Goal: Task Accomplishment & Management: Manage account settings

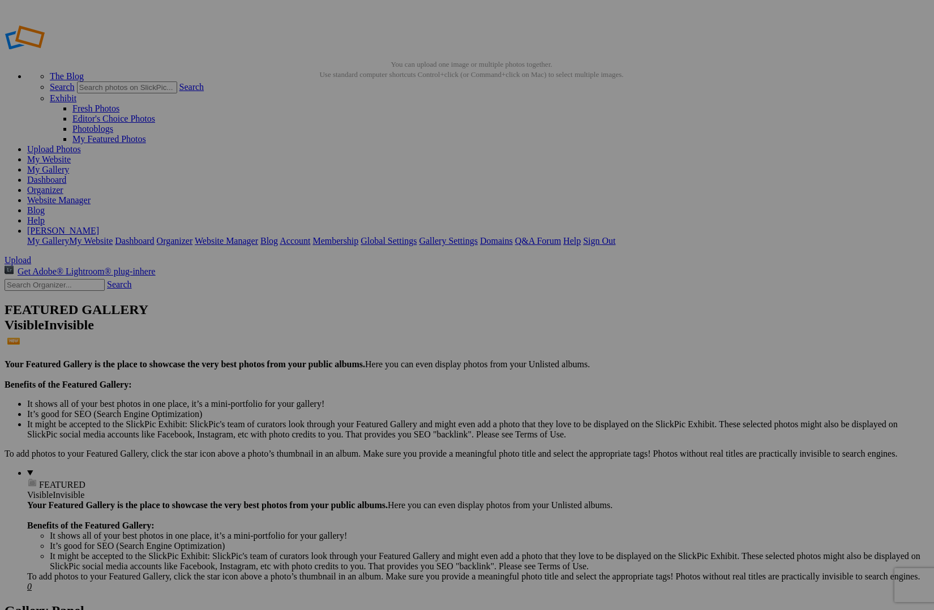
drag, startPoint x: 307, startPoint y: 179, endPoint x: 78, endPoint y: 186, distance: 228.7
drag, startPoint x: 313, startPoint y: 182, endPoint x: 101, endPoint y: 187, distance: 212.8
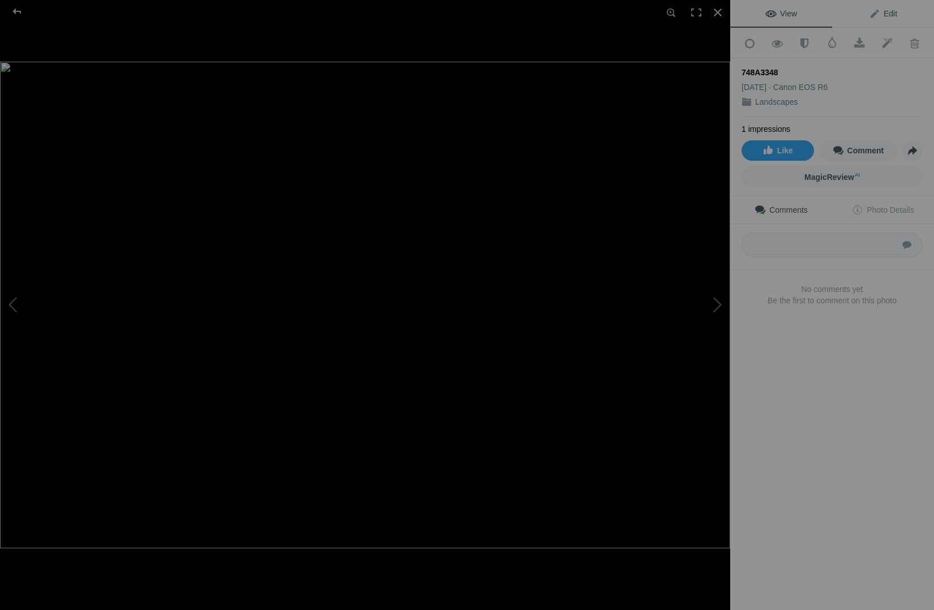
click at [887, 19] on link "Edit" at bounding box center [883, 13] width 102 height 27
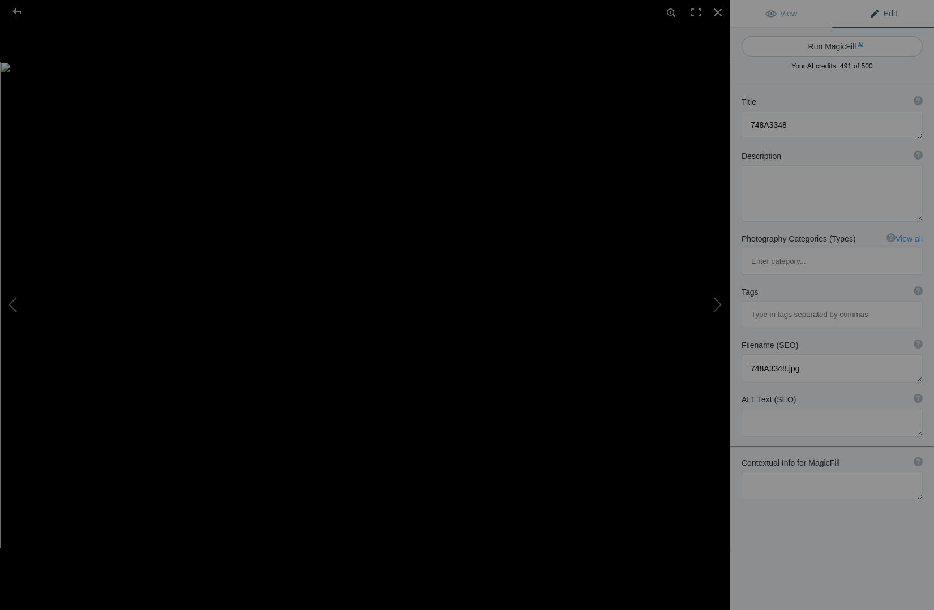
click at [843, 48] on button "Run MagicFill AI" at bounding box center [831, 46] width 181 height 20
type textarea "Golden Gate Bridge at Dusk: A Stunning Reflection"
type textarea "Experience the breathtaking beauty of the Golden Gate Bridge as it stands majes…"
type textarea "golden-gate-bridge-dusk-reflection.jpg"
type textarea "A twilight view of the Golden Gate Bridge with reflections on the water, showca…"
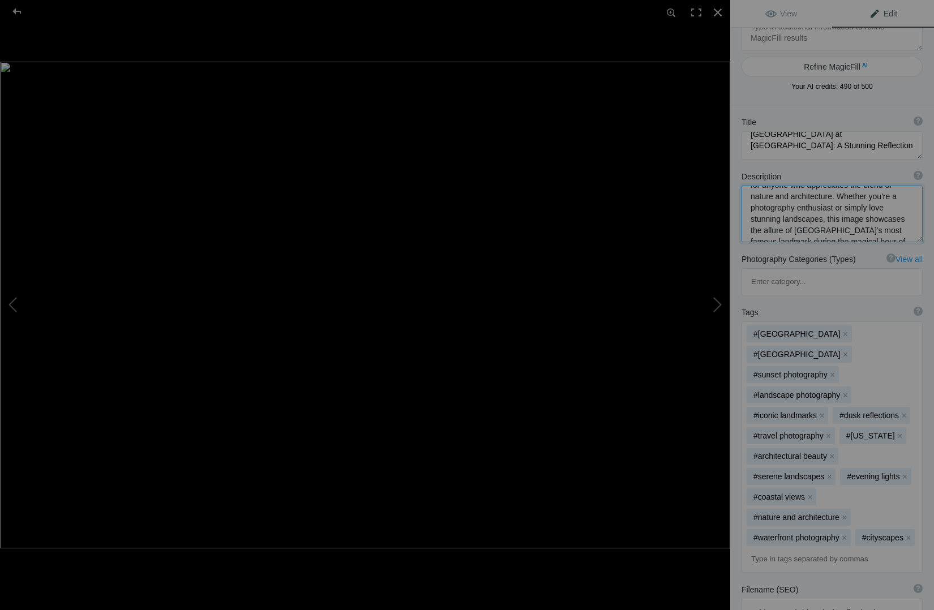
scroll to position [119, 0]
drag, startPoint x: 750, startPoint y: 200, endPoint x: 831, endPoint y: 230, distance: 85.8
click at [831, 230] on textarea at bounding box center [831, 214] width 181 height 57
paste textarea "The evening light was soft and fading fast as I stood at Baker Beach. The wind …"
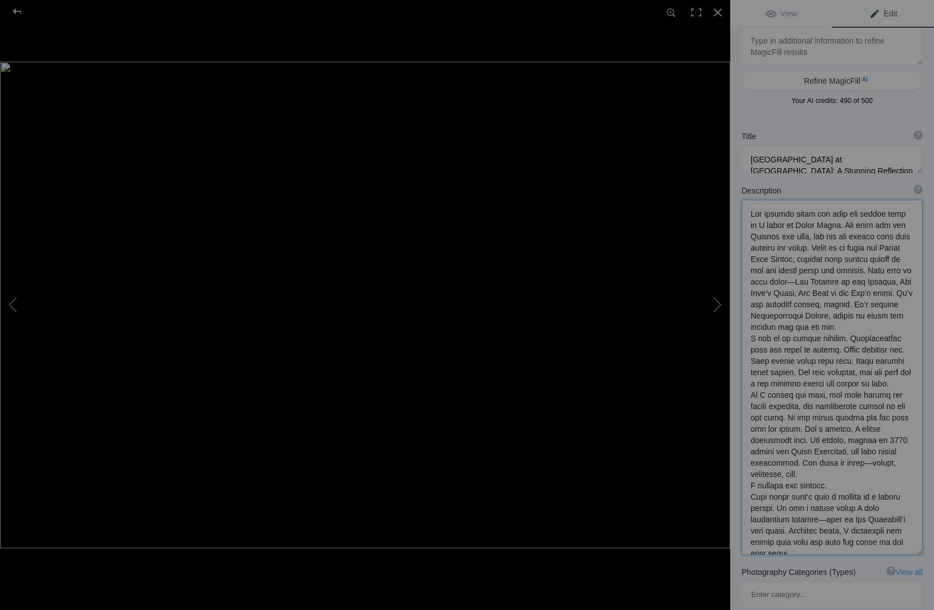
scroll to position [0, 0]
type textarea "The evening light was soft and fading fast as I stood at Baker Beach. The wind …"
click at [783, 14] on span "View" at bounding box center [781, 13] width 32 height 9
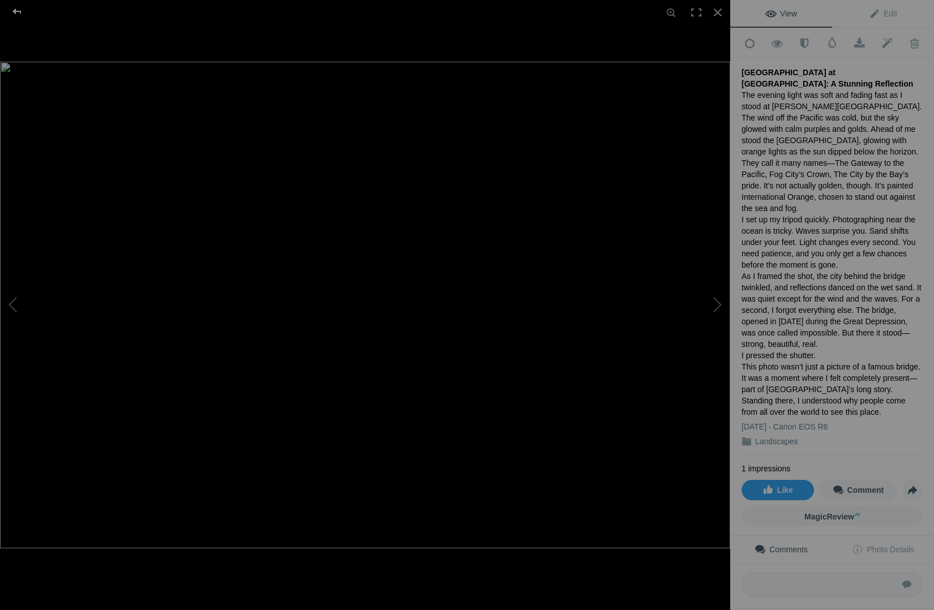
click at [18, 12] on div at bounding box center [17, 11] width 41 height 23
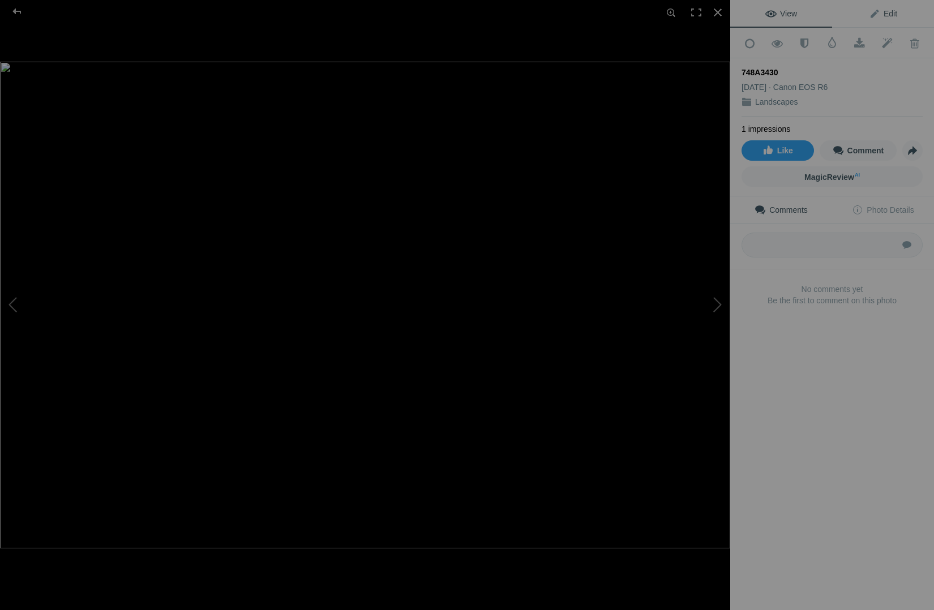
click at [892, 11] on span "Edit" at bounding box center [883, 13] width 28 height 9
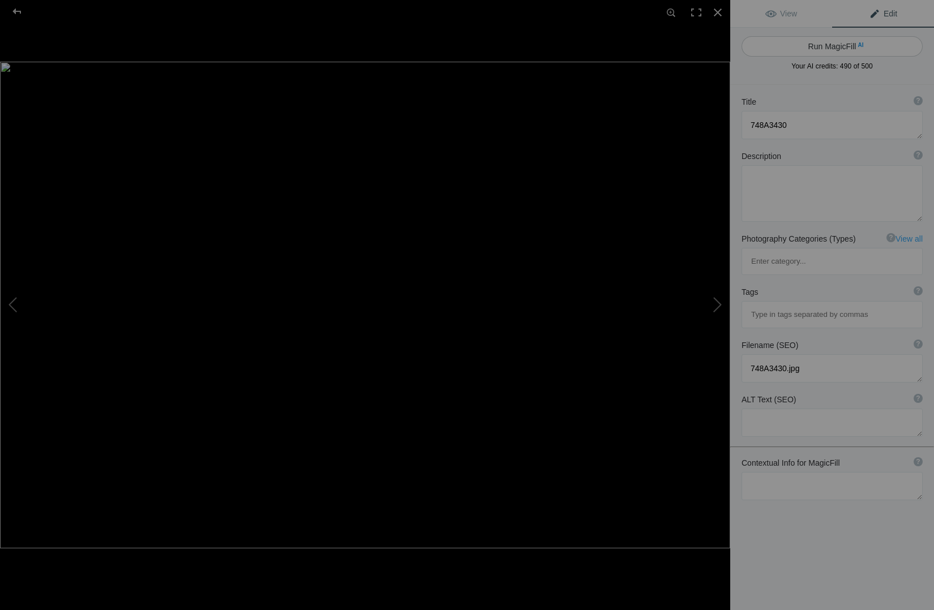
click at [844, 44] on button "Run MagicFill AI" at bounding box center [831, 46] width 181 height 20
type textarea "Iconic Painted Ladies with San Francisco Skyline at Dusk"
type textarea "This stunning photograph captures the iconic Painted Ladies, a row of beautiful…"
type textarea "painted-ladies-san-francisco-skyline-dusk.jpg"
type textarea "A view of the Painted Ladies in San Francisco with the city skyline in the back…"
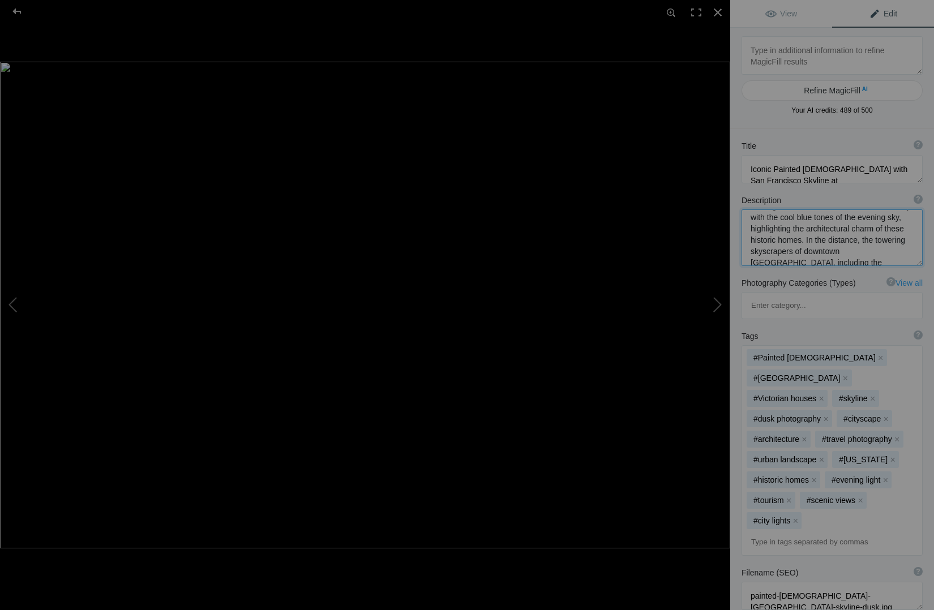
scroll to position [130, 0]
drag, startPoint x: 751, startPoint y: 223, endPoint x: 810, endPoint y: 253, distance: 66.8
click at [810, 253] on textarea at bounding box center [831, 237] width 181 height 57
paste textarea "As the sun set over San Francisco, I found myself standing at Alamo Square Park…"
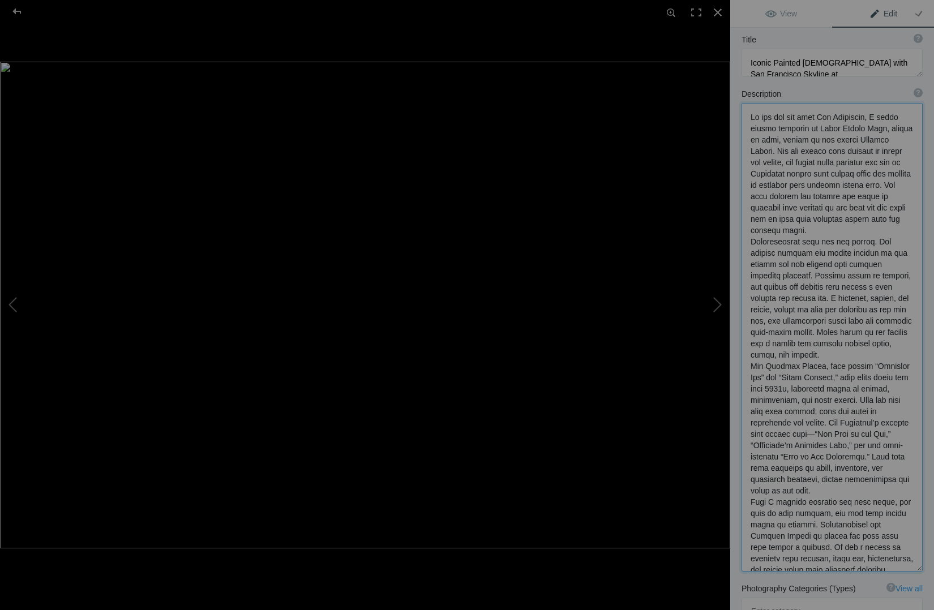
scroll to position [0, 0]
type textarea "As the sun set over San Francisco, I found myself standing at Alamo Square Park…"
click at [779, 13] on span "View" at bounding box center [781, 13] width 32 height 9
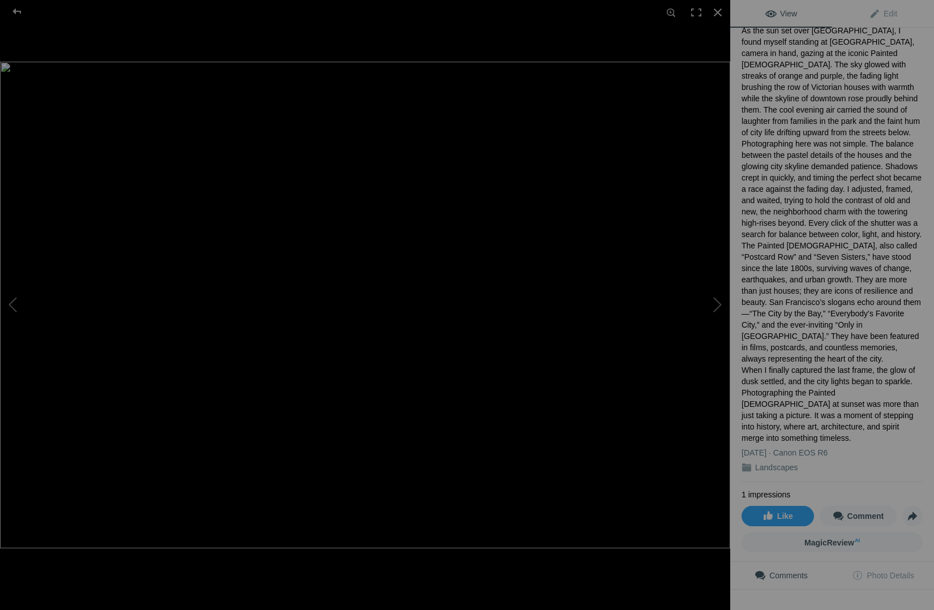
scroll to position [28, 0]
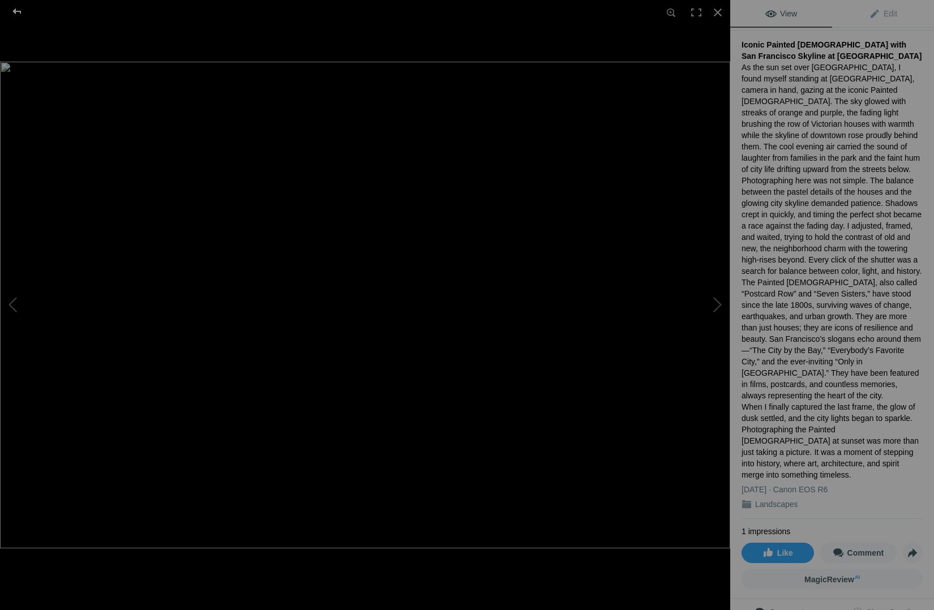
click at [16, 10] on div at bounding box center [17, 11] width 41 height 23
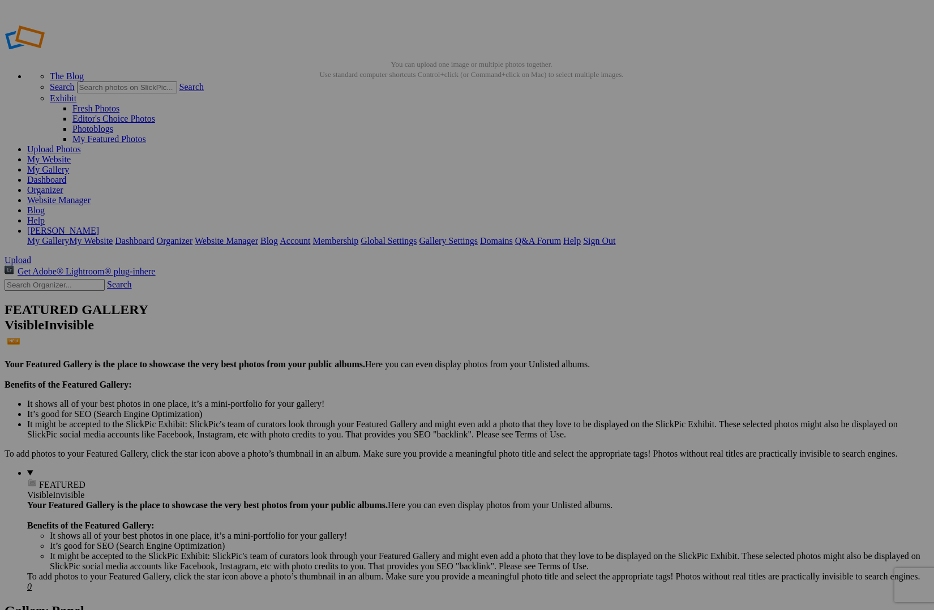
scroll to position [0, 0]
click at [31, 255] on span "Upload" at bounding box center [18, 260] width 27 height 10
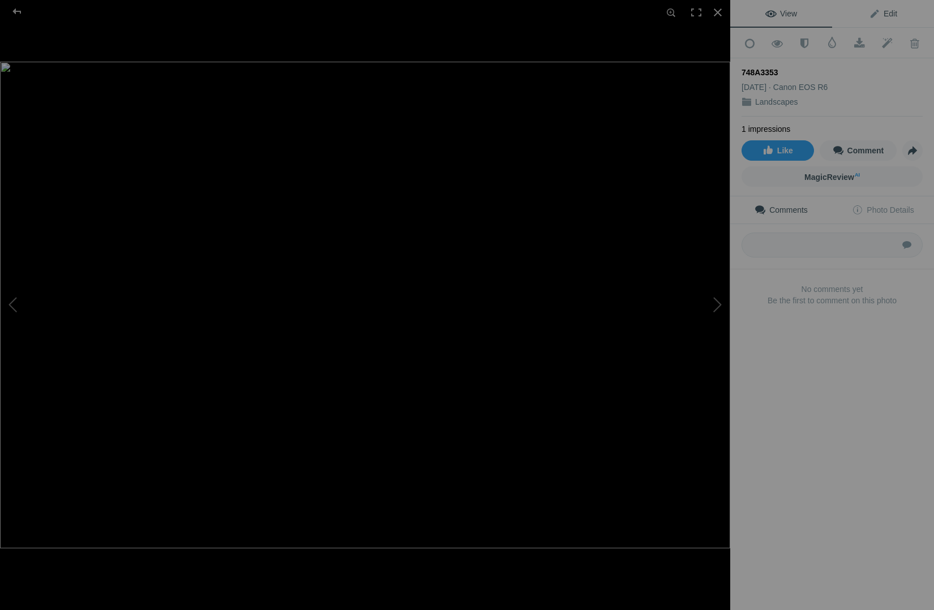
click at [888, 15] on span "Edit" at bounding box center [883, 13] width 28 height 9
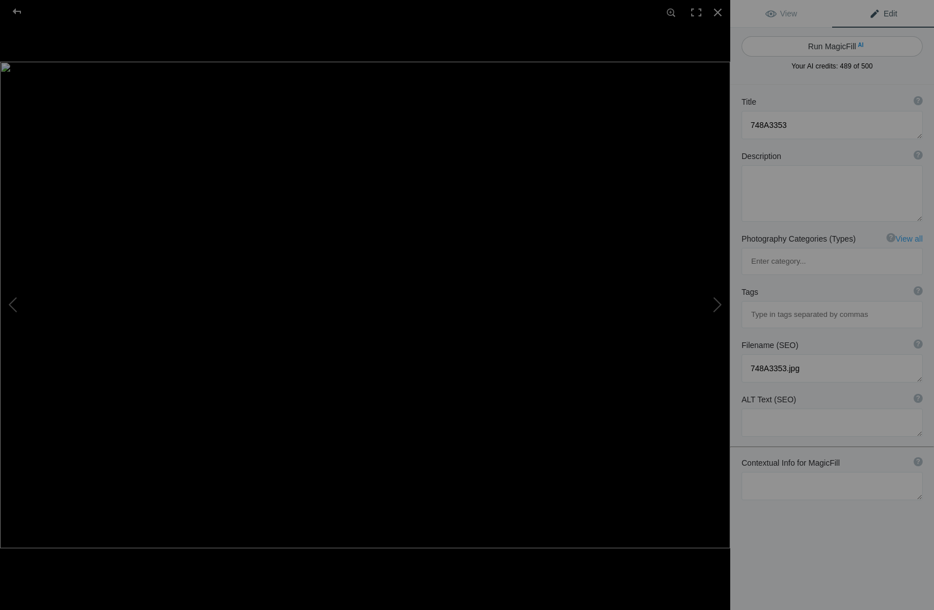
click at [858, 48] on span "AI" at bounding box center [860, 45] width 6 height 8
type textarea "Golden Gate Bridge Shrouded in Fog at Dusk"
type textarea "Experience the enchanting beauty of the Golden Gate Bridge as it emerges from a…"
type textarea "golden-gate-bridge-fog-dusk.jpg"
type textarea "Golden Gate Bridge illuminated by lights, partially hidden in fog at dusk, show…"
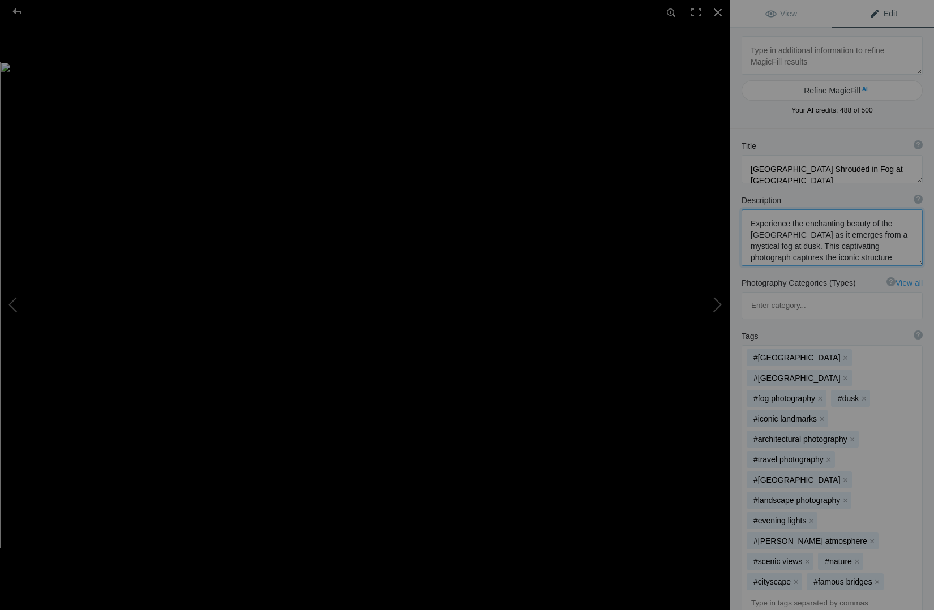
click at [805, 225] on textarea at bounding box center [831, 237] width 181 height 57
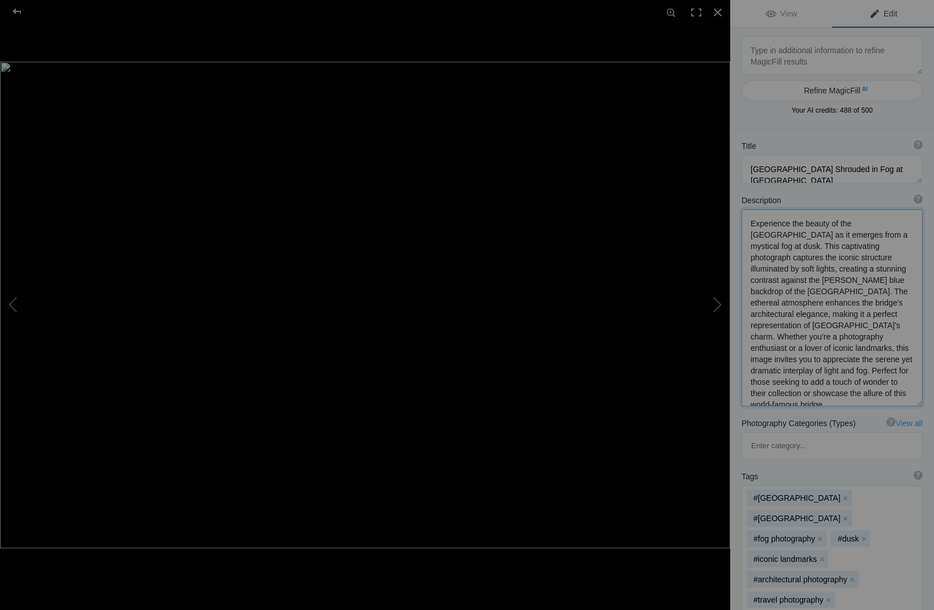
click at [751, 247] on textarea at bounding box center [831, 307] width 181 height 197
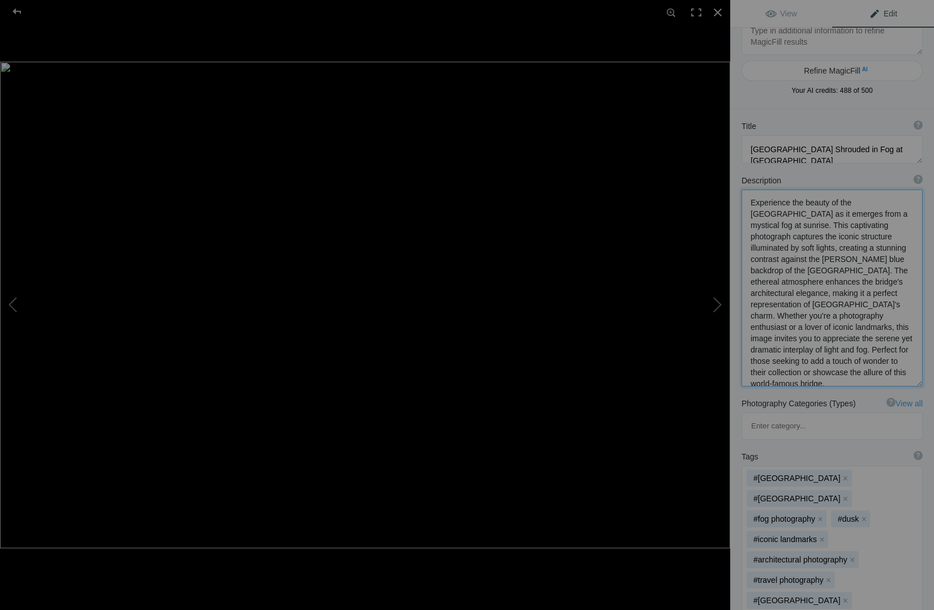
scroll to position [23, 0]
click at [750, 270] on textarea at bounding box center [831, 285] width 181 height 197
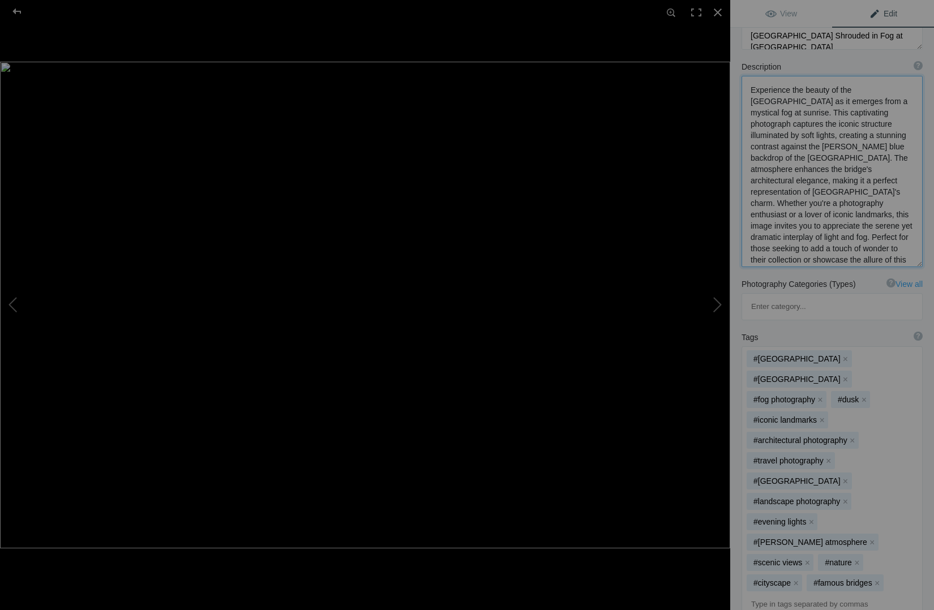
scroll to position [145, 0]
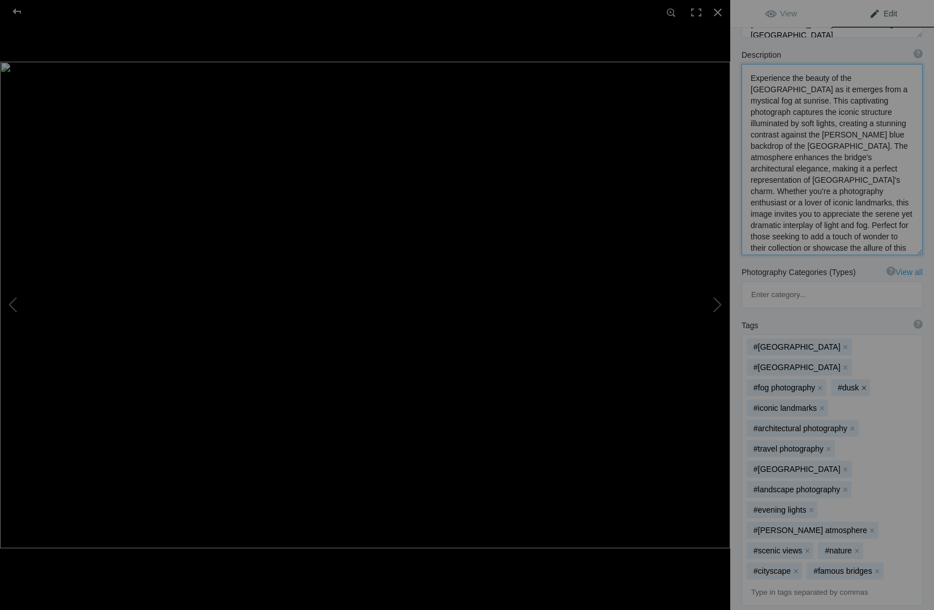
type textarea "Experience the beauty of the Golden Gate Bridge as it emerges from a mystical f…"
click at [864, 384] on button "x" at bounding box center [863, 388] width 8 height 8
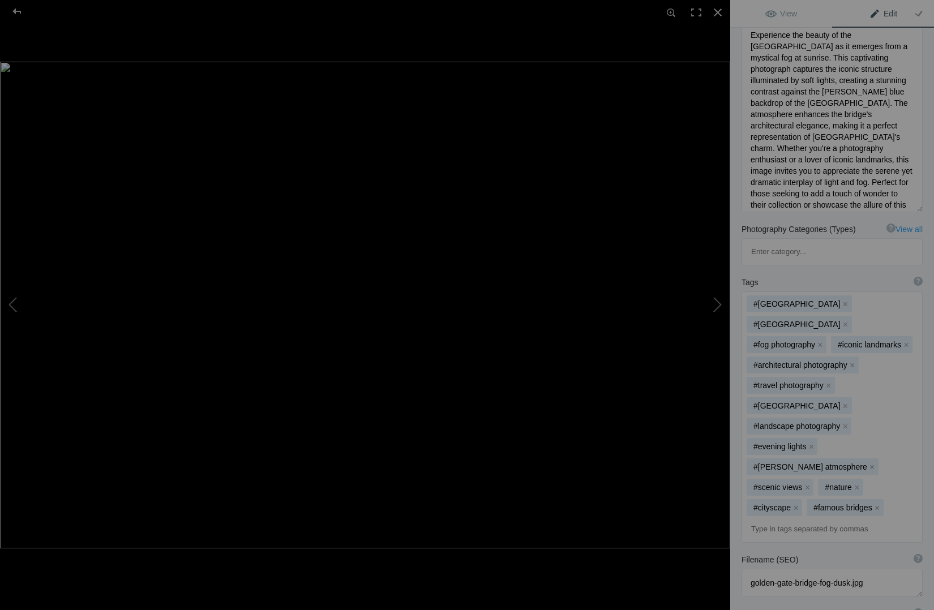
scroll to position [193, 0]
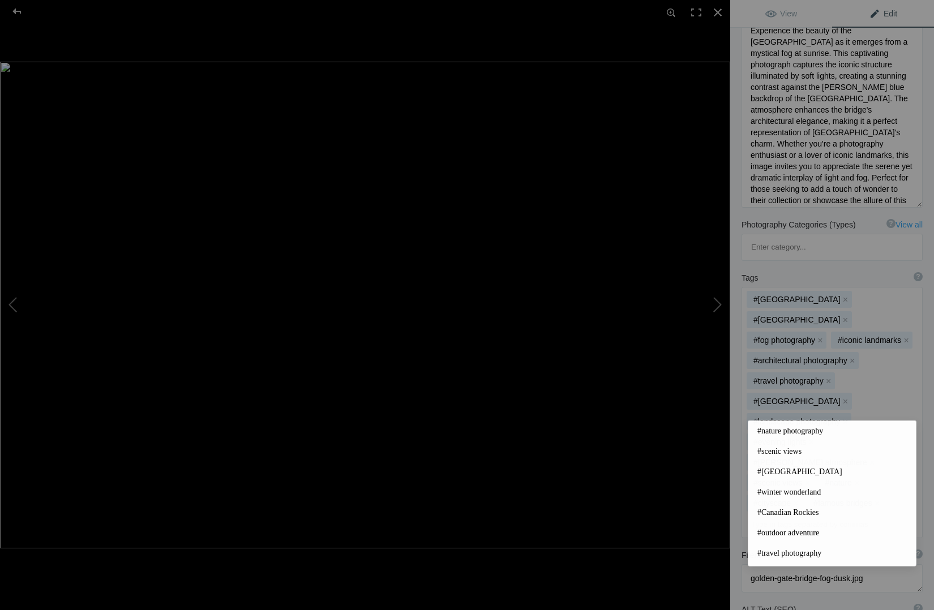
click at [753, 514] on input at bounding box center [831, 524] width 169 height 20
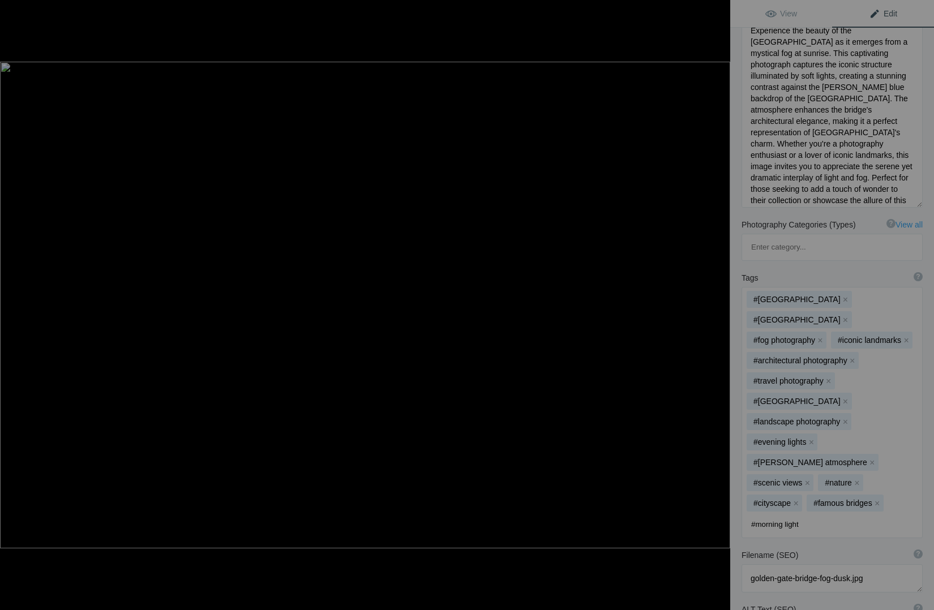
type input "#morning lights"
type input "#sunrise"
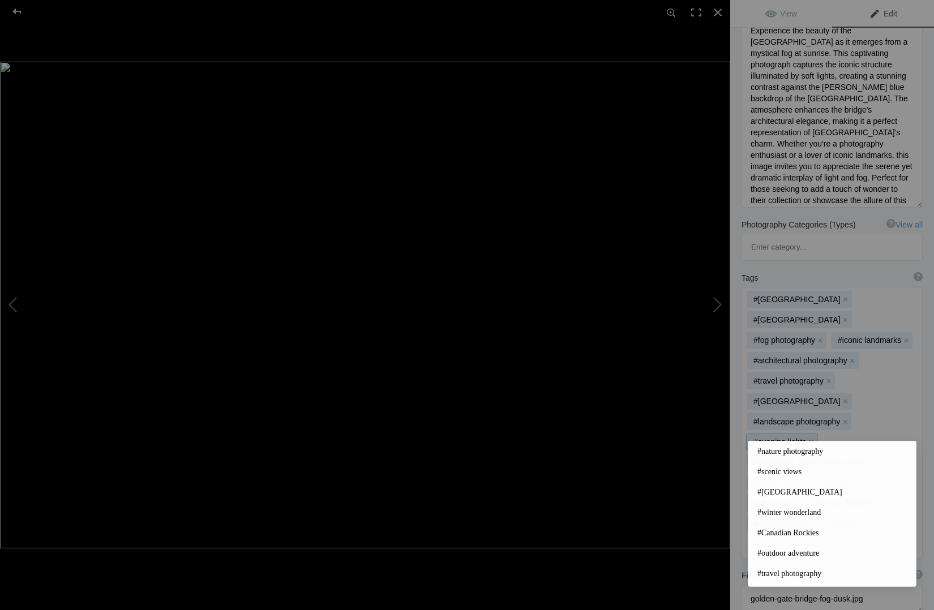
click at [809, 438] on button "x" at bounding box center [811, 442] width 8 height 8
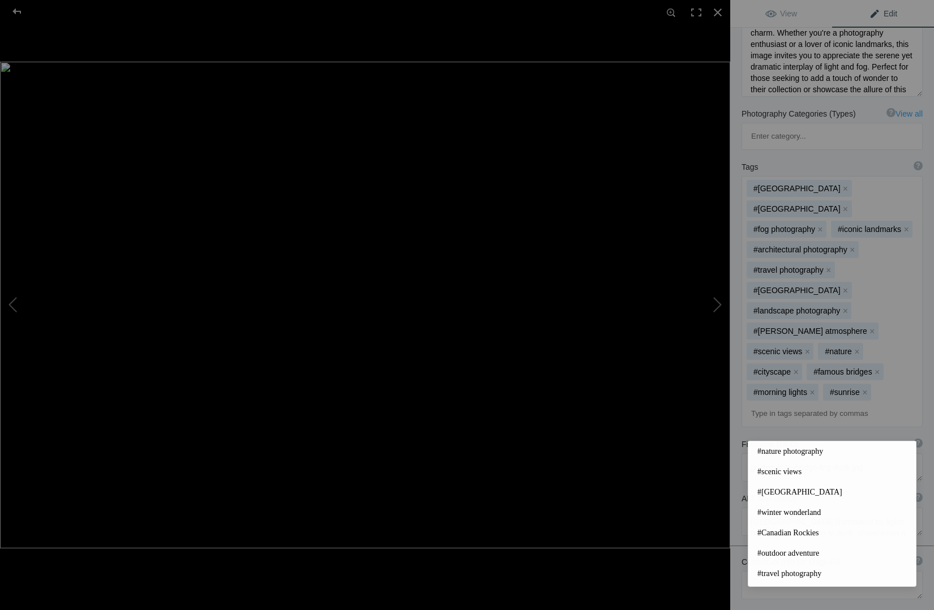
scroll to position [303, 0]
click at [837, 454] on textarea at bounding box center [831, 468] width 181 height 28
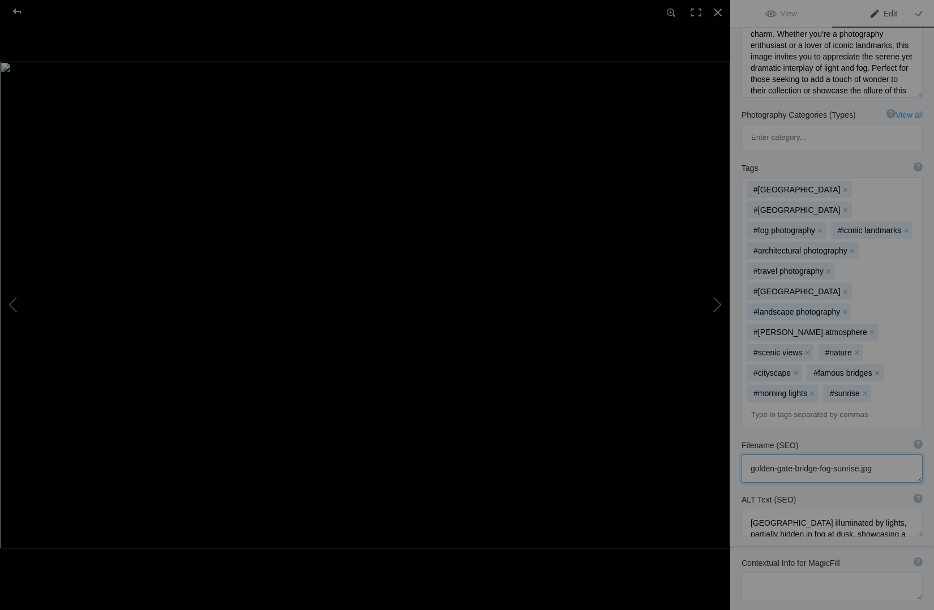
type textarea "golden-gate-bridge-fog-sunrise.jpg"
click at [850, 434] on div "Filename (SEO) ? Choose a clear, descriptive filename that accurately represent…" at bounding box center [832, 461] width 204 height 54
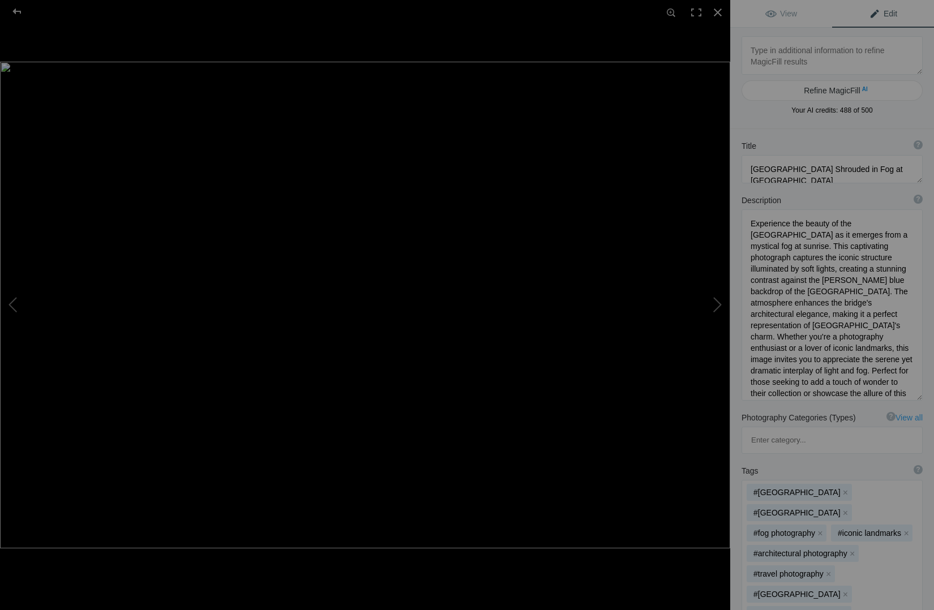
scroll to position [0, 0]
drag, startPoint x: 886, startPoint y: 169, endPoint x: 903, endPoint y: 170, distance: 16.4
click at [903, 170] on textarea at bounding box center [831, 169] width 181 height 28
type textarea "Golden Gate Bridge Shrouded in Fog at Sunrise"
click at [858, 188] on div "Title ? Photo title is one of the highest used Search Engine ranking criteria a…" at bounding box center [832, 162] width 204 height 54
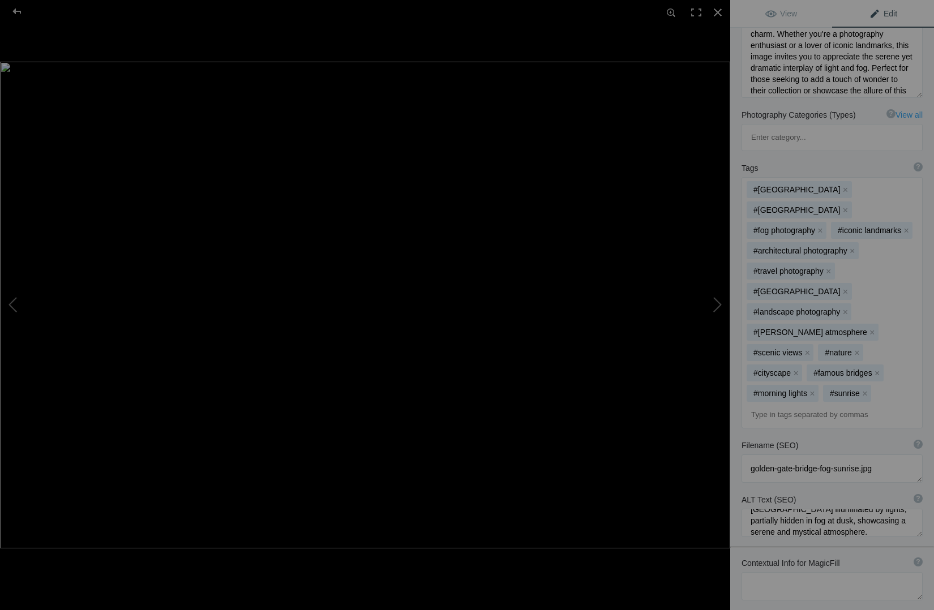
scroll to position [15, 0]
drag, startPoint x: 832, startPoint y: 427, endPoint x: 847, endPoint y: 426, distance: 14.7
click at [847, 509] on textarea at bounding box center [831, 523] width 181 height 28
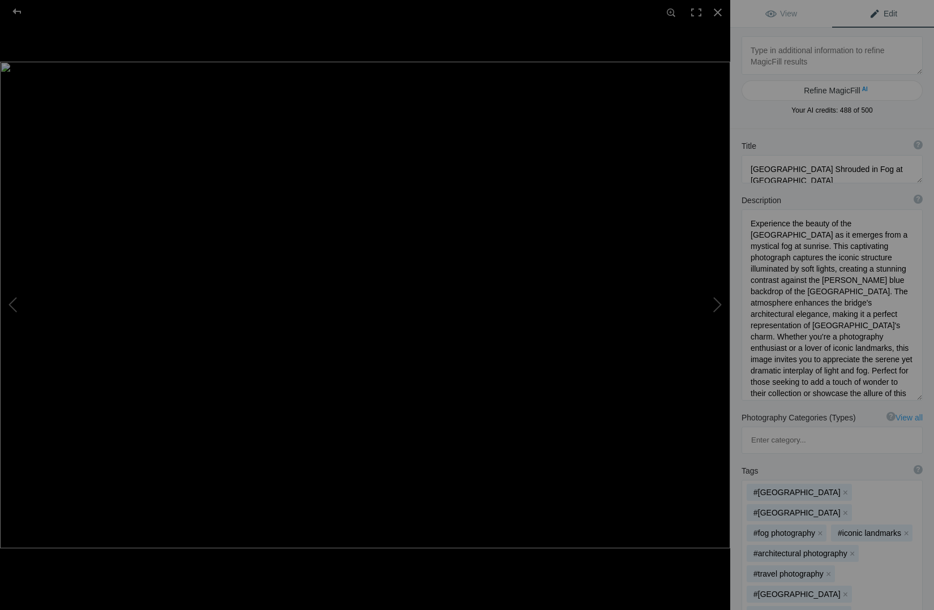
scroll to position [0, 0]
type textarea "Golden Gate Bridge illuminated by lights, partially hidden in fog at sunrise, s…"
click at [810, 52] on textarea at bounding box center [831, 55] width 181 height 38
type textarea "sunrise photo"
click at [846, 91] on button "Refine MagicFill AI" at bounding box center [831, 90] width 181 height 20
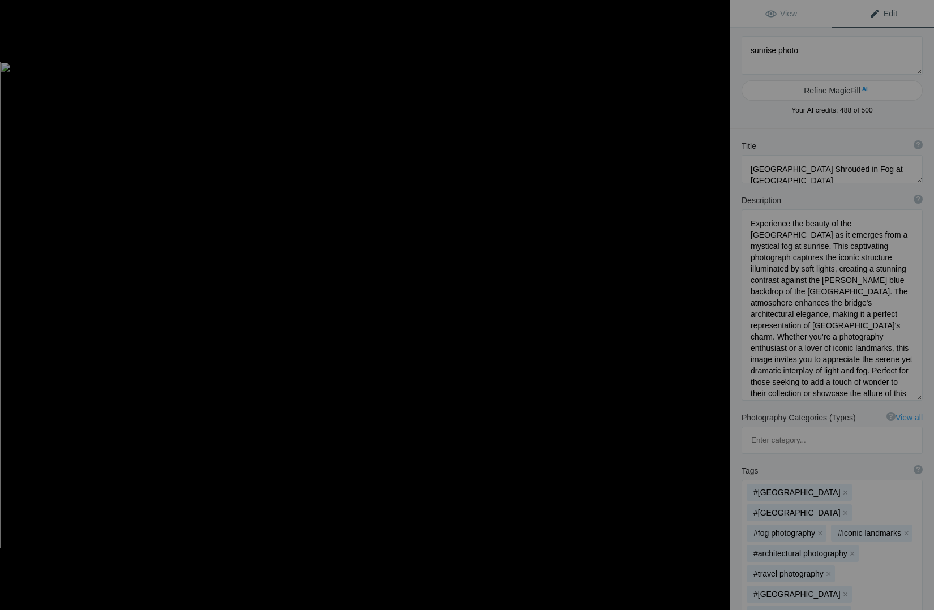
type textarea "Breathtaking Sunrise Over Tranquil Waters"
type textarea "Witness the stunning beauty of a sunrise as it paints the sky in vibrant hues o…"
type textarea "breathtaking-sunrise-tranquil-waters.jpg"
type textarea "A stunning sunrise over calm waters, showcasing vibrant colors in the sky and a…"
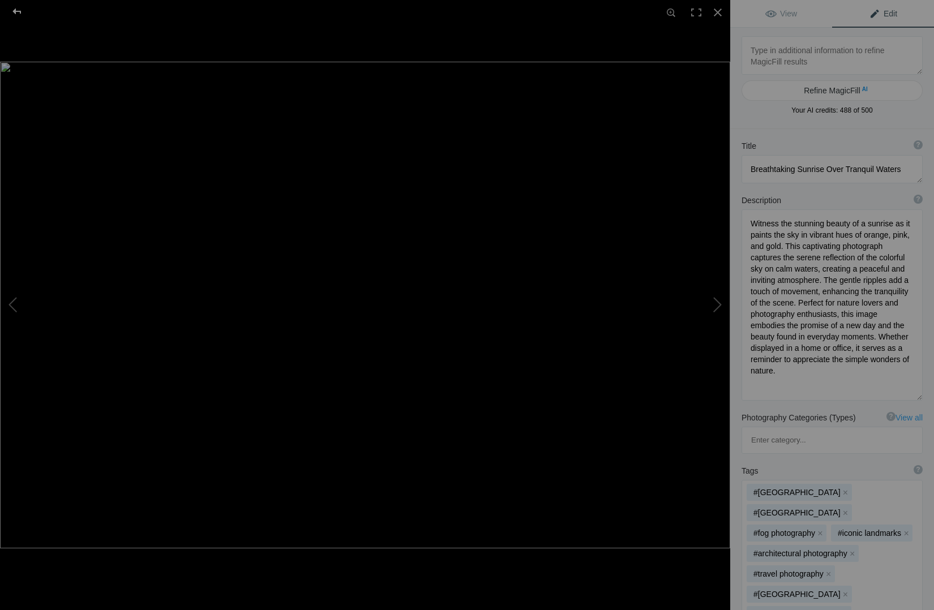
click at [18, 8] on div at bounding box center [17, 11] width 41 height 23
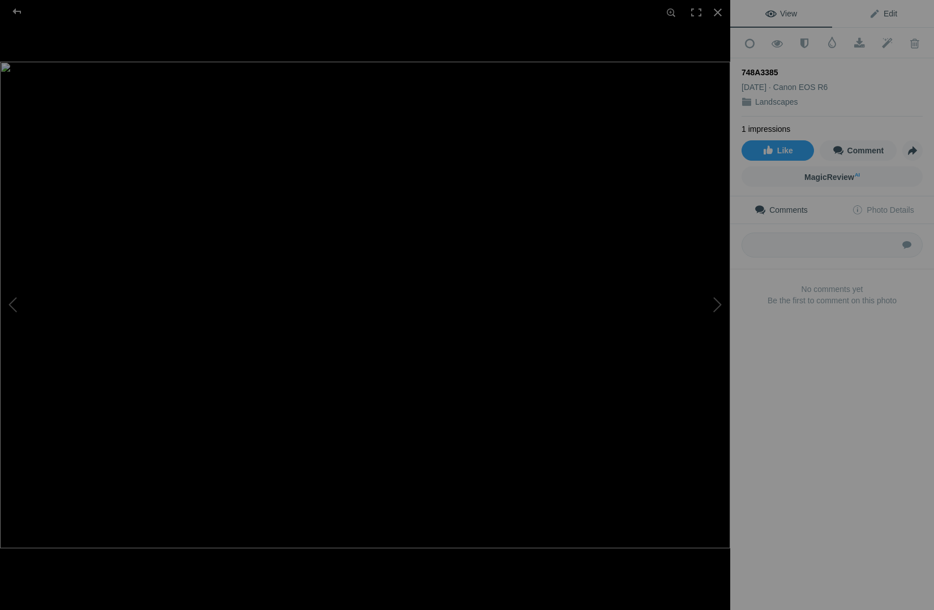
click at [886, 12] on span "Edit" at bounding box center [883, 13] width 28 height 9
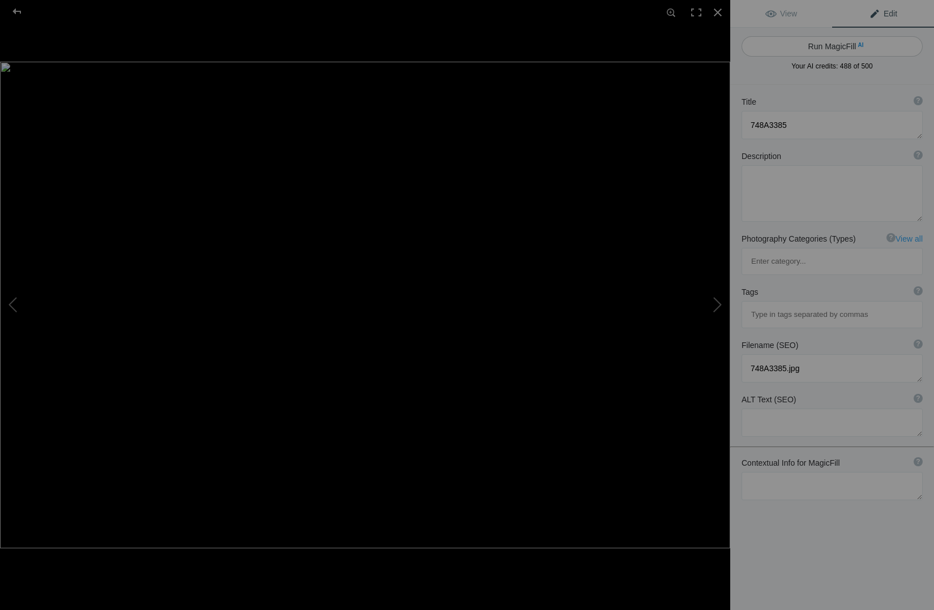
click at [841, 46] on button "Run MagicFill AI" at bounding box center [831, 46] width 181 height 20
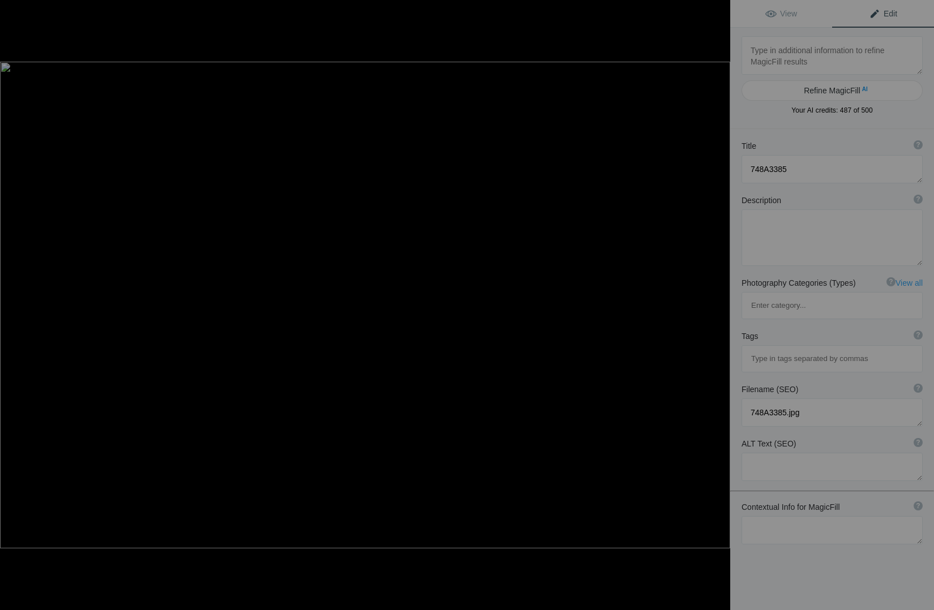
type textarea "Golden Gate Bridge in Fog: A Serene San Francisco Scene"
type textarea "Experience the ethereal beauty of the Golden Gate Bridge shrouded in fog, a cap…"
type textarea "golden-gate-bridge-fog.jpg"
type textarea "A foggy view of the Golden Gate Bridge with calm waters and rocky shoreline, sh…"
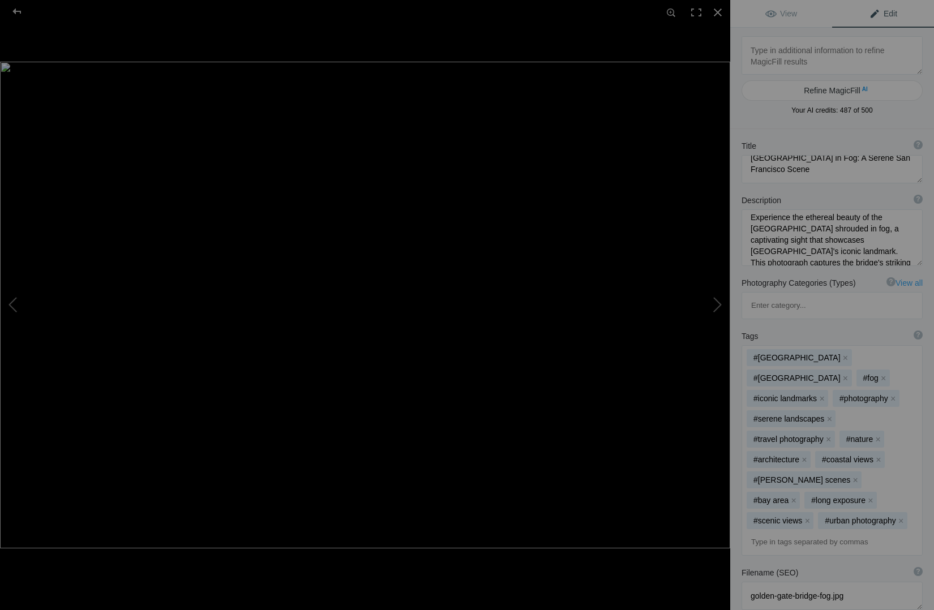
scroll to position [6, 0]
click at [18, 13] on div at bounding box center [17, 11] width 41 height 23
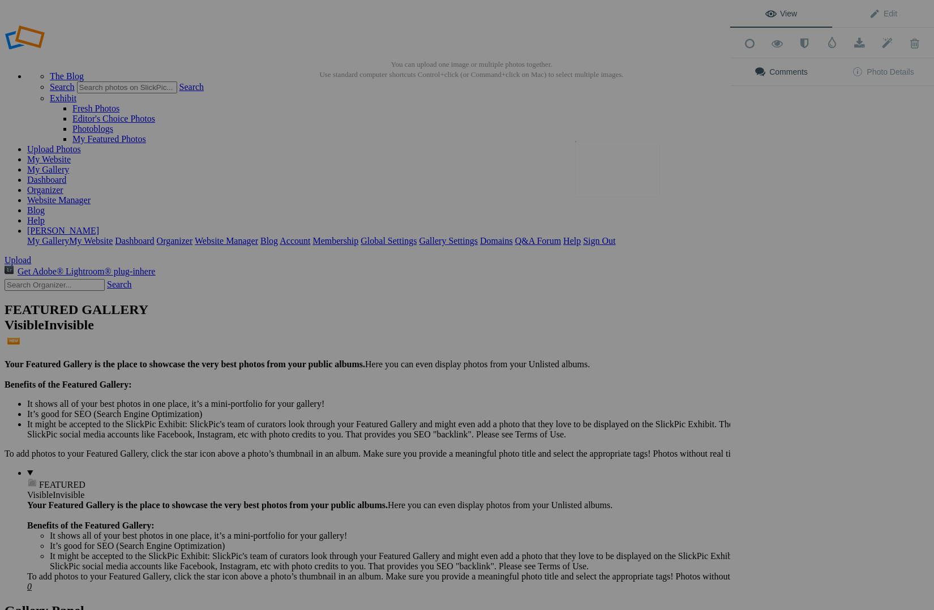
scroll to position [0, 1]
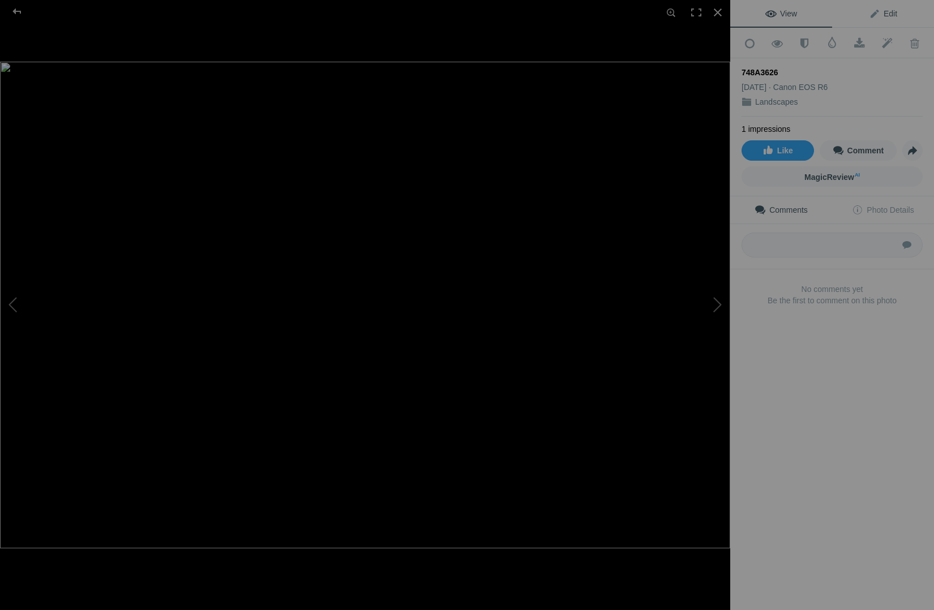
click at [886, 15] on span "Edit" at bounding box center [883, 13] width 28 height 9
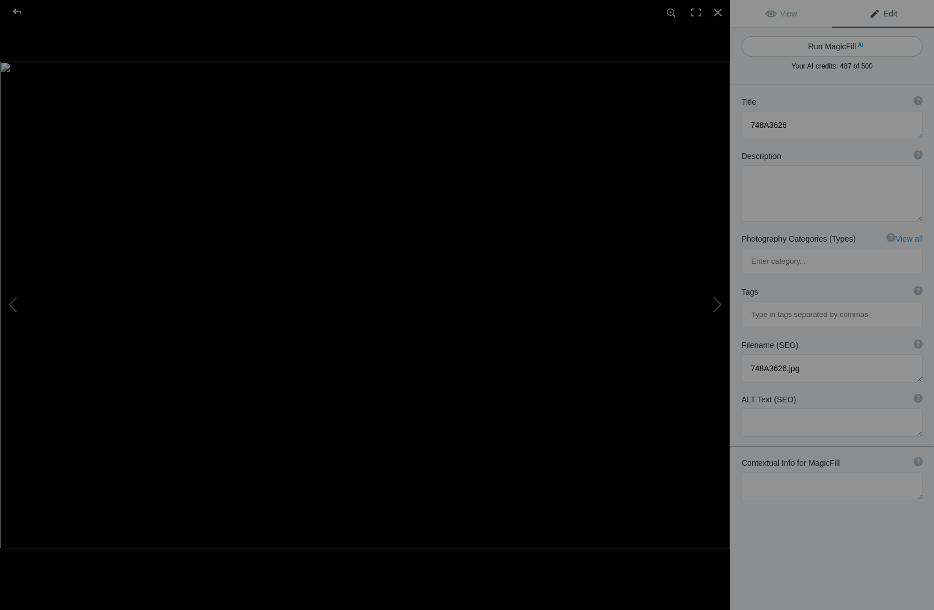
click at [845, 47] on button "Run MagicFill AI" at bounding box center [831, 46] width 181 height 20
type textarea "Stunning San Francisco Skyline at [GEOGRAPHIC_DATA]"
type textarea "Experience the breathtaking beauty of San Francisco's skyline as twilight desce…"
type textarea "san-francisco-skyline-dusk.jpg"
type textarea "A stunning view of the San Francisco skyline at dusk, showcasing illuminated bu…"
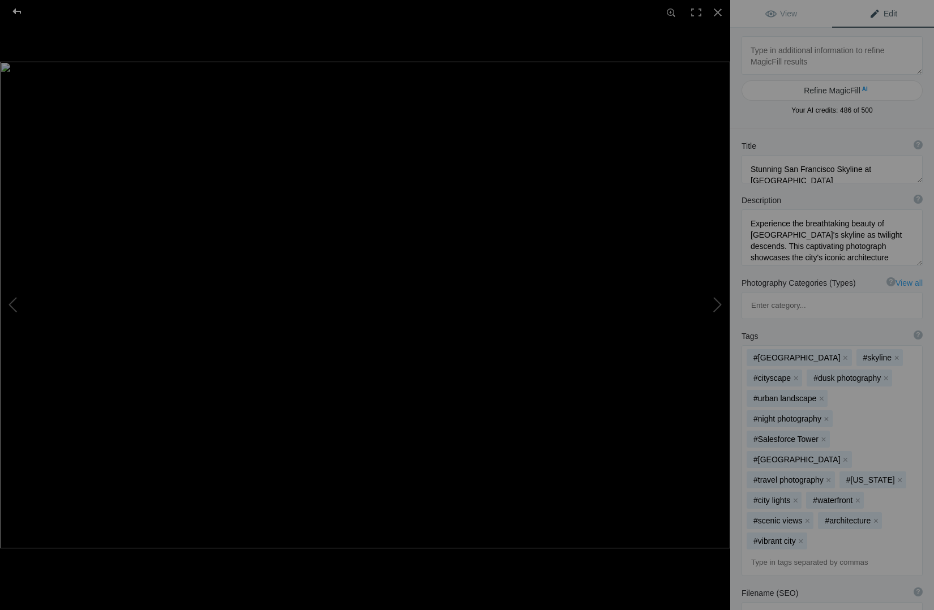
click at [14, 12] on div at bounding box center [17, 11] width 41 height 23
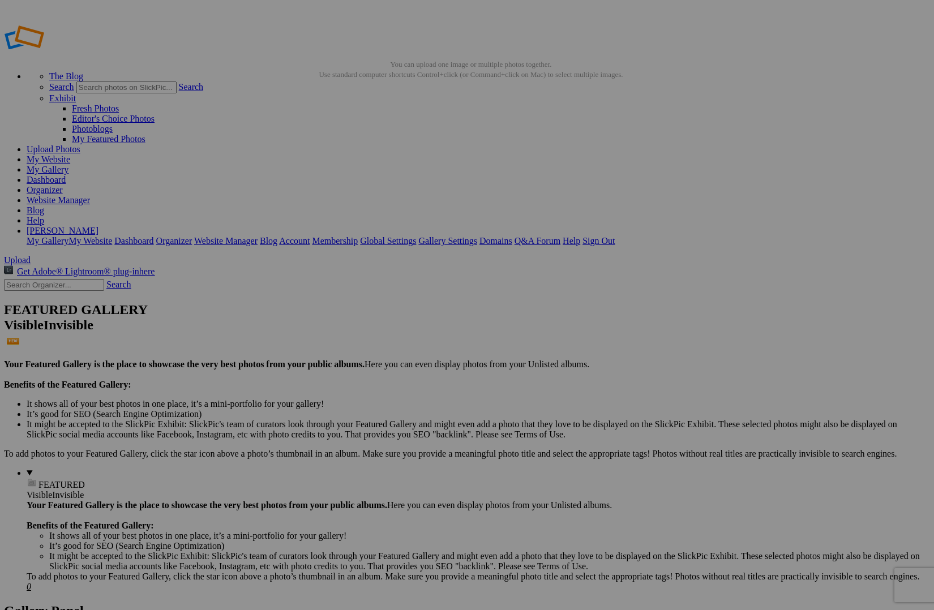
click at [70, 154] on link "My Website" at bounding box center [49, 159] width 44 height 10
drag, startPoint x: 68, startPoint y: 191, endPoint x: 65, endPoint y: 157, distance: 33.6
drag, startPoint x: 61, startPoint y: 172, endPoint x: 58, endPoint y: 188, distance: 16.6
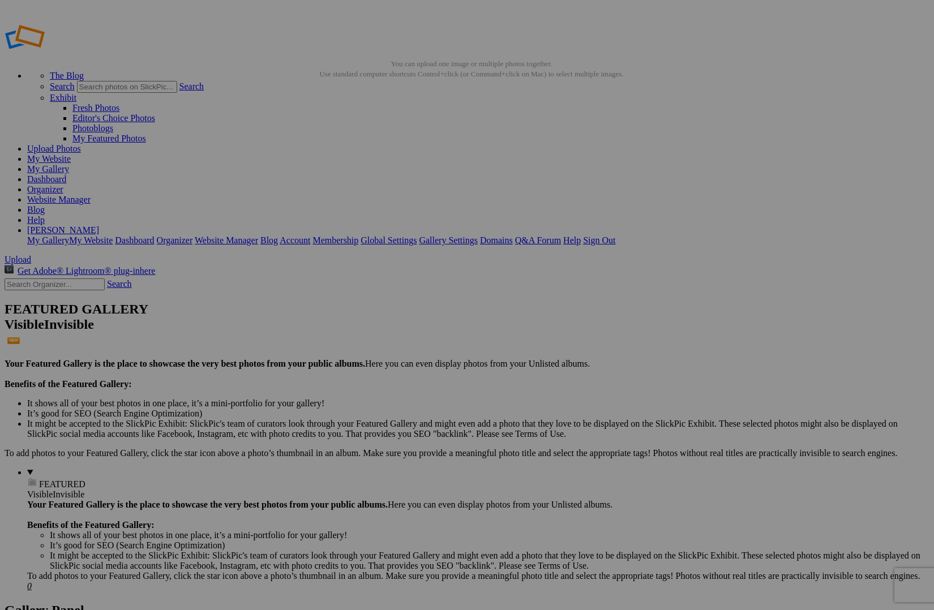
drag, startPoint x: 58, startPoint y: 188, endPoint x: 15, endPoint y: 186, distance: 43.7
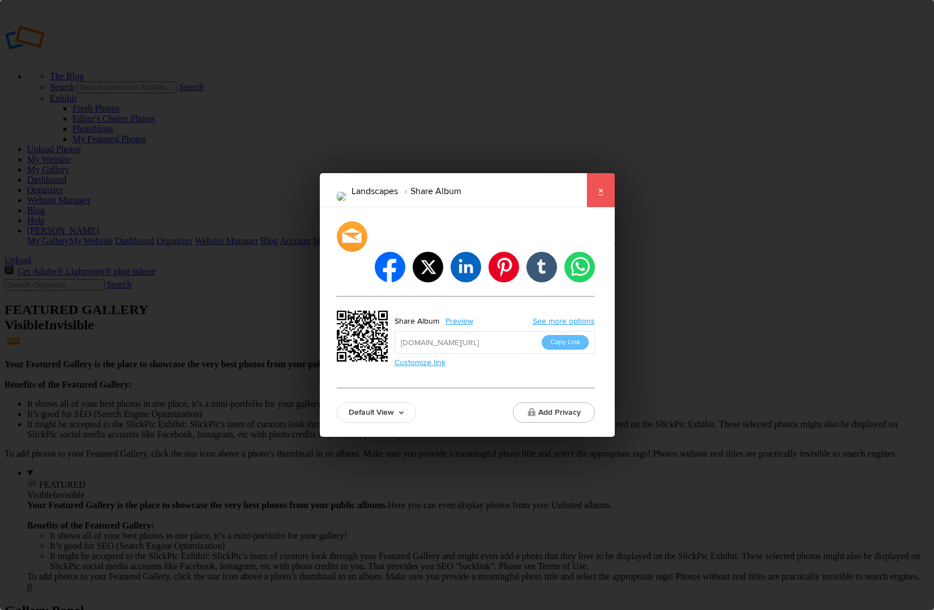
click at [600, 207] on link "×" at bounding box center [600, 190] width 28 height 34
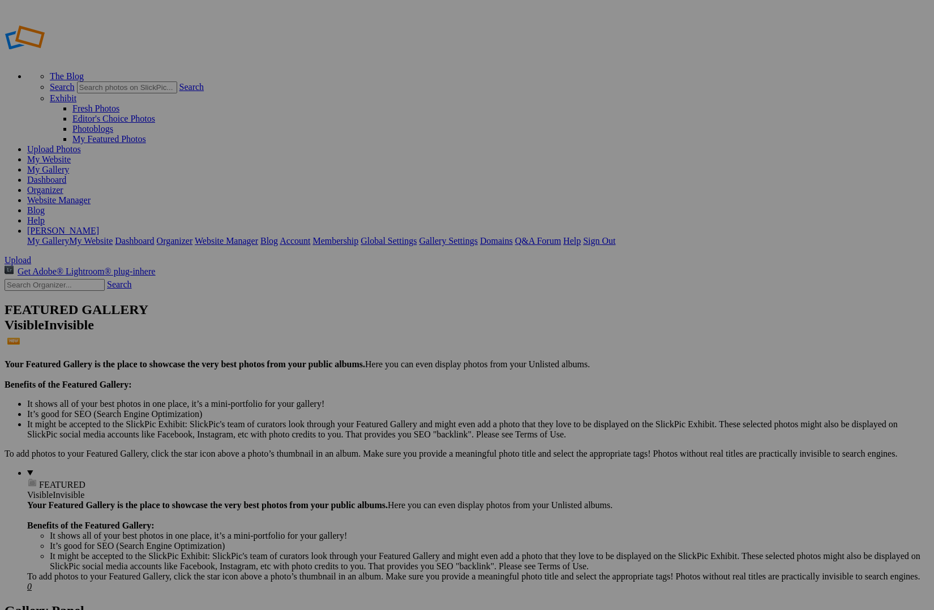
drag, startPoint x: 77, startPoint y: 187, endPoint x: 76, endPoint y: 195, distance: 8.6
drag, startPoint x: 102, startPoint y: 190, endPoint x: 101, endPoint y: 197, distance: 6.9
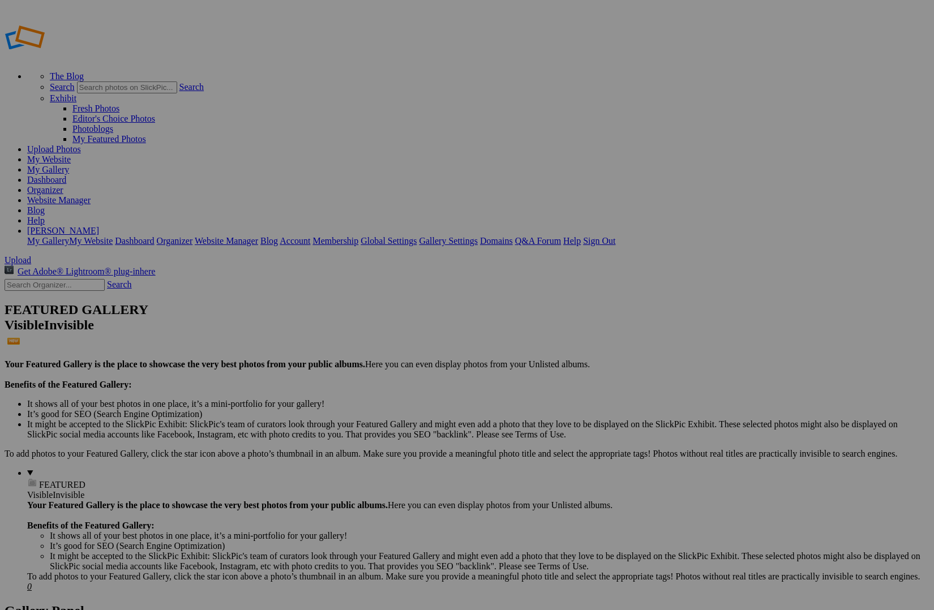
drag, startPoint x: 197, startPoint y: 245, endPoint x: 171, endPoint y: 235, distance: 27.2
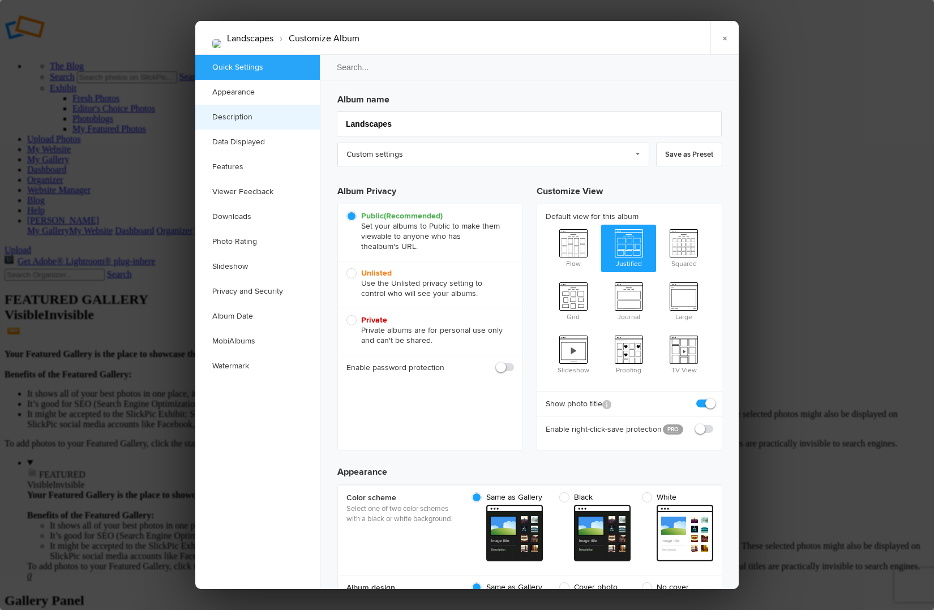
click at [257, 119] on link "Description" at bounding box center [257, 117] width 124 height 25
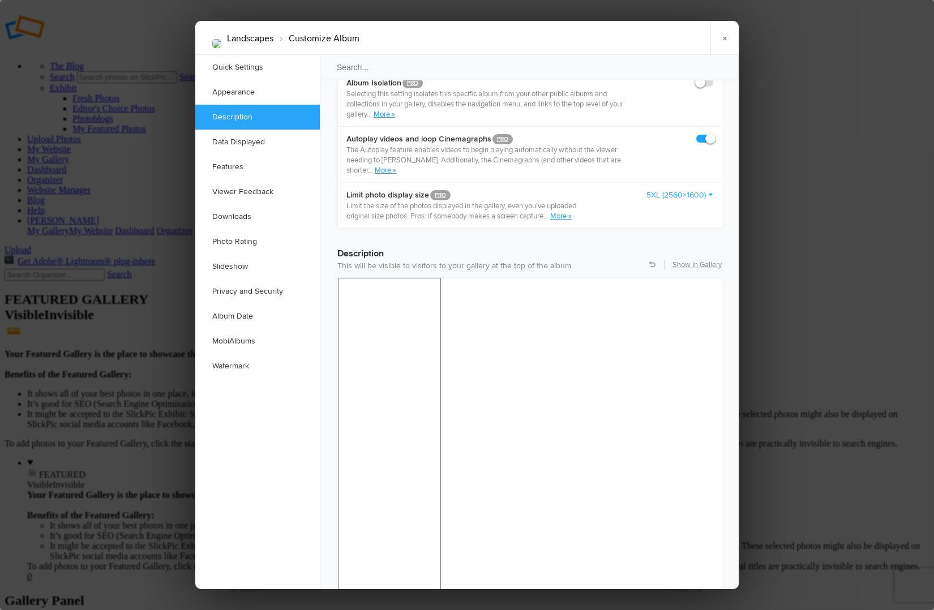
scroll to position [879, 0]
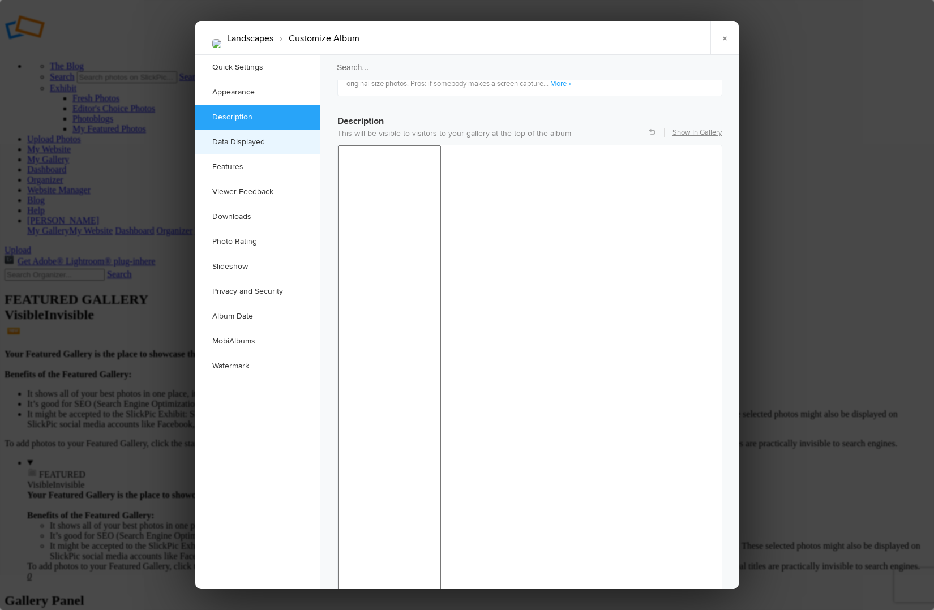
click at [255, 141] on link "Data Displayed" at bounding box center [257, 142] width 124 height 25
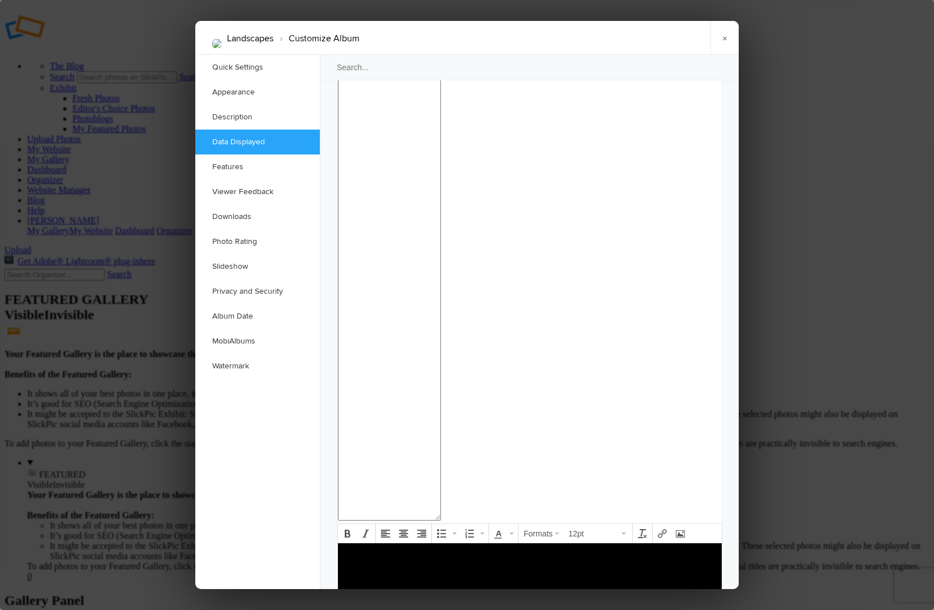
scroll to position [1034, 0]
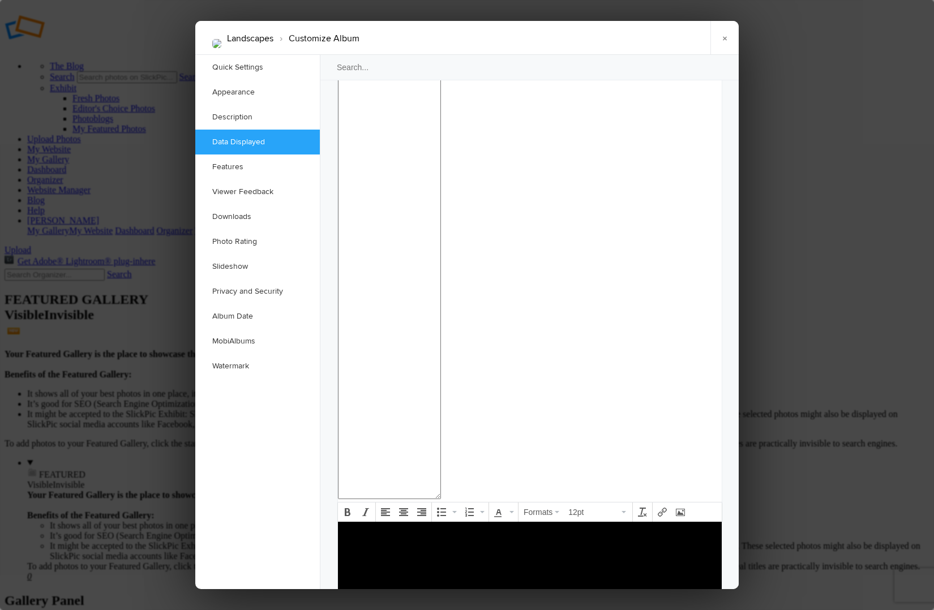
checkbox input "false"
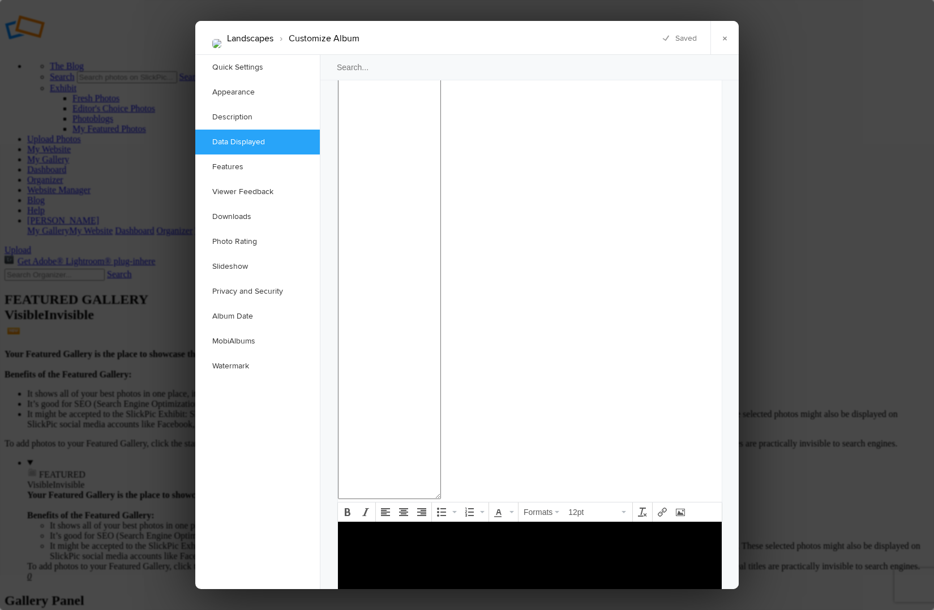
checkbox input "false"
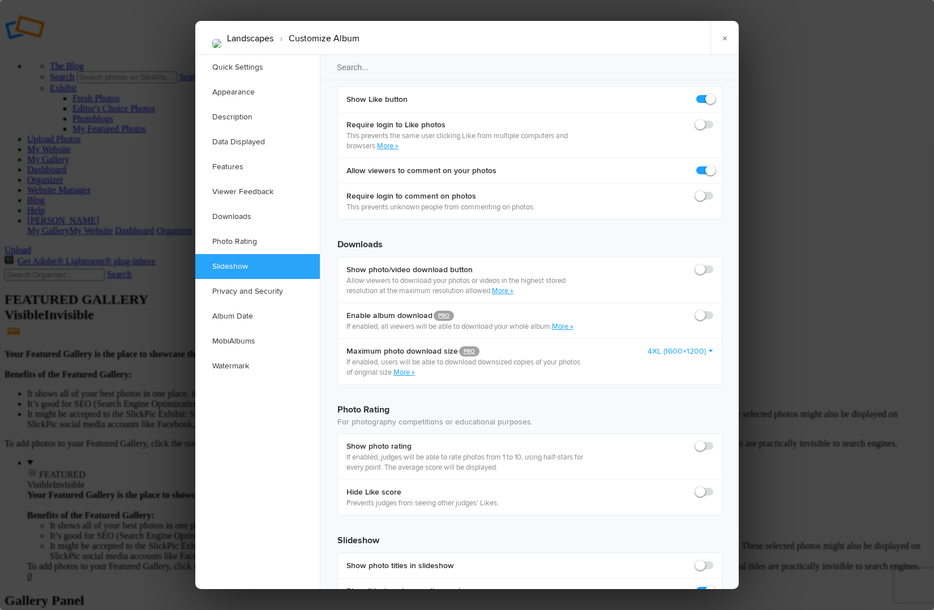
scroll to position [2144, 0]
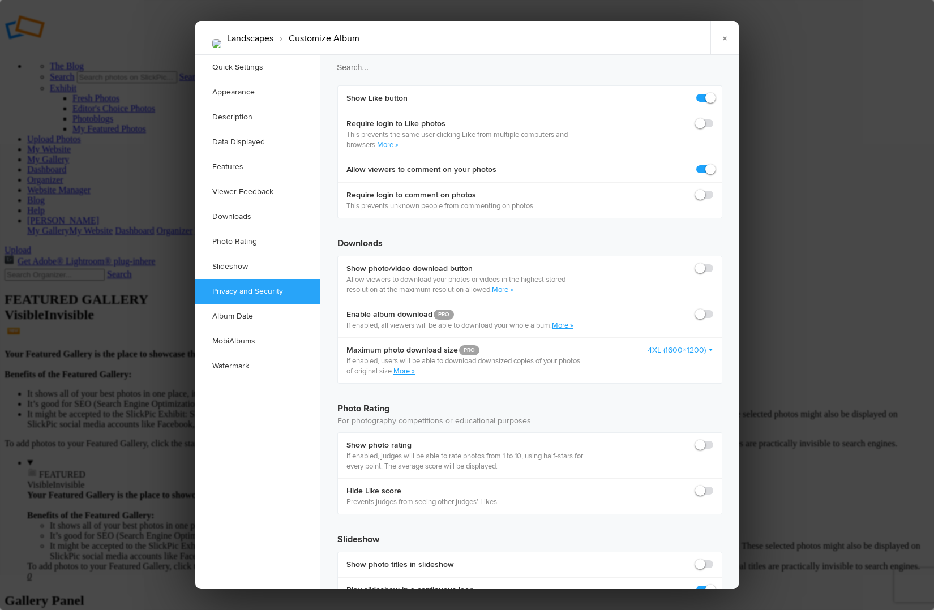
checkbox input "true"
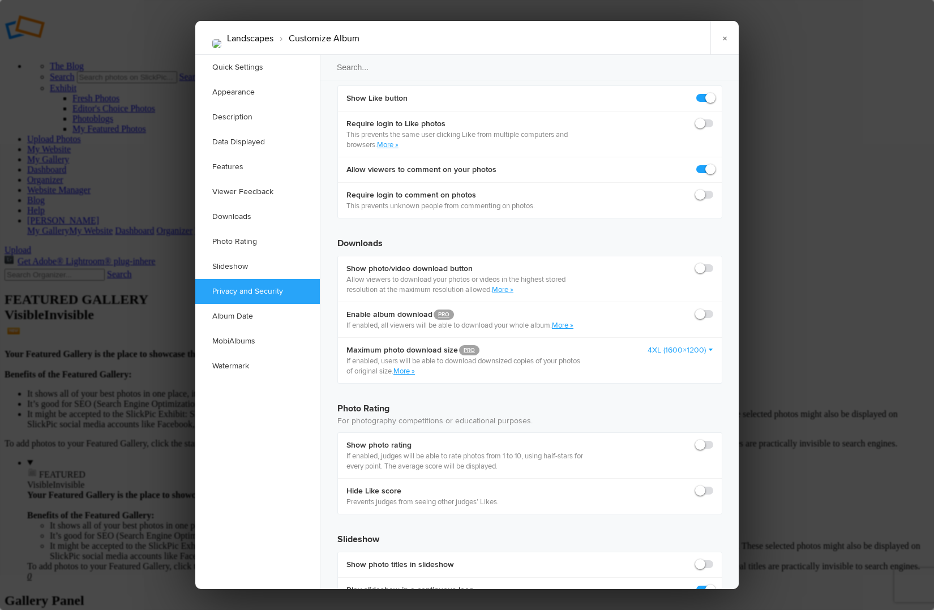
checkbox input "true"
click at [726, 41] on link "×" at bounding box center [724, 38] width 28 height 34
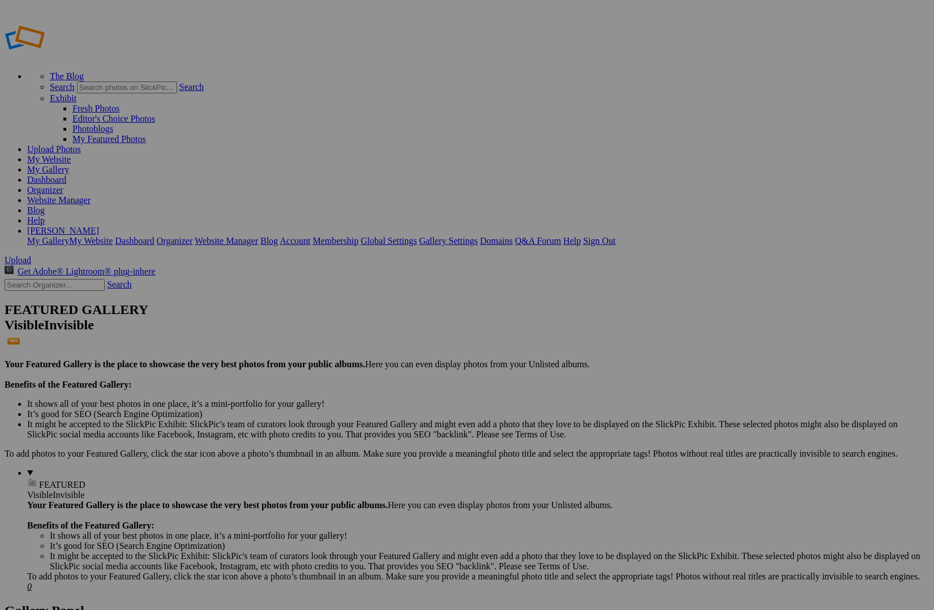
click at [71, 154] on link "My Website" at bounding box center [49, 159] width 44 height 10
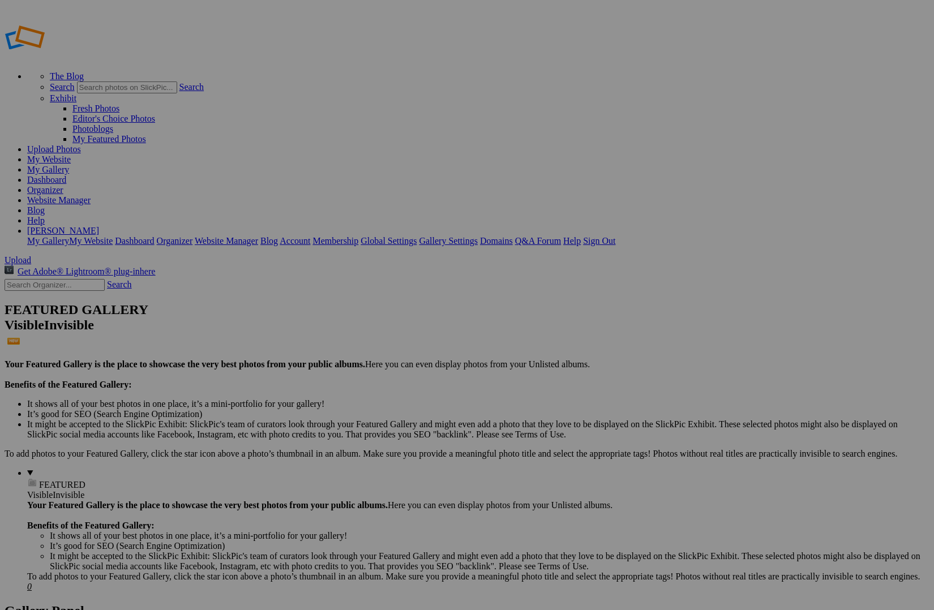
drag, startPoint x: 66, startPoint y: 191, endPoint x: 0, endPoint y: 191, distance: 65.6
drag, startPoint x: 57, startPoint y: 190, endPoint x: -24, endPoint y: 190, distance: 80.9
drag, startPoint x: 27, startPoint y: 172, endPoint x: -9, endPoint y: 171, distance: 36.2
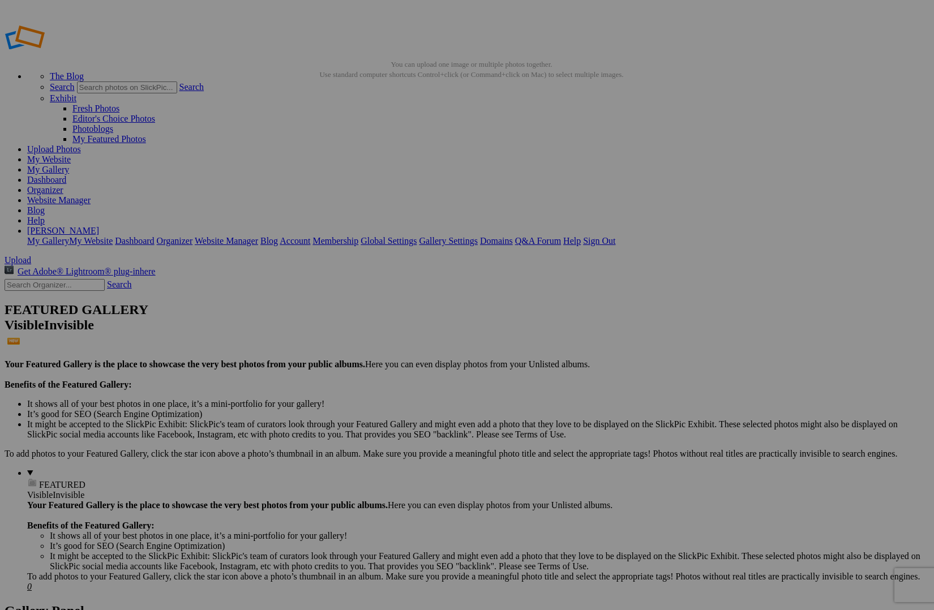
drag, startPoint x: 87, startPoint y: 171, endPoint x: 53, endPoint y: 170, distance: 34.5
drag, startPoint x: 0, startPoint y: 0, endPoint x: -17, endPoint y: 173, distance: 174.0
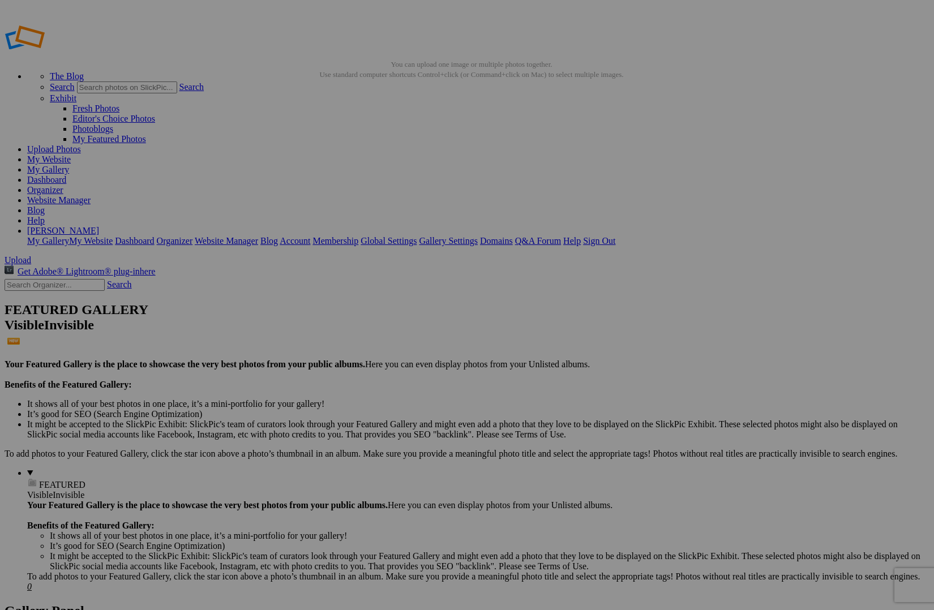
drag, startPoint x: 55, startPoint y: 190, endPoint x: -28, endPoint y: 191, distance: 83.2
drag, startPoint x: 38, startPoint y: 187, endPoint x: -20, endPoint y: 205, distance: 60.5
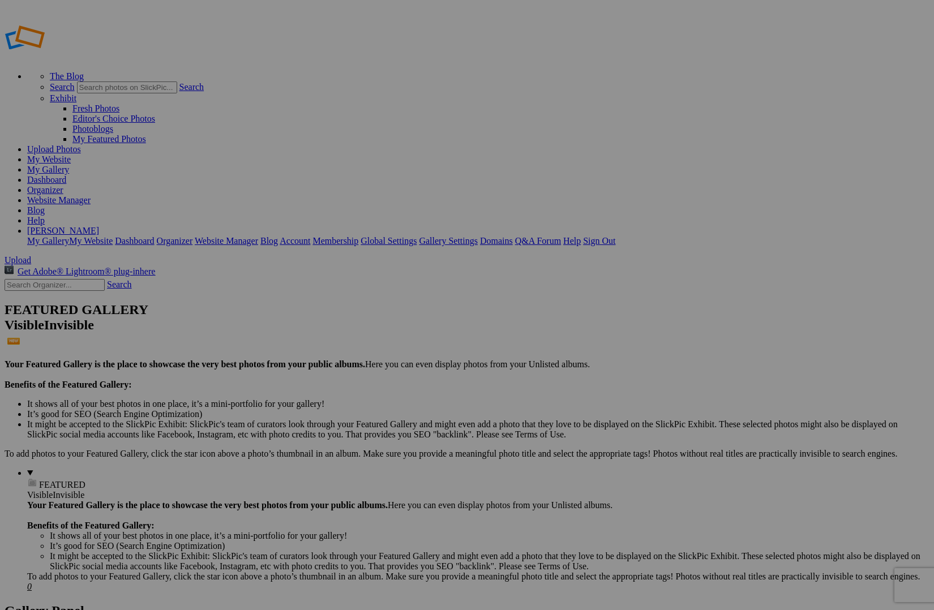
select select "one_photo"
type textarea "<!-- SlickPic.com image hosting. HTML Bulk Share code Starts Here --> <div styl…"
type textarea "[URL=https://www.slickpic.com/share/NDNDTkj5jkmTYz/photo?view=17141009#17141009…"
type textarea "https://bulk-share.slickpic.com/album/share/NDNDTkj5jkmTYz/17141009.0/400/p/Maj…"
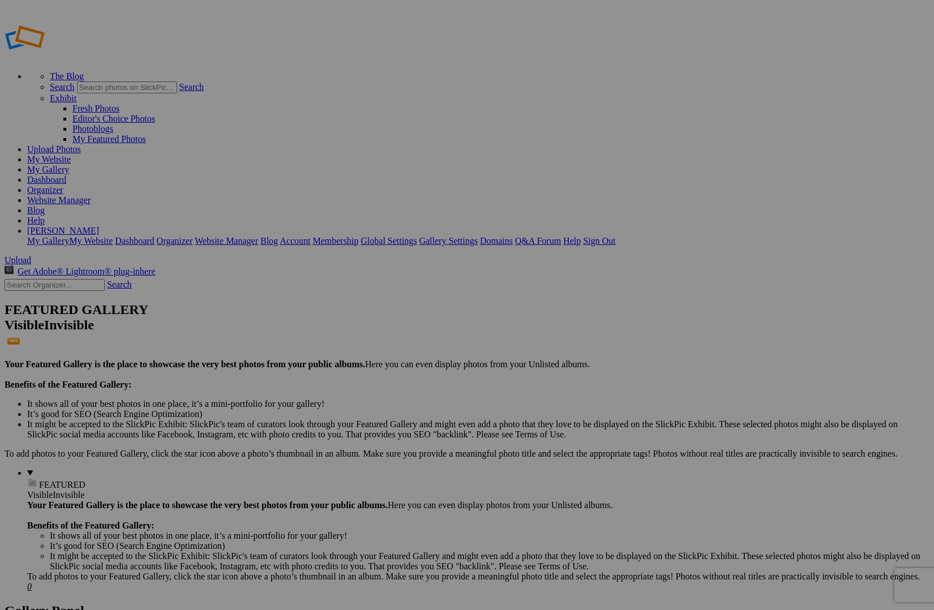
drag, startPoint x: 255, startPoint y: 46, endPoint x: 254, endPoint y: 54, distance: 7.9
click at [63, 183] on link "Organizer" at bounding box center [45, 188] width 36 height 10
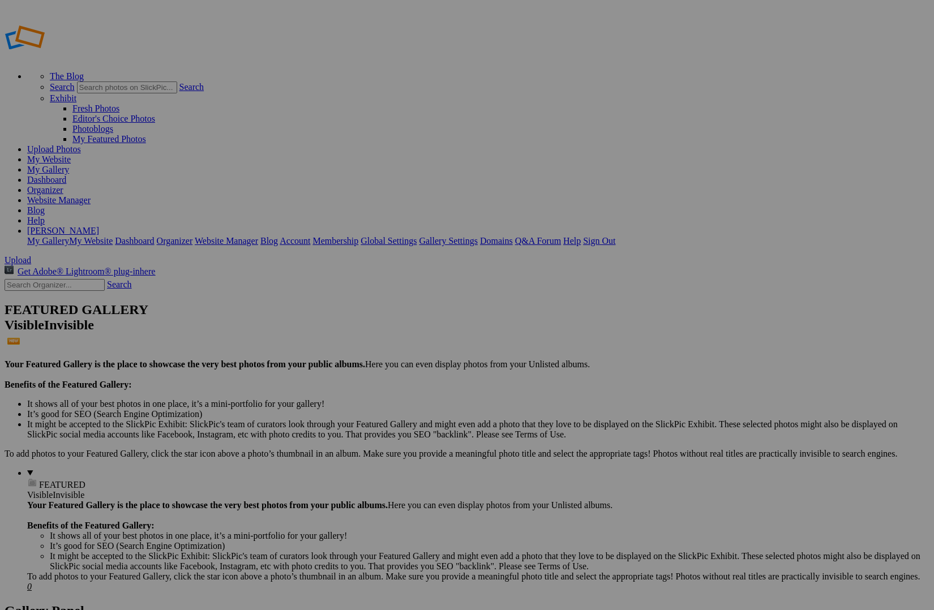
type input "Landscapes"
click at [371, 342] on span "Select album..." at bounding box center [344, 347] width 54 height 10
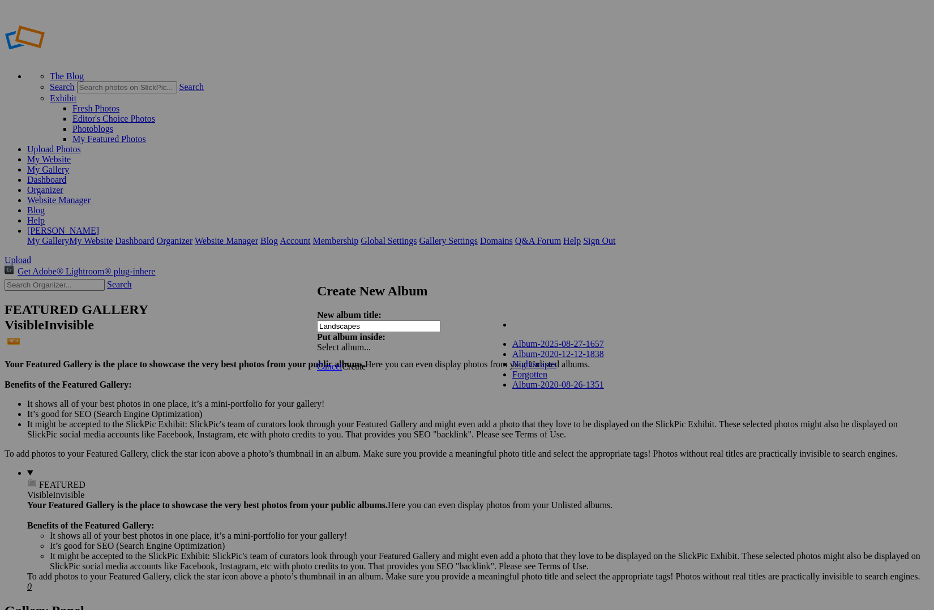
click at [518, 318] on div "My Albums Album-2025-08-27-1657 Album-2020-12-12-1838 Nightscapes Forgotten Lan…" at bounding box center [553, 319] width 128 height 16
click at [366, 362] on span "Create" at bounding box center [354, 367] width 24 height 10
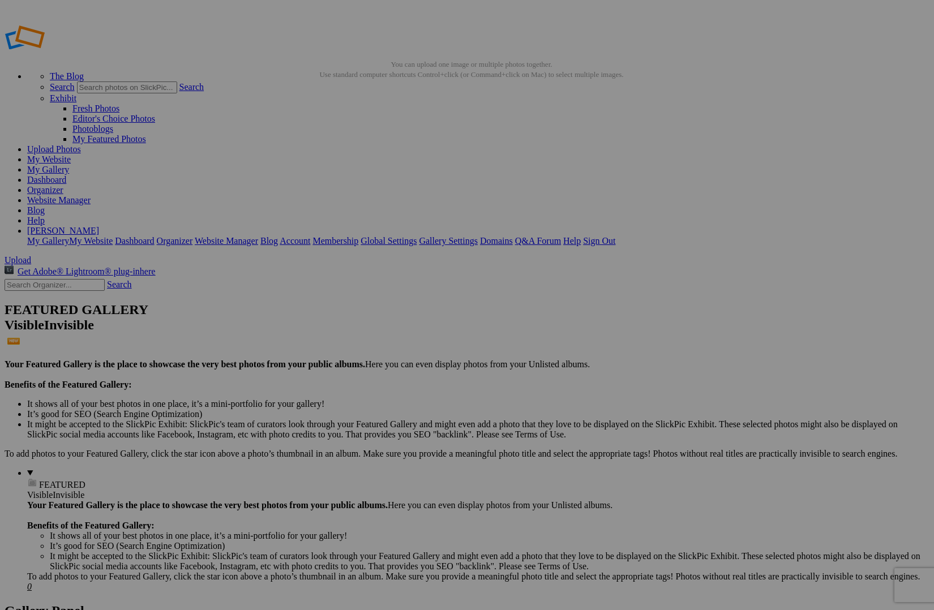
drag, startPoint x: 63, startPoint y: 209, endPoint x: 43, endPoint y: 113, distance: 97.8
drag, startPoint x: 38, startPoint y: 135, endPoint x: 18, endPoint y: 120, distance: 25.6
drag, startPoint x: 210, startPoint y: 152, endPoint x: 35, endPoint y: 115, distance: 179.2
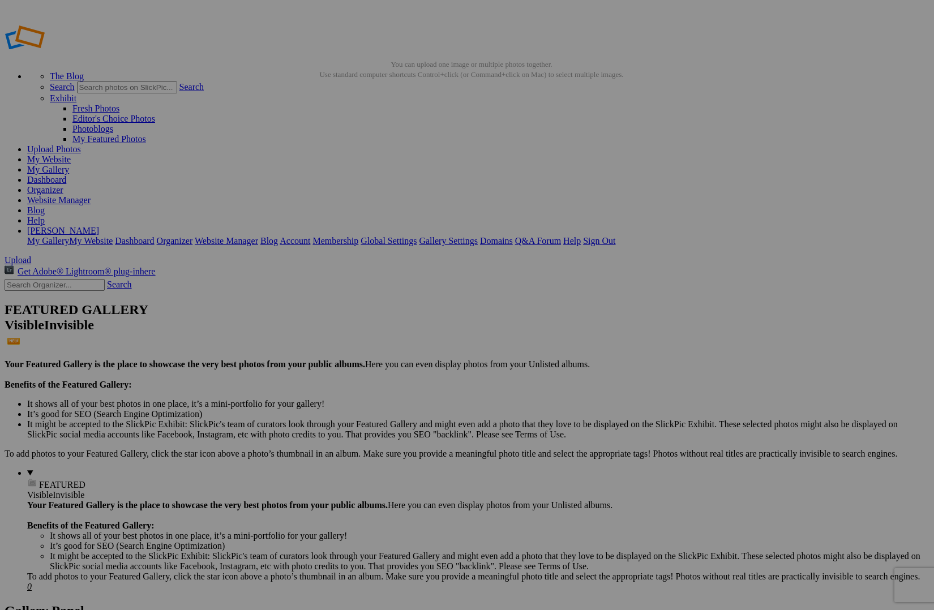
drag, startPoint x: 139, startPoint y: 135, endPoint x: 78, endPoint y: 116, distance: 64.6
drag, startPoint x: 139, startPoint y: 137, endPoint x: 137, endPoint y: 117, distance: 19.9
click at [71, 154] on link "My Website" at bounding box center [49, 159] width 44 height 10
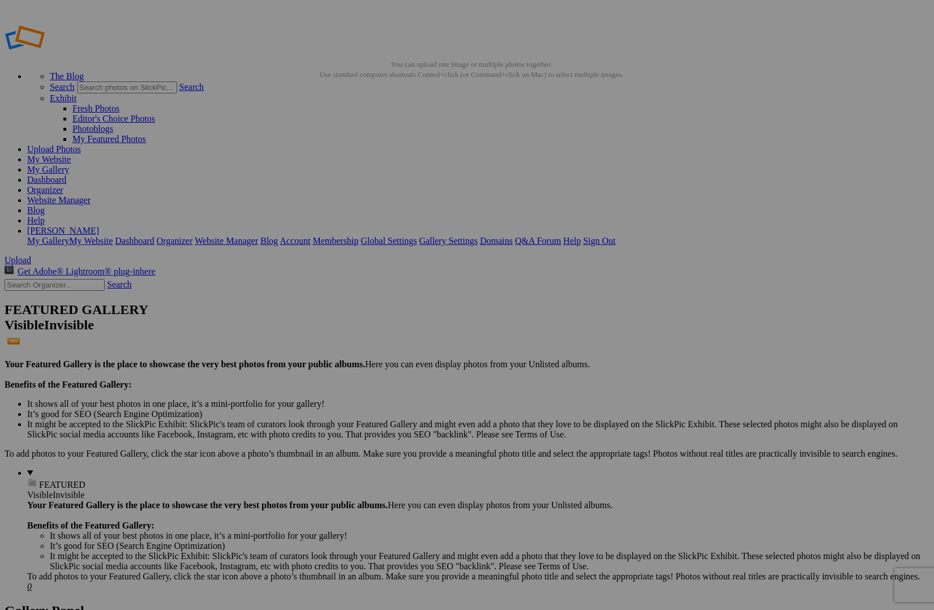
drag, startPoint x: 8, startPoint y: 152, endPoint x: 212, endPoint y: 170, distance: 204.0
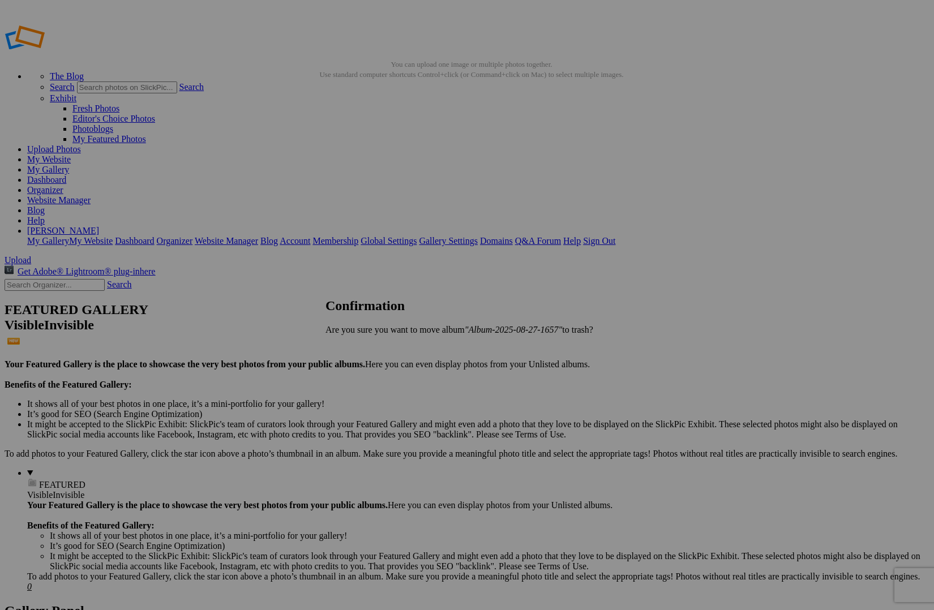
click at [363, 350] on span "Yes" at bounding box center [356, 349] width 13 height 10
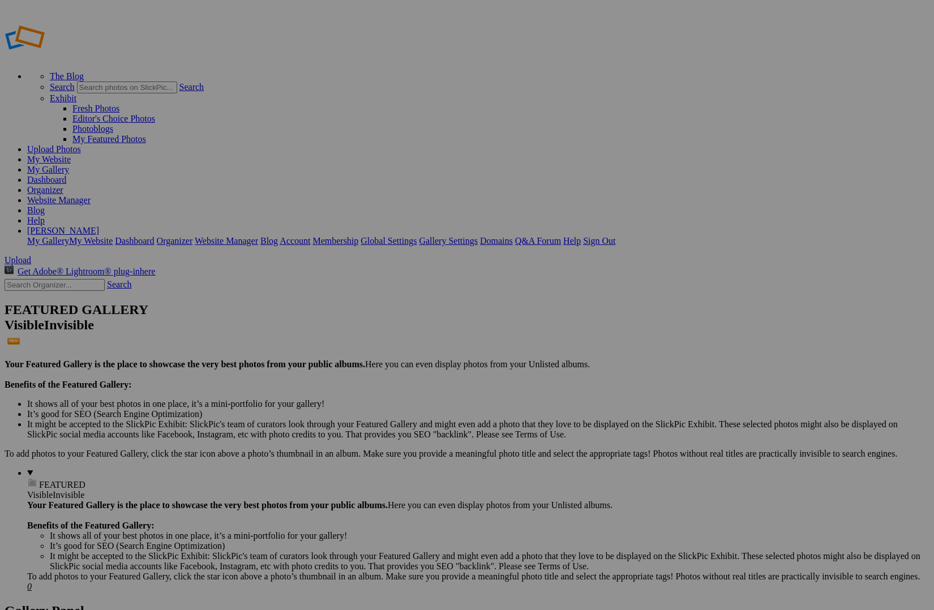
drag, startPoint x: 92, startPoint y: 135, endPoint x: 78, endPoint y: 137, distance: 14.2
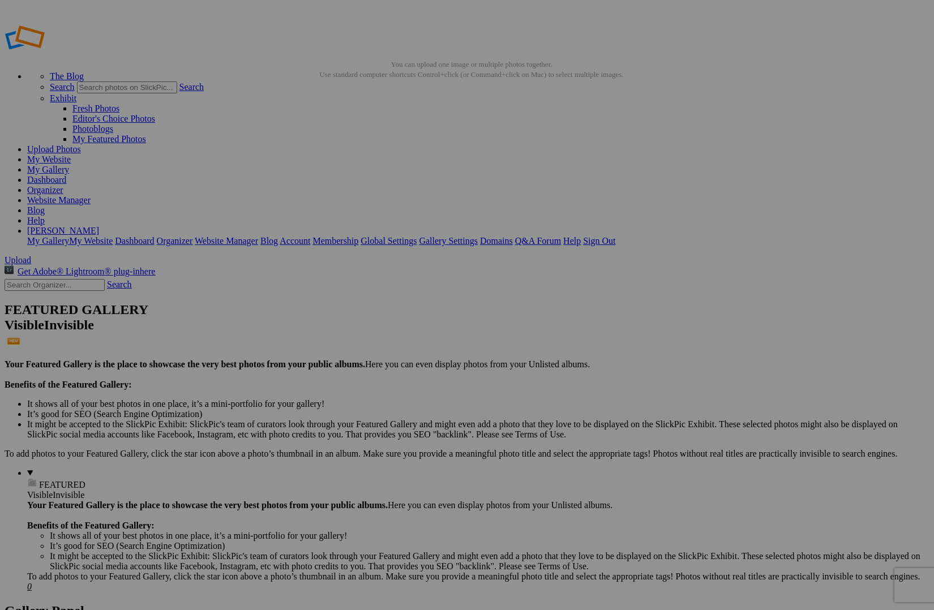
click at [71, 154] on link "My Website" at bounding box center [49, 159] width 44 height 10
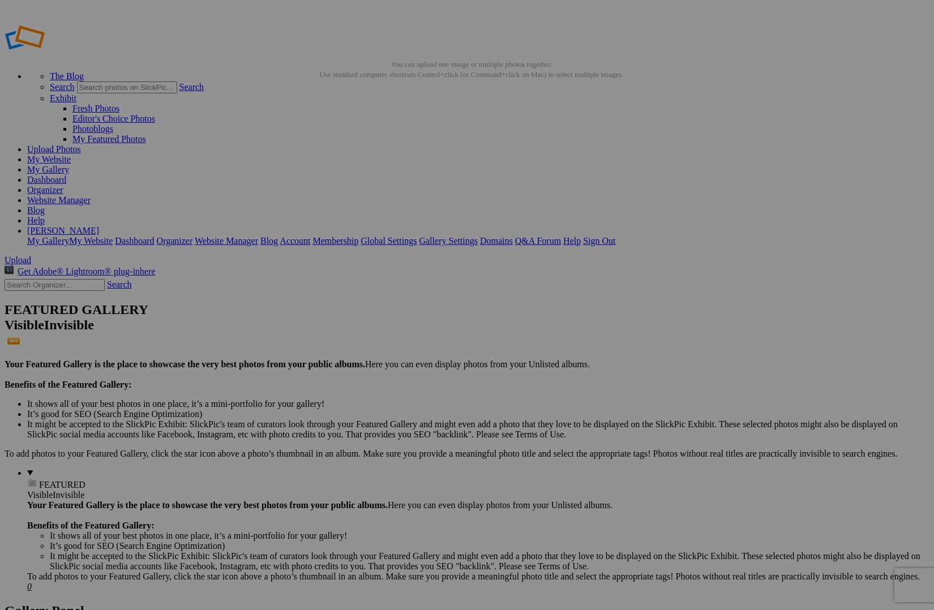
click at [71, 154] on link "My Website" at bounding box center [49, 159] width 44 height 10
click at [91, 195] on link "Website Manager" at bounding box center [58, 200] width 63 height 10
drag, startPoint x: 74, startPoint y: 139, endPoint x: 74, endPoint y: 120, distance: 19.2
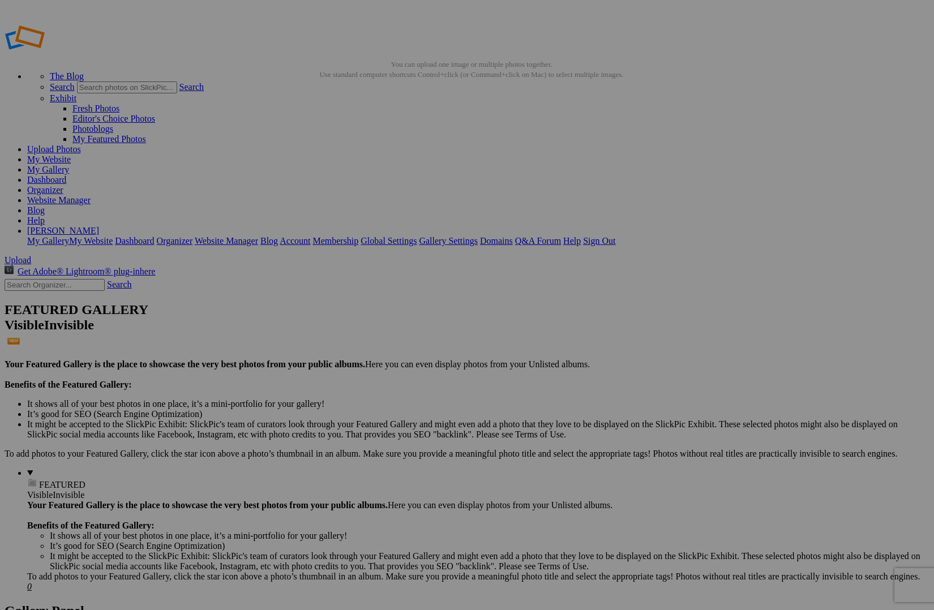
drag, startPoint x: 311, startPoint y: 176, endPoint x: 205, endPoint y: 171, distance: 105.9
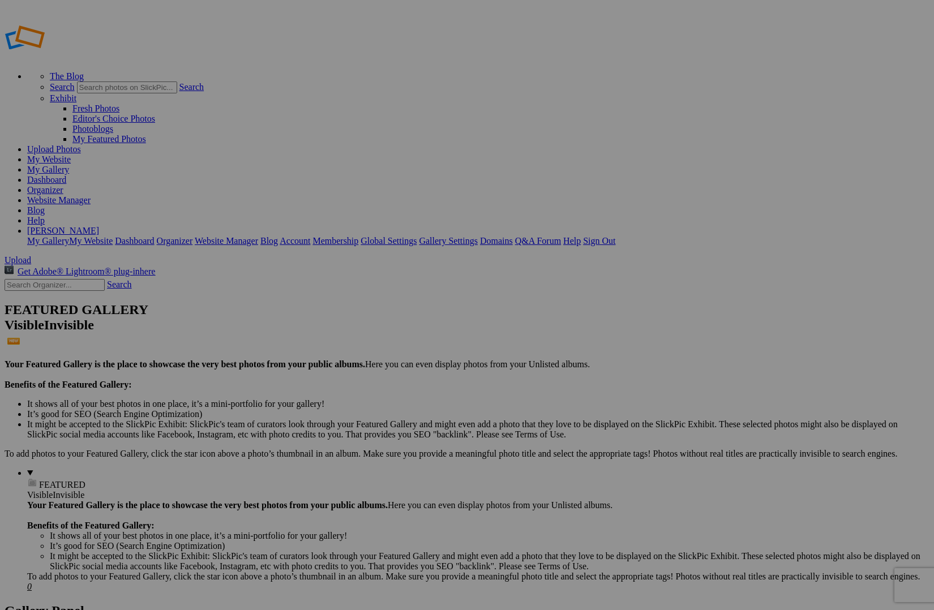
type input "Landscapes"
click at [366, 362] on span "Create" at bounding box center [354, 367] width 24 height 10
type input "Landscapes"
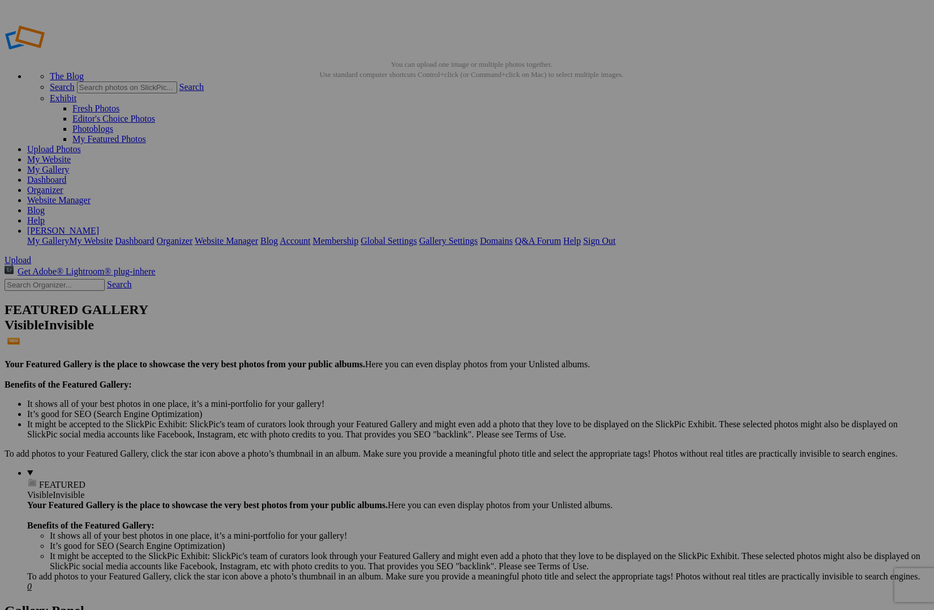
drag, startPoint x: 0, startPoint y: 0, endPoint x: 138, endPoint y: 137, distance: 194.5
click at [363, 347] on span "Yes" at bounding box center [356, 349] width 13 height 10
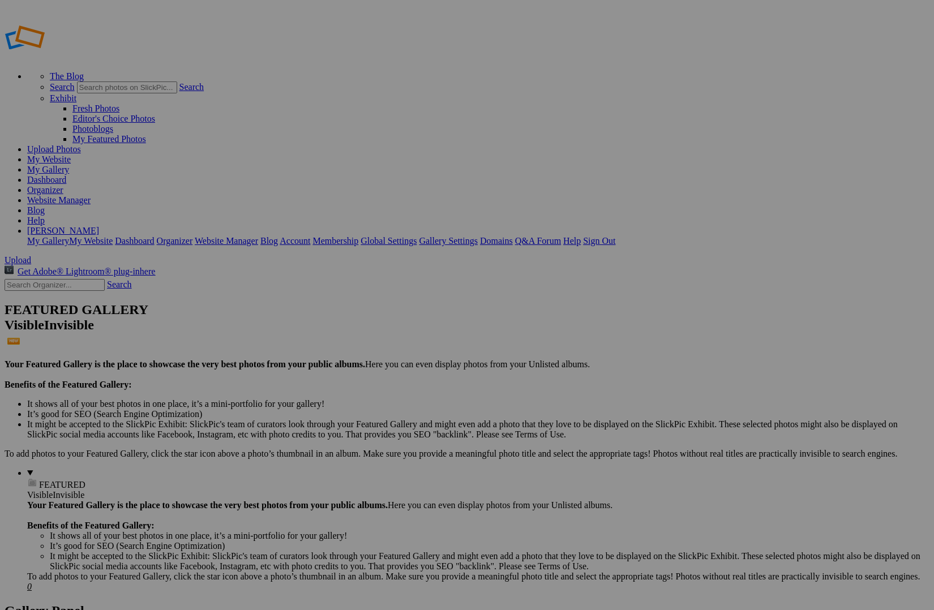
drag, startPoint x: 603, startPoint y: 360, endPoint x: 562, endPoint y: 340, distance: 45.0
click at [363, 364] on span "Yes" at bounding box center [356, 369] width 13 height 10
click at [342, 336] on span "Cancel" at bounding box center [329, 331] width 25 height 10
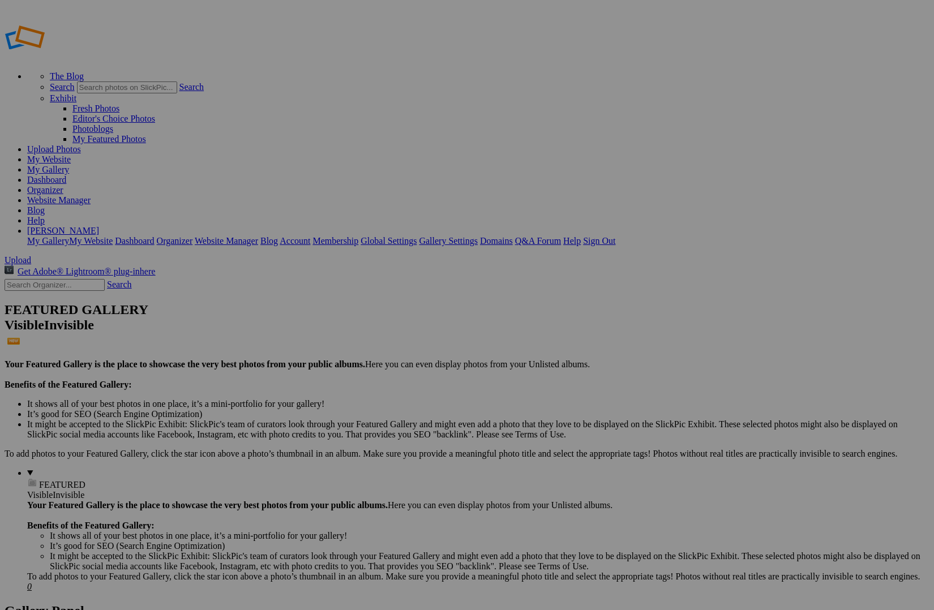
click at [374, 364] on span "Close" at bounding box center [364, 369] width 20 height 10
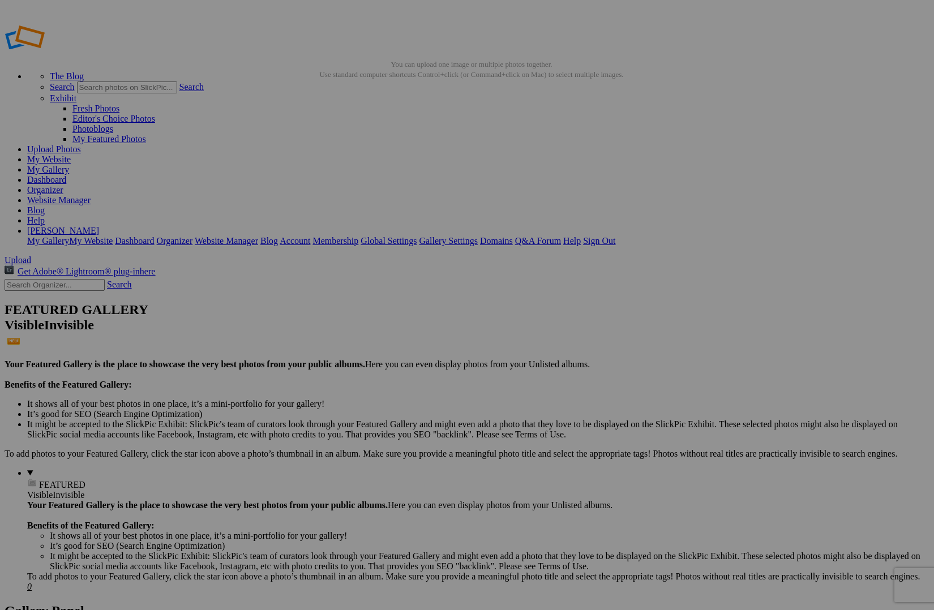
drag, startPoint x: 380, startPoint y: 135, endPoint x: 410, endPoint y: 141, distance: 31.2
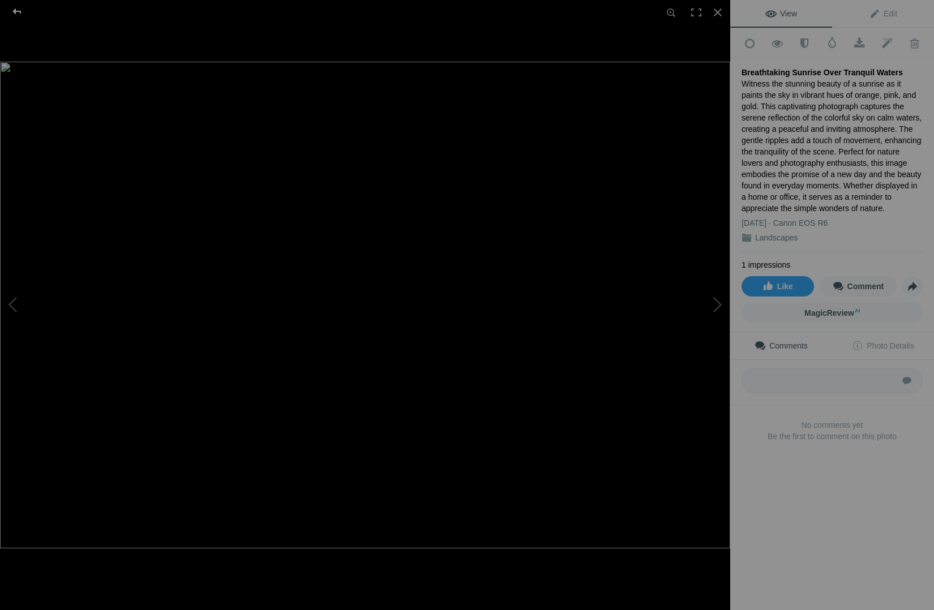
click at [18, 13] on div at bounding box center [17, 11] width 41 height 23
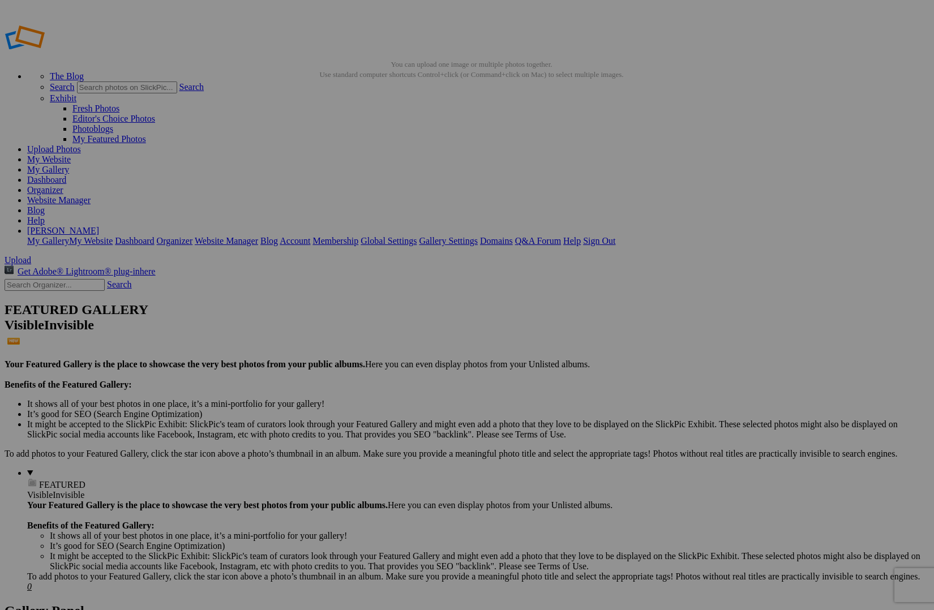
scroll to position [1, 0]
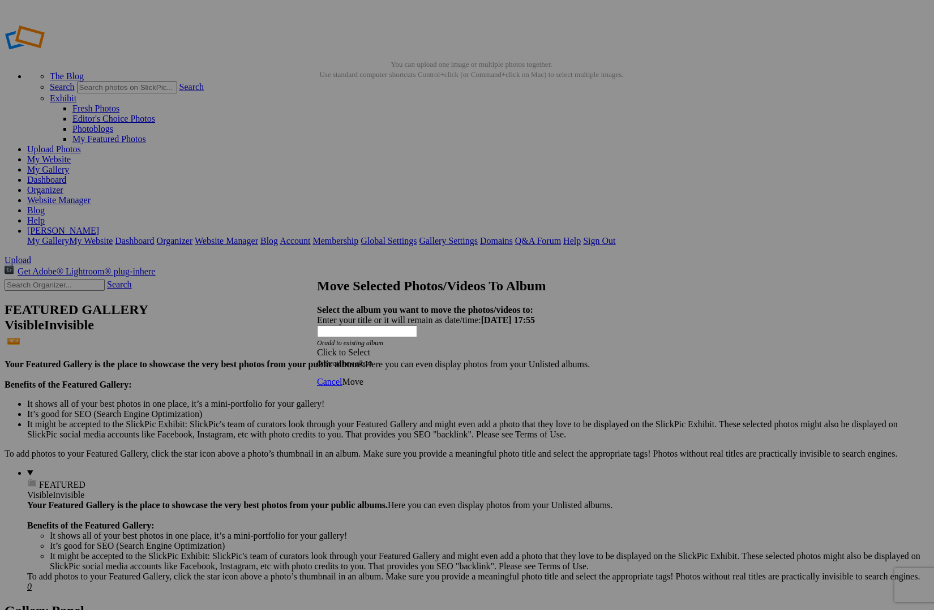
click at [370, 347] on span "Click to Select" at bounding box center [343, 352] width 53 height 10
click at [377, 343] on span "Landscapes" at bounding box center [386, 339] width 42 height 10
click at [365, 334] on link "Landscapes" at bounding box center [386, 330] width 42 height 10
click at [363, 377] on span "Move" at bounding box center [352, 382] width 21 height 10
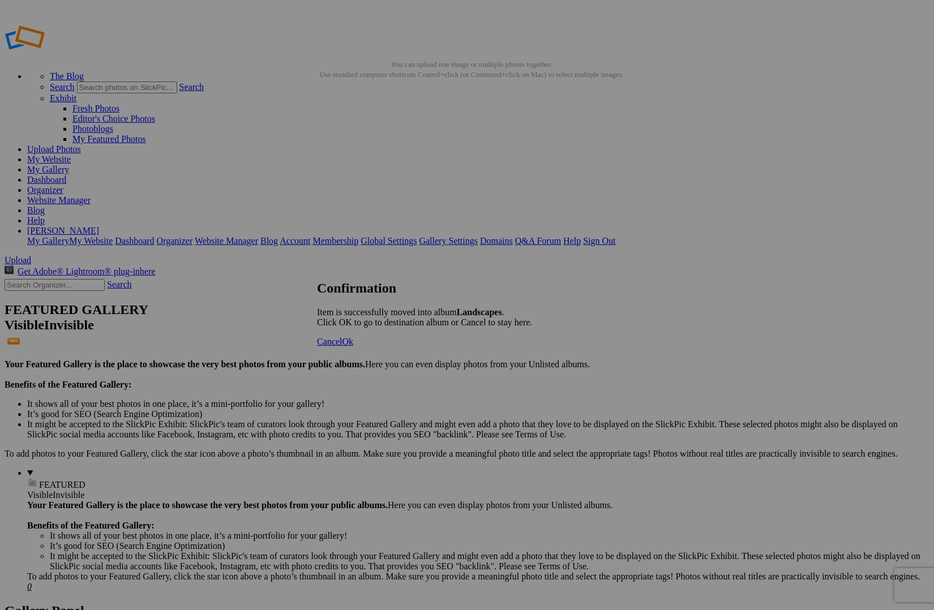
click at [353, 346] on span "Ok" at bounding box center [347, 342] width 11 height 10
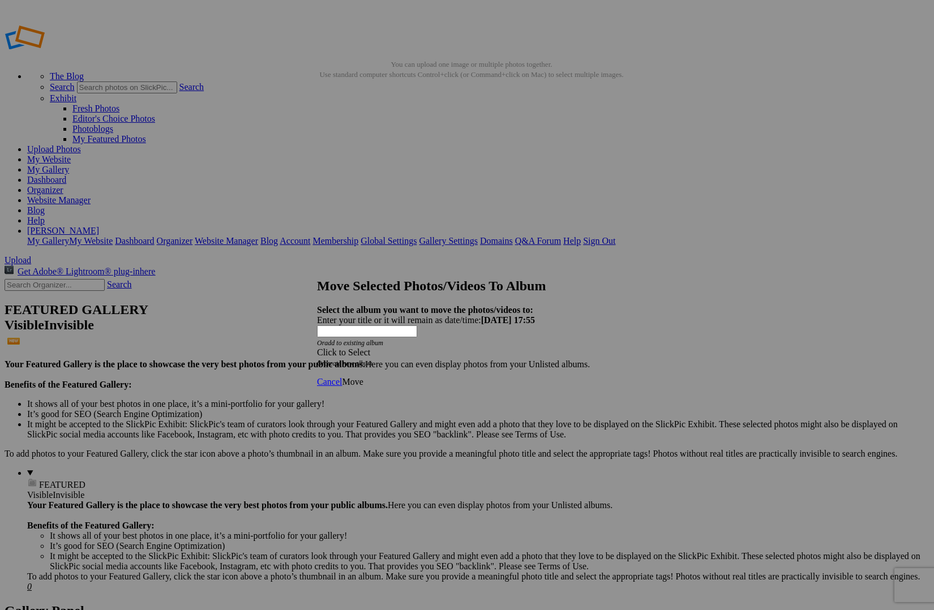
click at [370, 347] on span "Click to Select" at bounding box center [343, 352] width 53 height 10
click at [384, 343] on span "Landscapes" at bounding box center [386, 339] width 42 height 10
click at [380, 334] on link "Landscapes" at bounding box center [386, 330] width 42 height 10
click at [363, 377] on span "Move" at bounding box center [352, 382] width 21 height 10
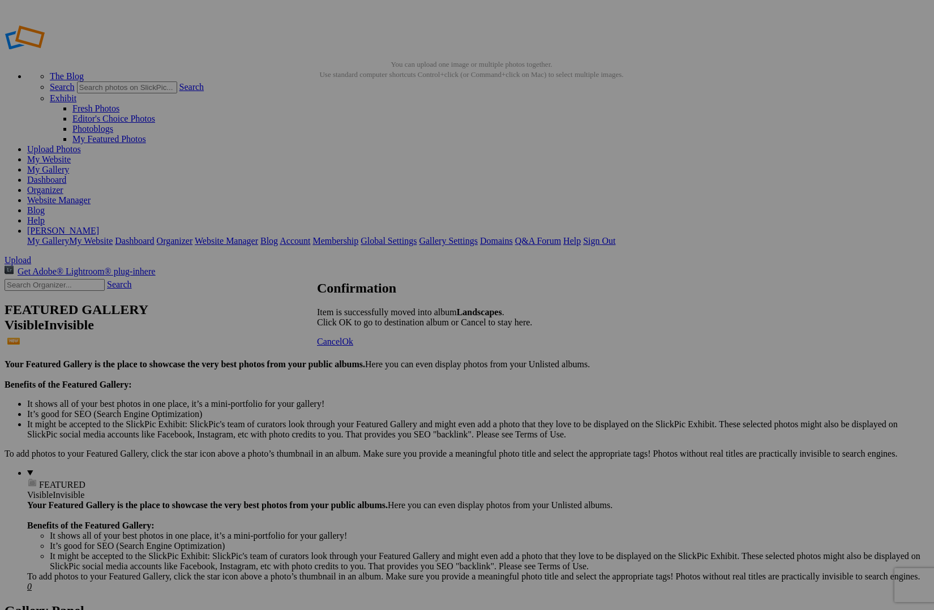
click at [353, 346] on link "Ok" at bounding box center [347, 342] width 11 height 10
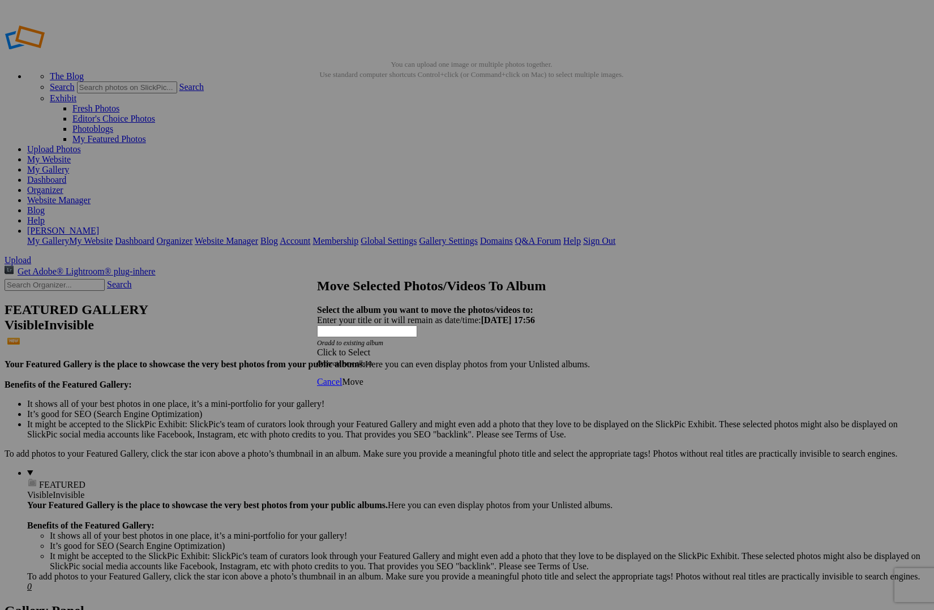
click at [370, 347] on span "Click to Select" at bounding box center [343, 352] width 53 height 10
click at [376, 343] on span "Landscapes" at bounding box center [386, 339] width 42 height 10
click at [372, 334] on link "Landscapes" at bounding box center [386, 330] width 42 height 10
click at [363, 377] on span "Move" at bounding box center [352, 382] width 21 height 10
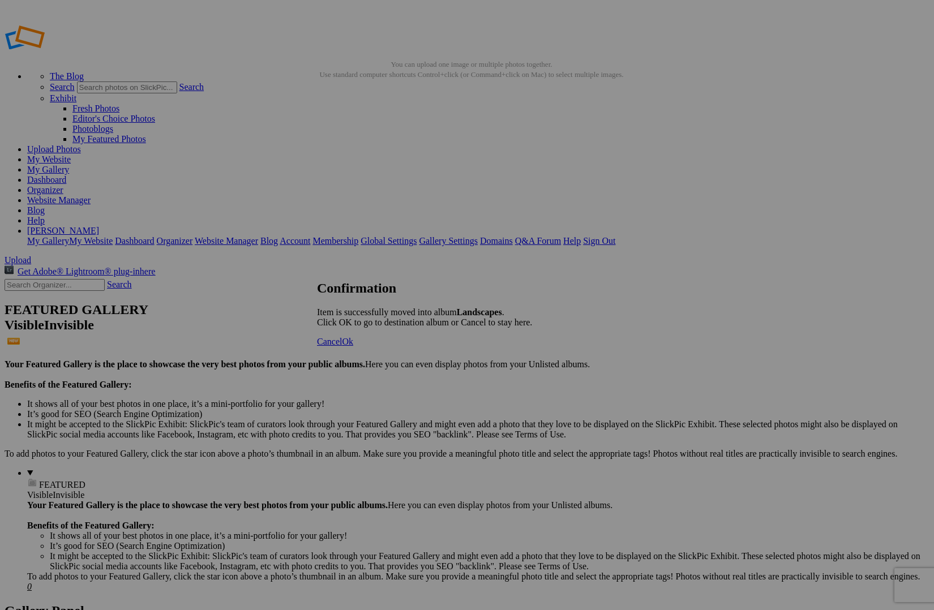
click at [353, 346] on span "Ok" at bounding box center [347, 342] width 11 height 10
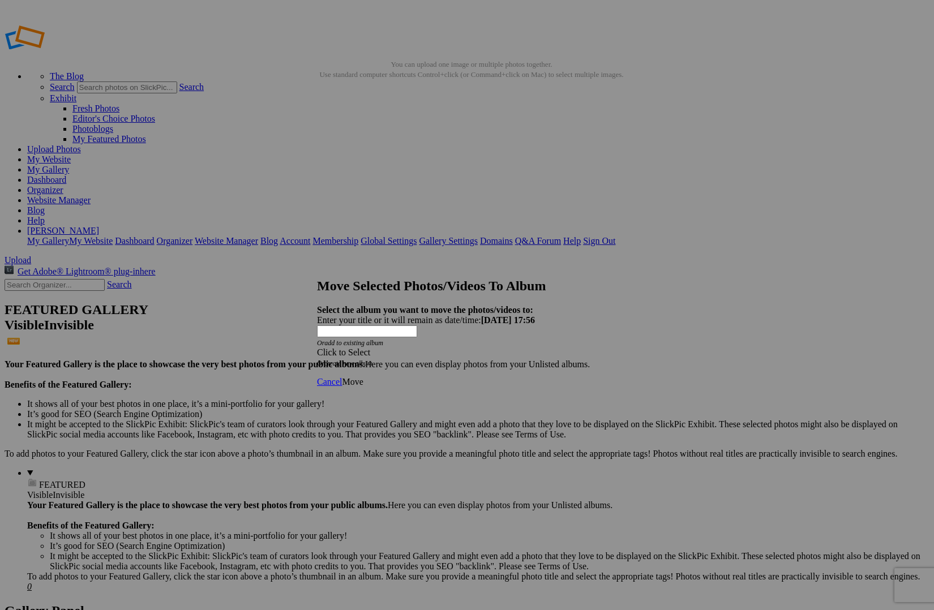
click at [369, 347] on span "Click to Select" at bounding box center [343, 352] width 53 height 10
click at [373, 342] on link "Landscapes" at bounding box center [386, 339] width 42 height 10
click at [368, 334] on link "Landscapes" at bounding box center [386, 330] width 42 height 10
click at [363, 377] on span "Move" at bounding box center [352, 382] width 21 height 10
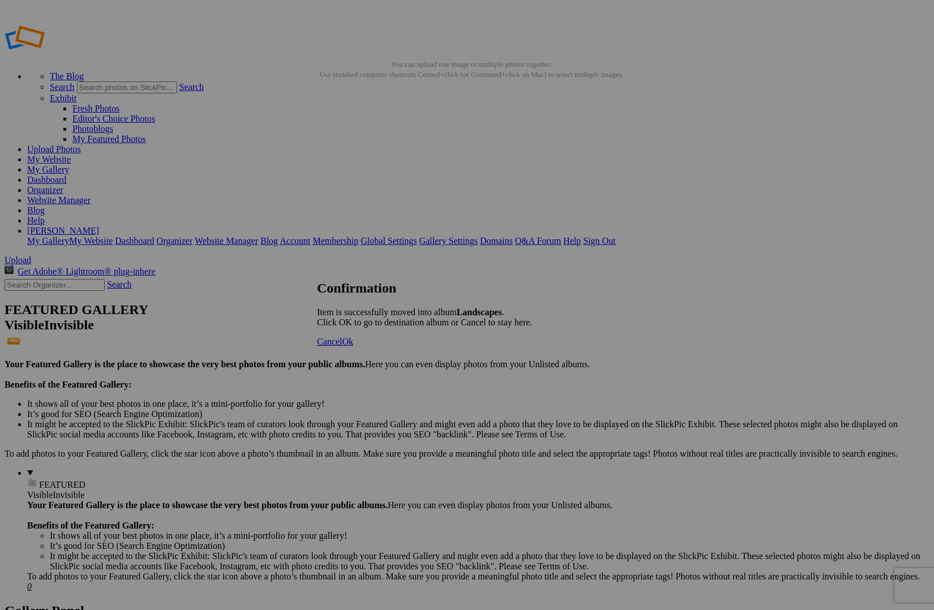
click at [353, 346] on span "Ok" at bounding box center [347, 342] width 11 height 10
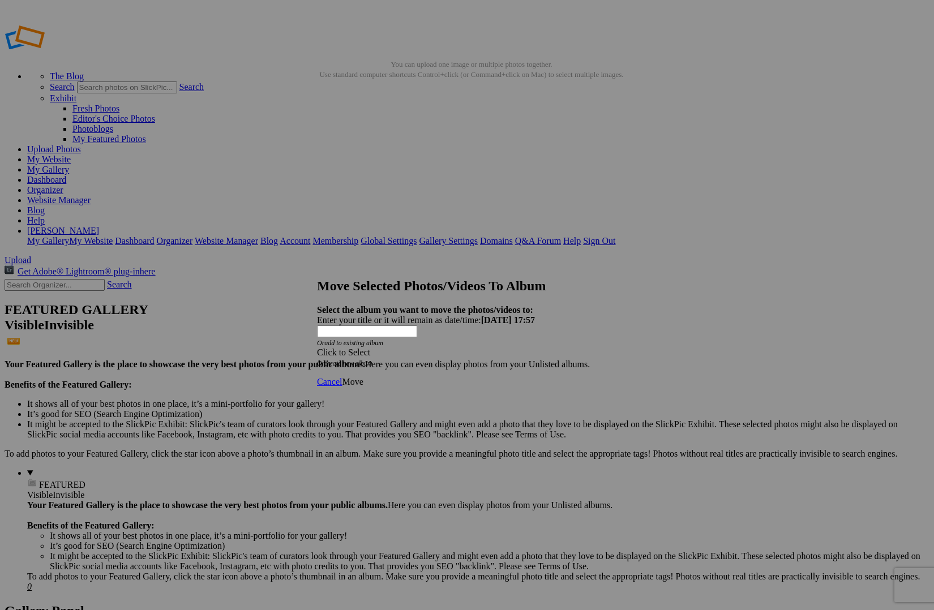
click at [402, 347] on div "Click to Select" at bounding box center [467, 352] width 300 height 10
click at [395, 343] on link "Landscapes" at bounding box center [386, 339] width 42 height 10
click at [386, 334] on link "Landscapes" at bounding box center [386, 330] width 42 height 10
click at [363, 377] on span "Move" at bounding box center [352, 382] width 21 height 10
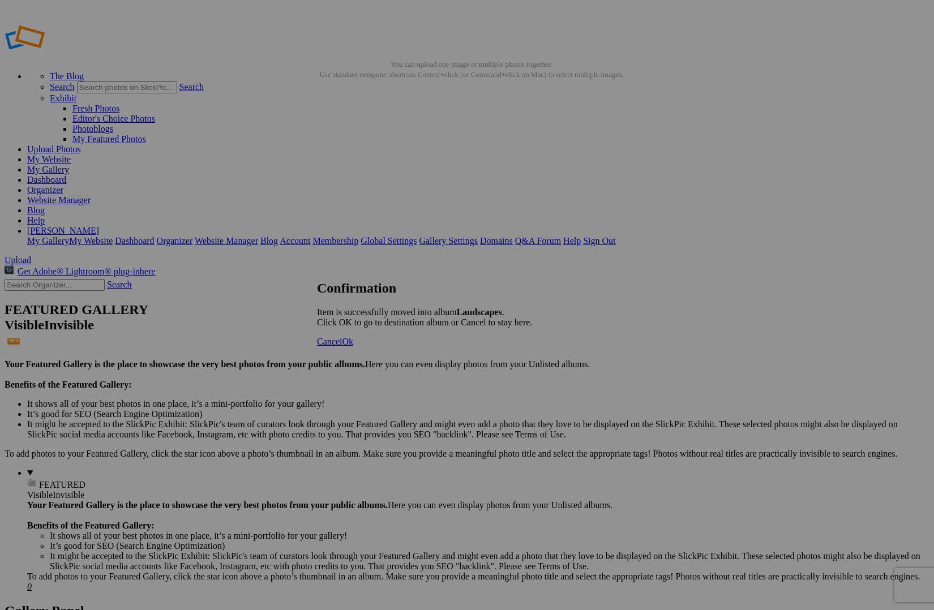
click at [353, 346] on link "Ok" at bounding box center [347, 342] width 11 height 10
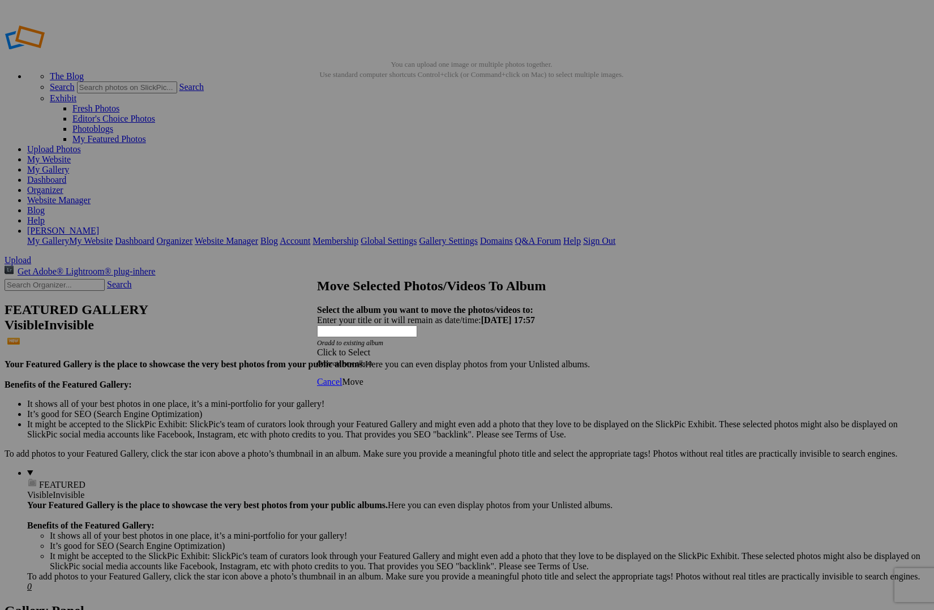
click at [411, 347] on div "Click to Select" at bounding box center [467, 352] width 300 height 10
click at [398, 343] on link "Landscapes" at bounding box center [386, 339] width 42 height 10
click at [387, 334] on link "Landscapes" at bounding box center [386, 330] width 42 height 10
click at [363, 377] on span "Move" at bounding box center [352, 382] width 21 height 10
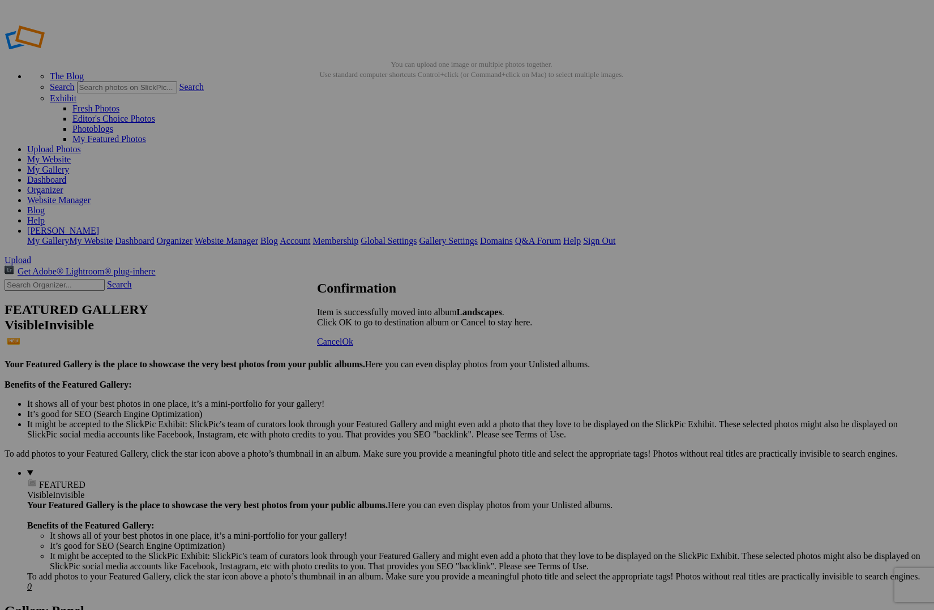
click at [353, 346] on span "Ok" at bounding box center [347, 342] width 11 height 10
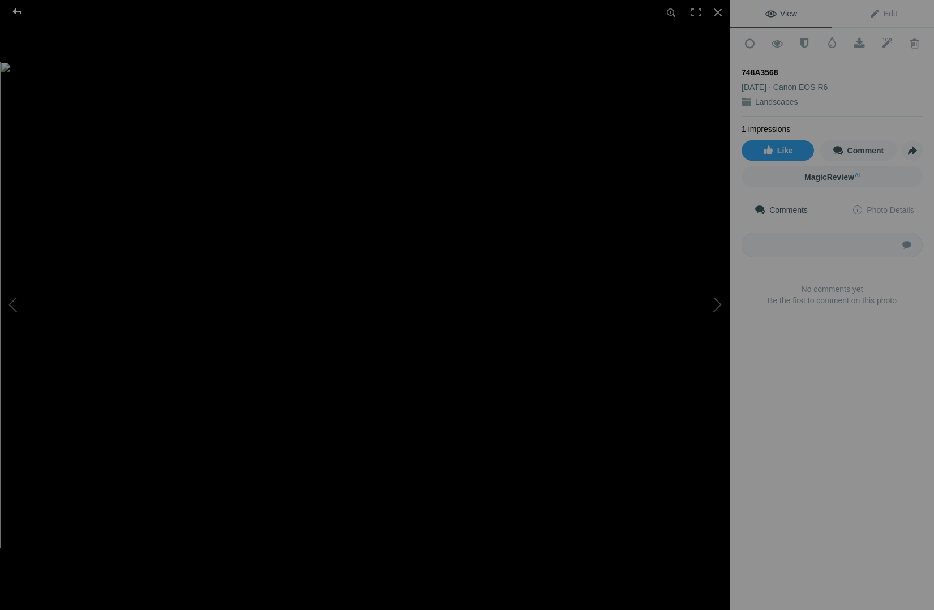
click at [15, 8] on div at bounding box center [17, 11] width 41 height 23
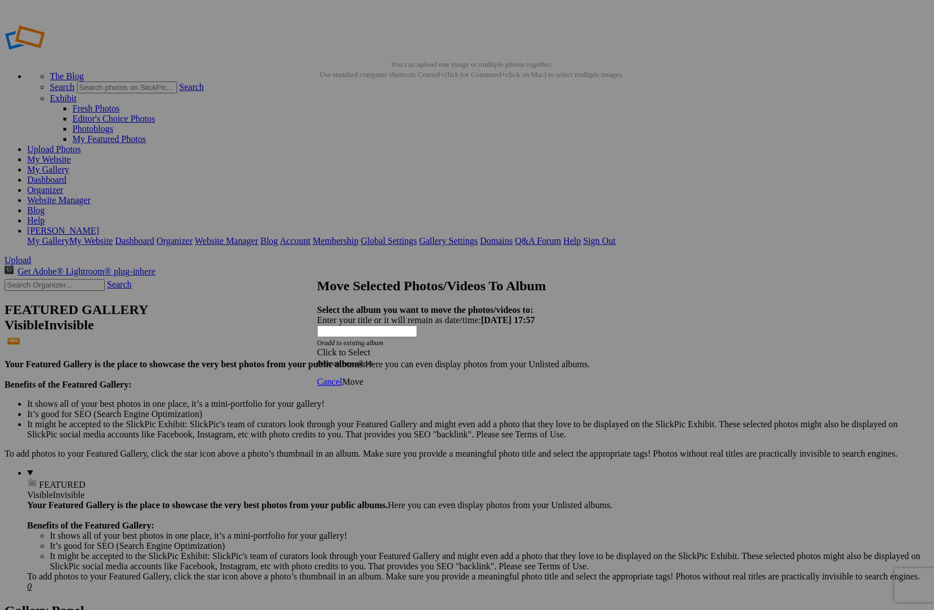
click at [406, 347] on div "Click to Select" at bounding box center [467, 352] width 300 height 10
click at [398, 343] on link "Landscapes" at bounding box center [386, 339] width 42 height 10
click at [383, 334] on link "Landscapes" at bounding box center [386, 330] width 42 height 10
click at [363, 377] on span "Move" at bounding box center [352, 382] width 21 height 10
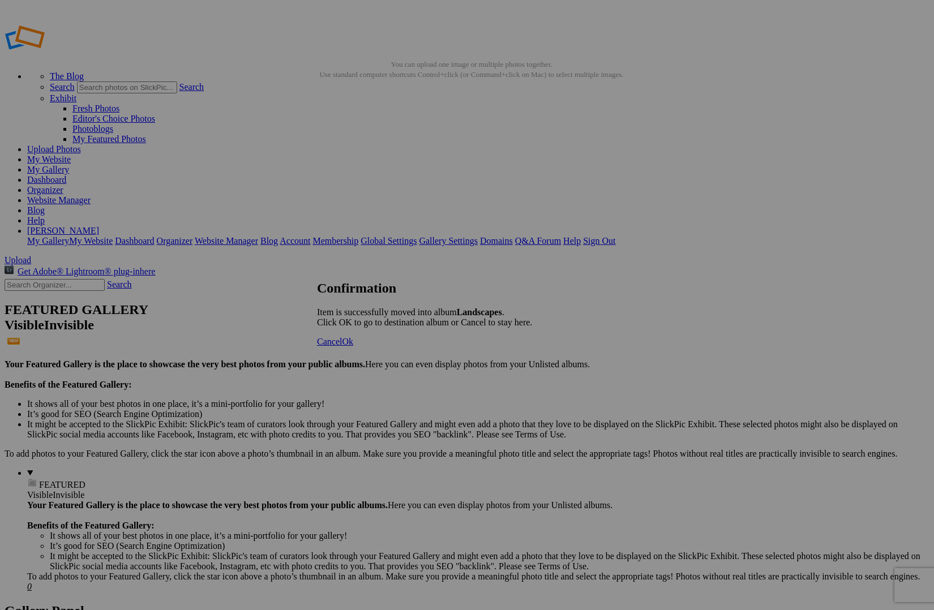
click at [353, 346] on span "Ok" at bounding box center [347, 342] width 11 height 10
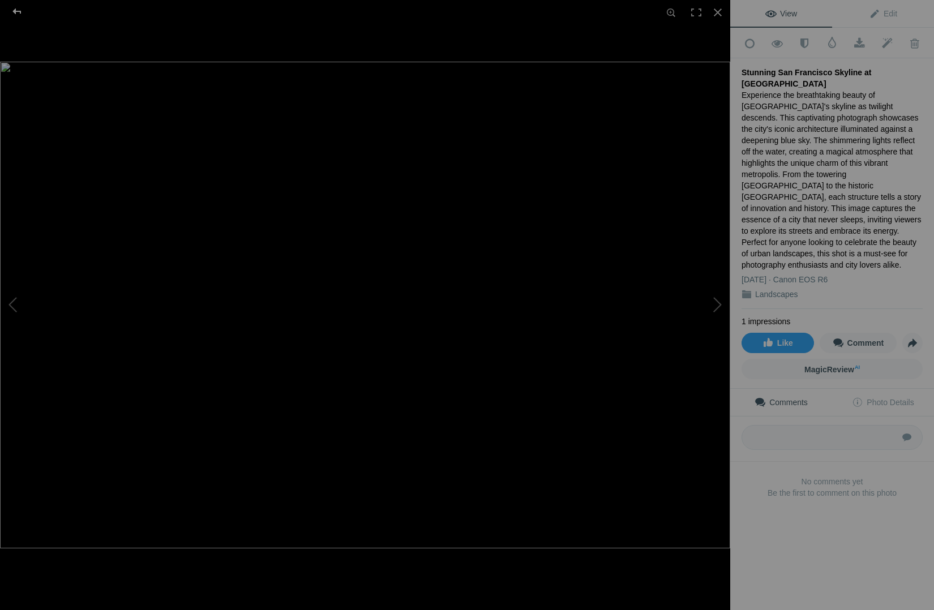
click at [19, 10] on div at bounding box center [17, 11] width 41 height 23
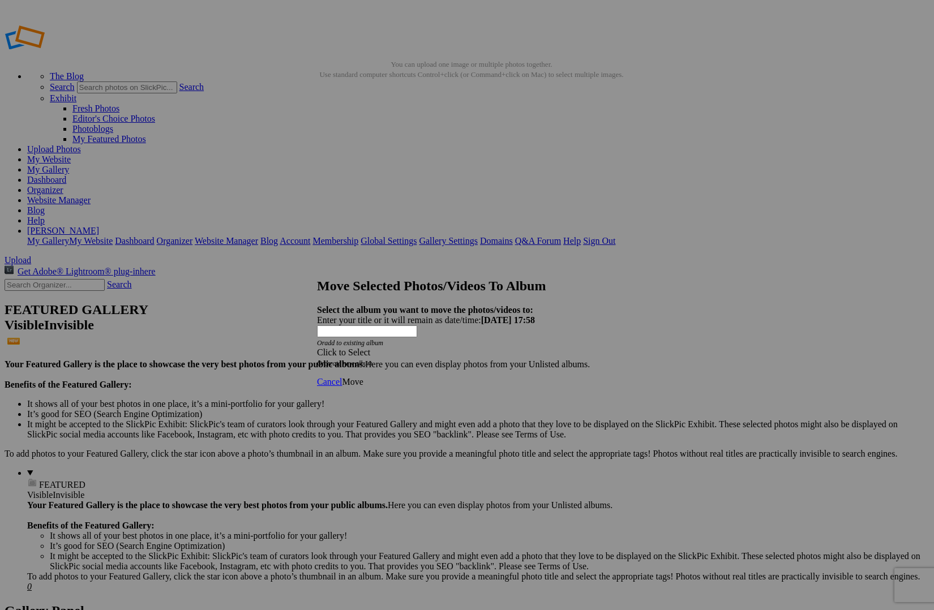
click at [418, 347] on div "Click to Select" at bounding box center [467, 352] width 300 height 10
click at [375, 343] on span "Landscapes" at bounding box center [386, 339] width 42 height 10
click at [377, 334] on link "Landscapes" at bounding box center [386, 330] width 42 height 10
click at [363, 377] on span "Move" at bounding box center [352, 382] width 21 height 10
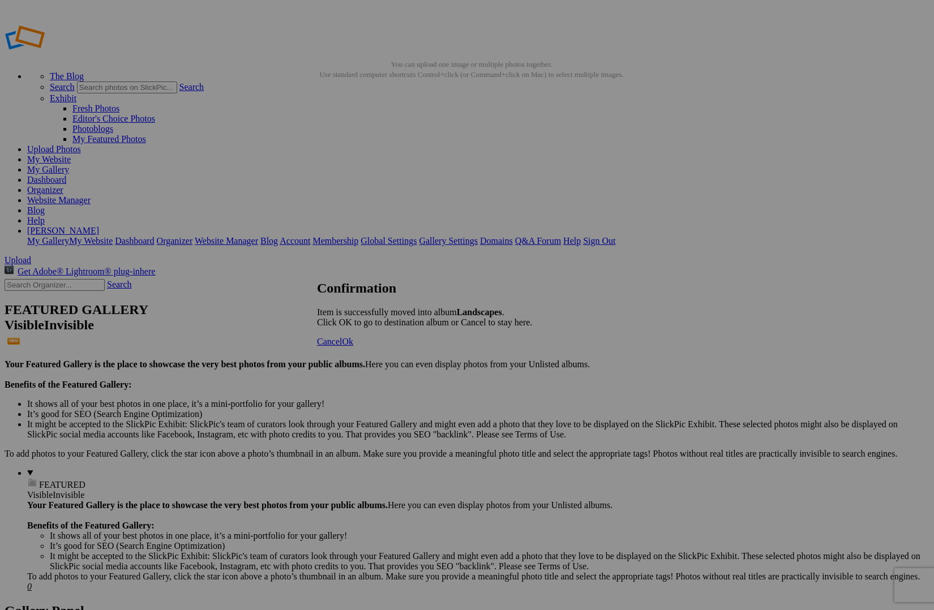
click at [353, 346] on span "Ok" at bounding box center [347, 342] width 11 height 10
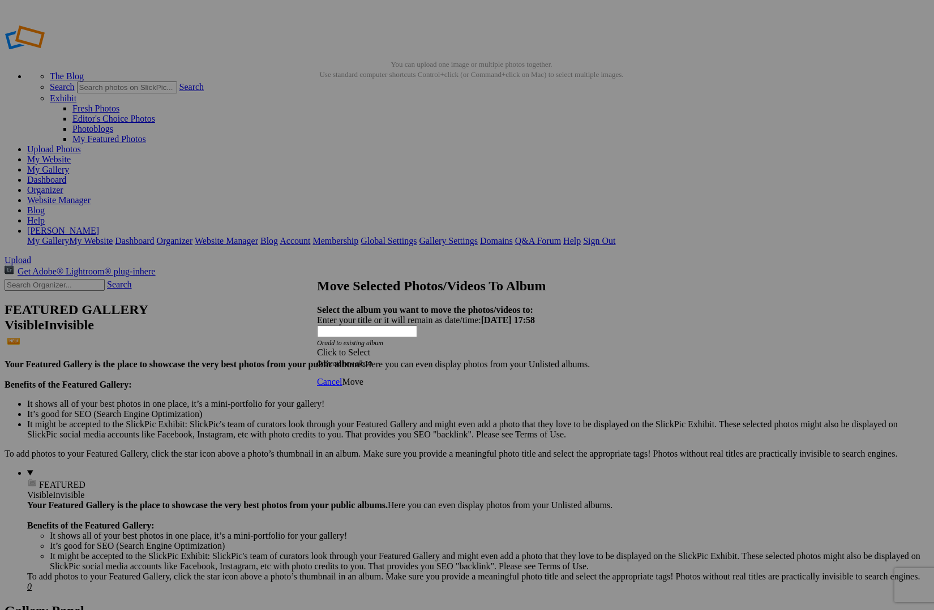
click at [492, 347] on div "Click to Select" at bounding box center [467, 352] width 300 height 10
click at [370, 343] on span "Landscapes" at bounding box center [386, 339] width 42 height 10
click at [369, 334] on link "Landscapes" at bounding box center [386, 330] width 42 height 10
click at [363, 377] on span "Move" at bounding box center [352, 382] width 21 height 10
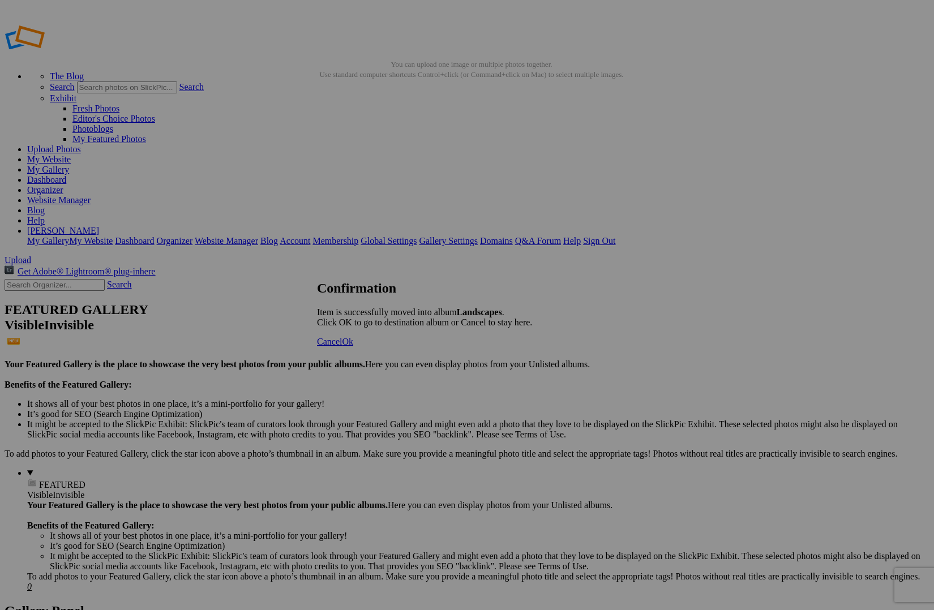
click at [353, 346] on link "Ok" at bounding box center [347, 342] width 11 height 10
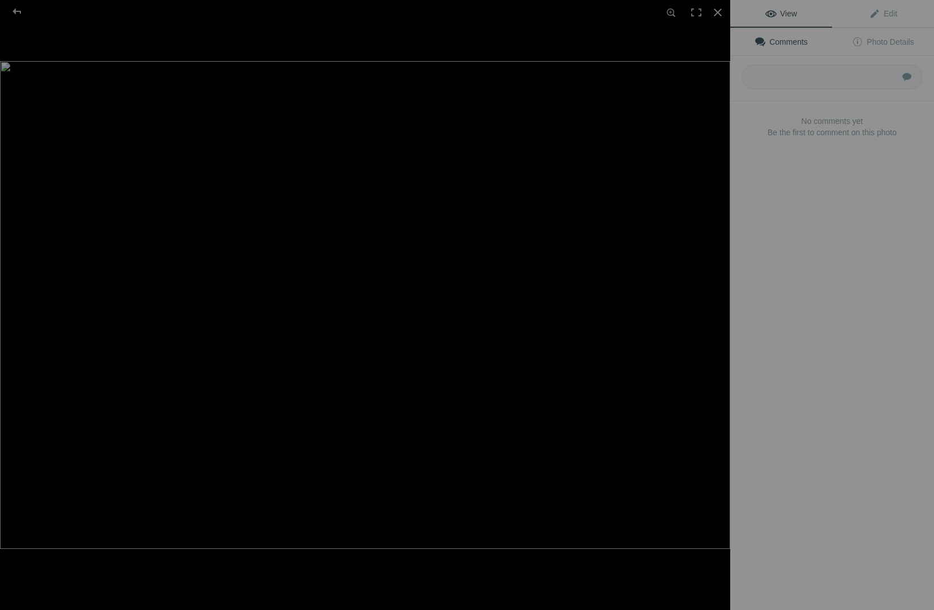
click at [314, 186] on img at bounding box center [365, 305] width 730 height 488
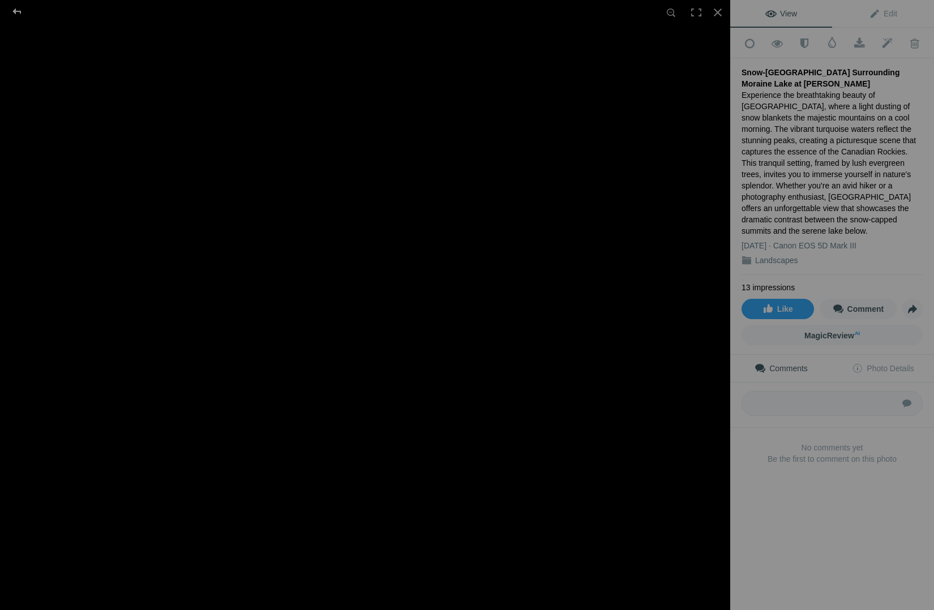
click at [16, 10] on div at bounding box center [17, 11] width 41 height 23
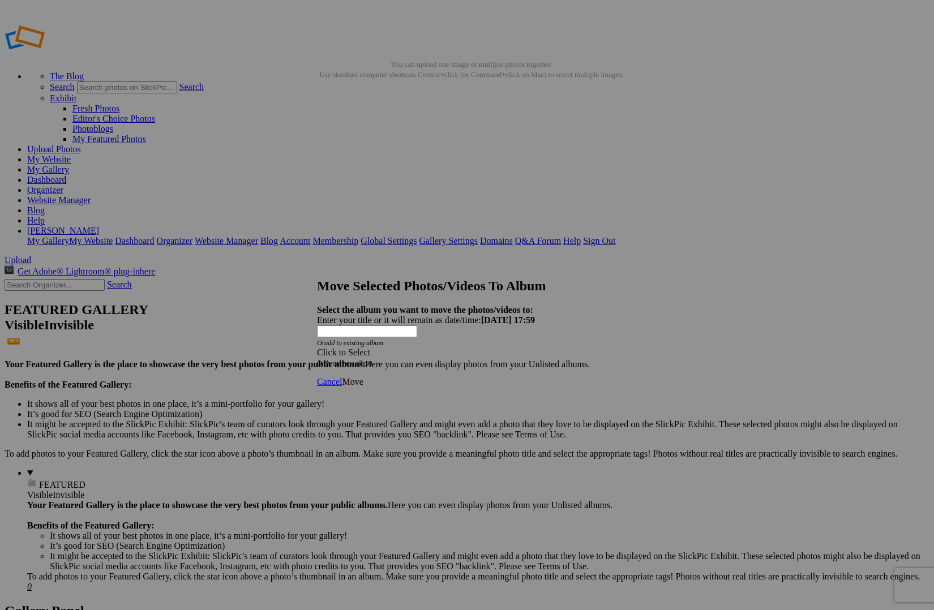
click at [476, 347] on div "Click to Select" at bounding box center [467, 352] width 300 height 10
click at [407, 343] on link "Landscapes" at bounding box center [386, 339] width 42 height 10
click at [386, 334] on link "Landscapes" at bounding box center [386, 330] width 42 height 10
click at [363, 377] on span "Move" at bounding box center [352, 382] width 21 height 10
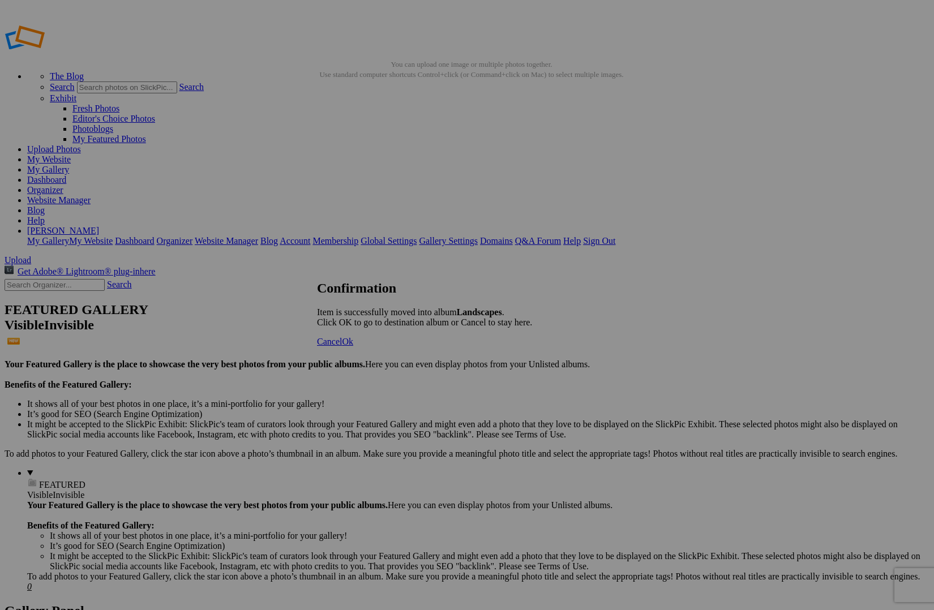
click at [353, 346] on link "Ok" at bounding box center [347, 342] width 11 height 10
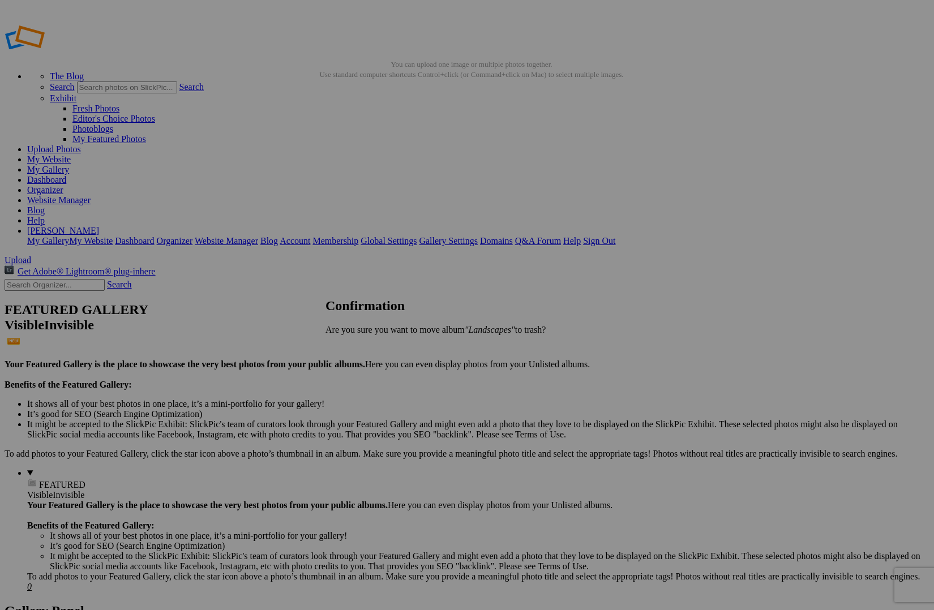
click at [363, 345] on span "Yes" at bounding box center [356, 349] width 13 height 10
click at [69, 165] on link "My Gallery" at bounding box center [48, 170] width 42 height 10
click at [63, 185] on link "Organizer" at bounding box center [45, 190] width 36 height 10
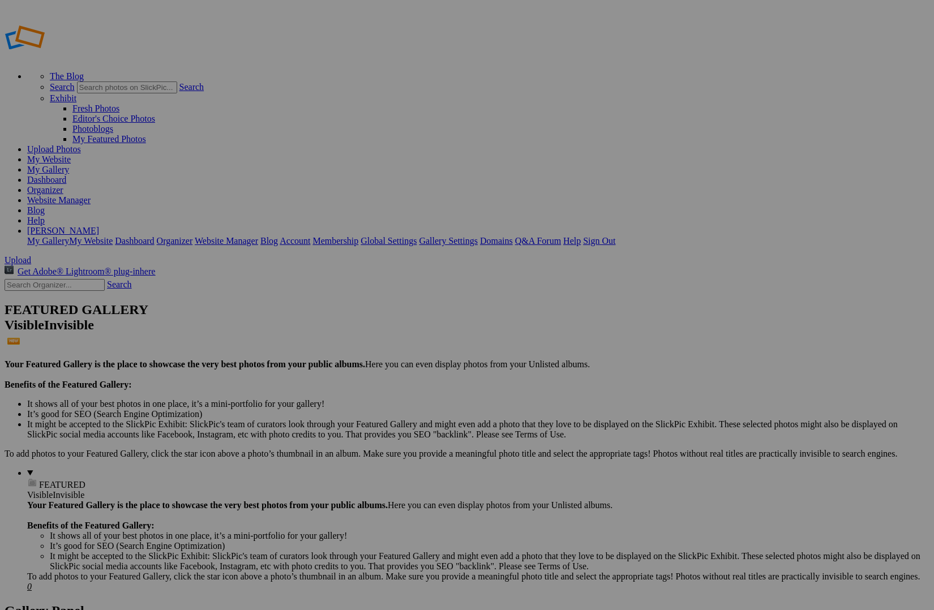
click at [66, 175] on link "Dashboard" at bounding box center [46, 180] width 39 height 10
click at [45, 216] on link "Help" at bounding box center [36, 221] width 18 height 10
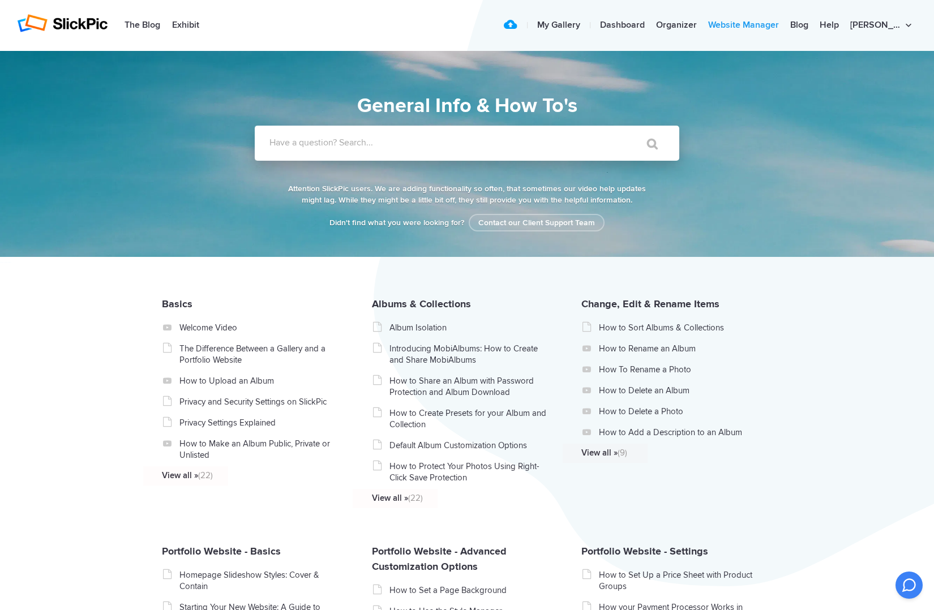
click at [777, 25] on link "Website Manager" at bounding box center [743, 25] width 82 height 23
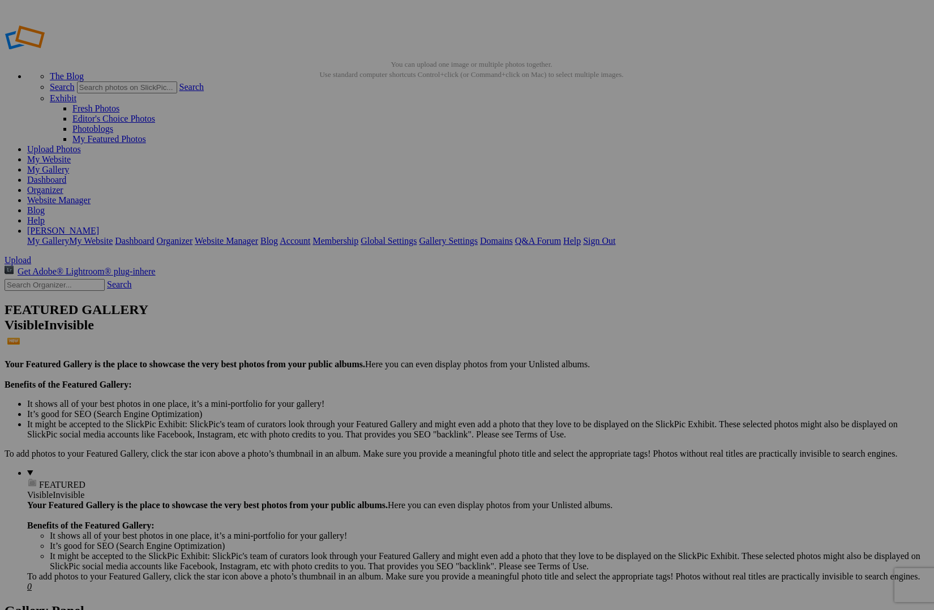
click at [374, 366] on span "Close" at bounding box center [364, 369] width 20 height 10
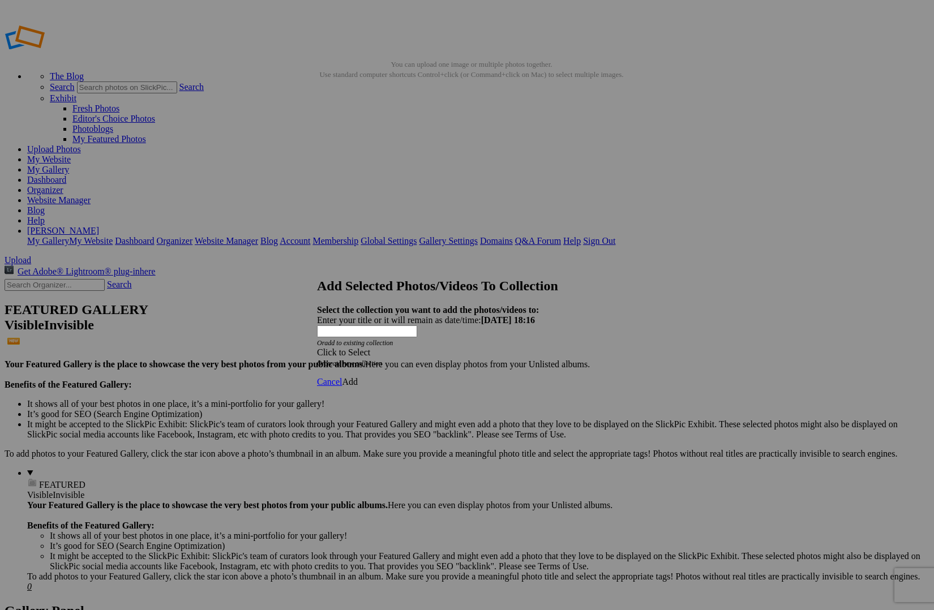
click at [370, 347] on span "Click to Select" at bounding box center [343, 352] width 53 height 10
click at [399, 324] on link "Existing Collections" at bounding box center [402, 320] width 74 height 10
click at [342, 377] on link "Cancel" at bounding box center [329, 382] width 25 height 10
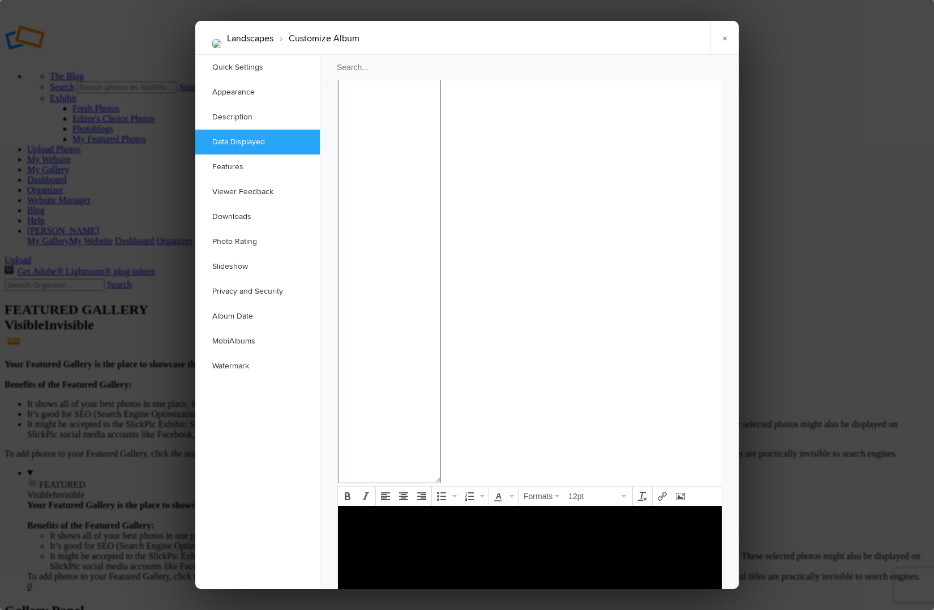
scroll to position [1058, 0]
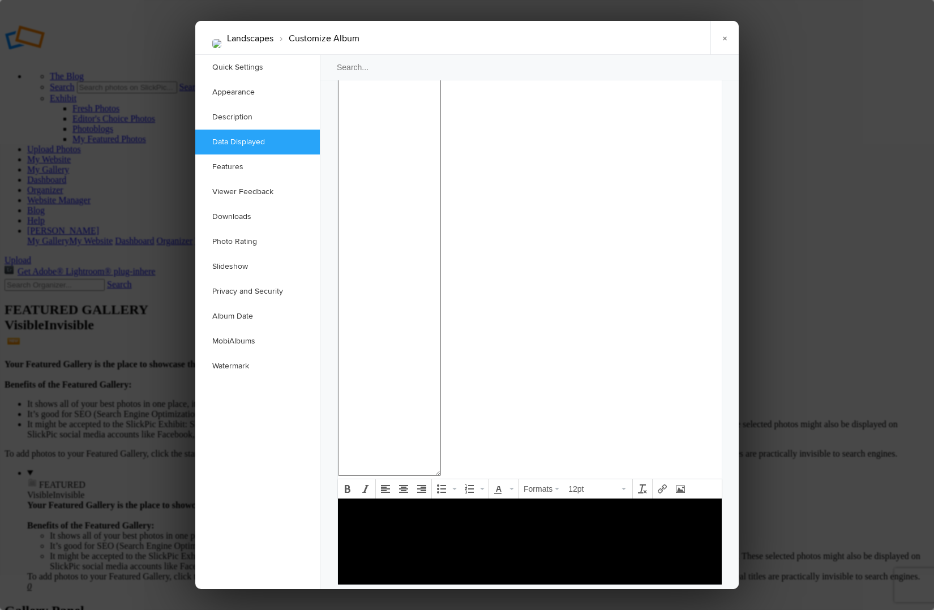
checkbox input "false"
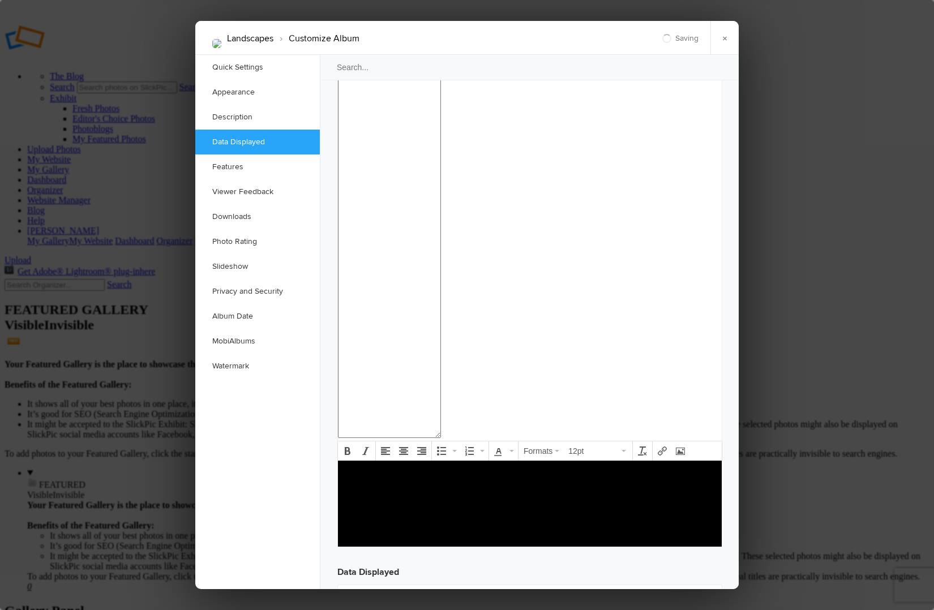
scroll to position [1103, 0]
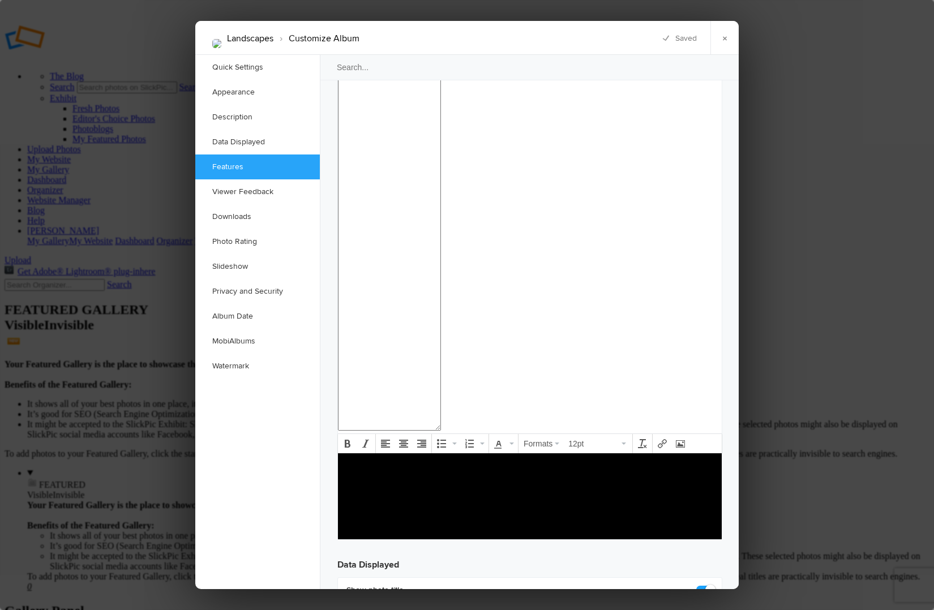
checkbox input "false"
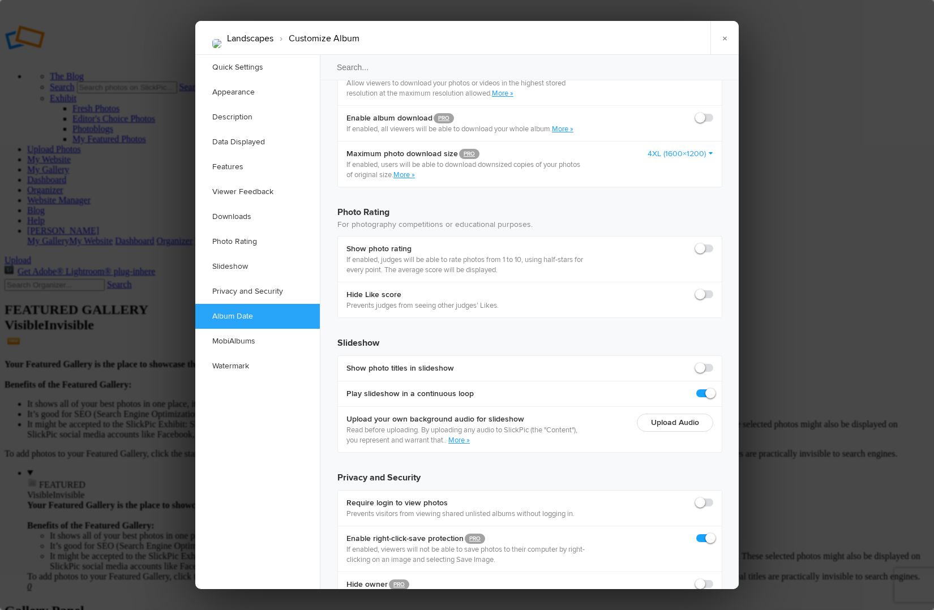
scroll to position [2340, 0]
click at [239, 67] on link "Quick Settings" at bounding box center [257, 67] width 124 height 25
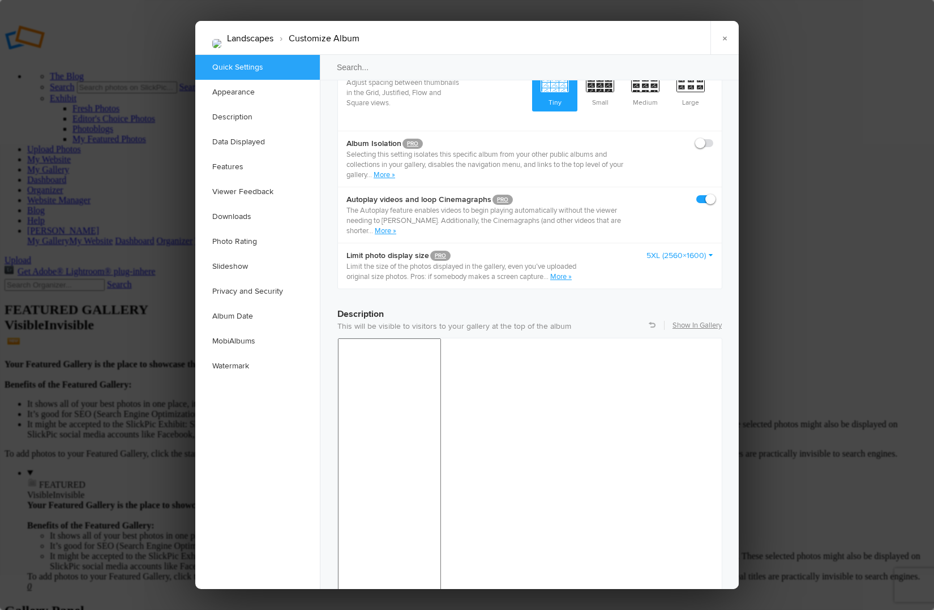
scroll to position [7, 0]
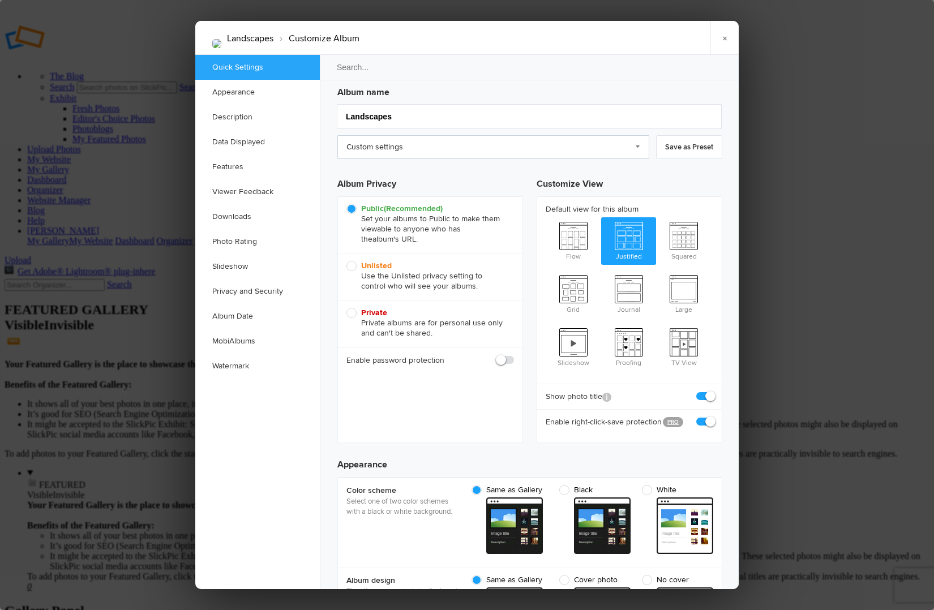
click at [637, 144] on link "Custom settings" at bounding box center [493, 147] width 312 height 24
click at [722, 42] on link "×" at bounding box center [724, 38] width 28 height 34
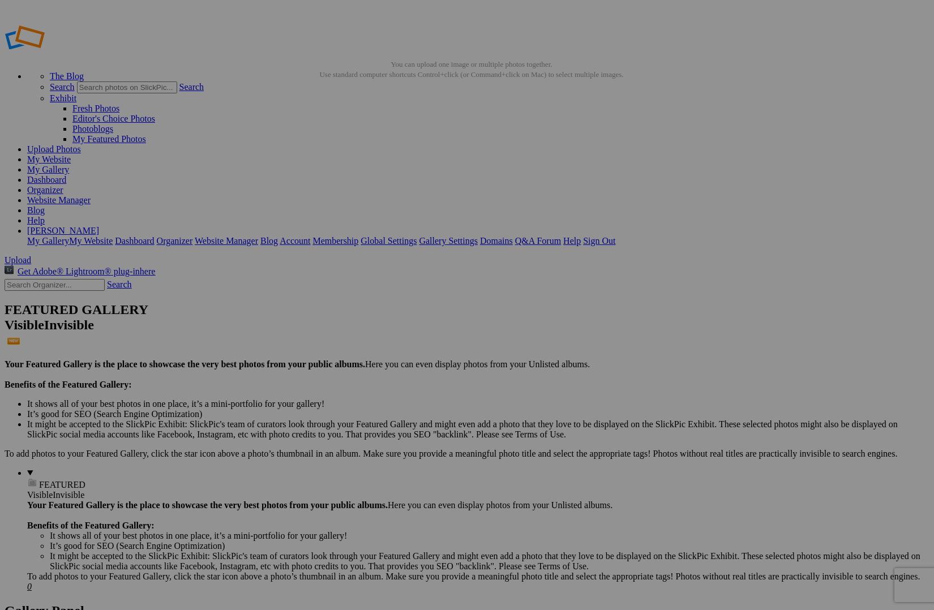
click at [66, 175] on link "Dashboard" at bounding box center [46, 180] width 39 height 10
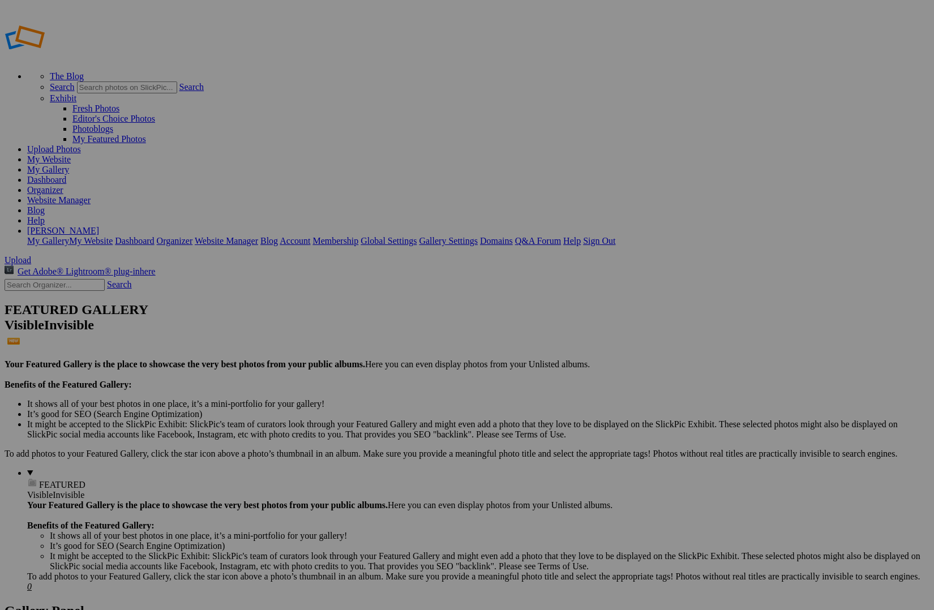
click at [63, 185] on link "Organizer" at bounding box center [45, 190] width 36 height 10
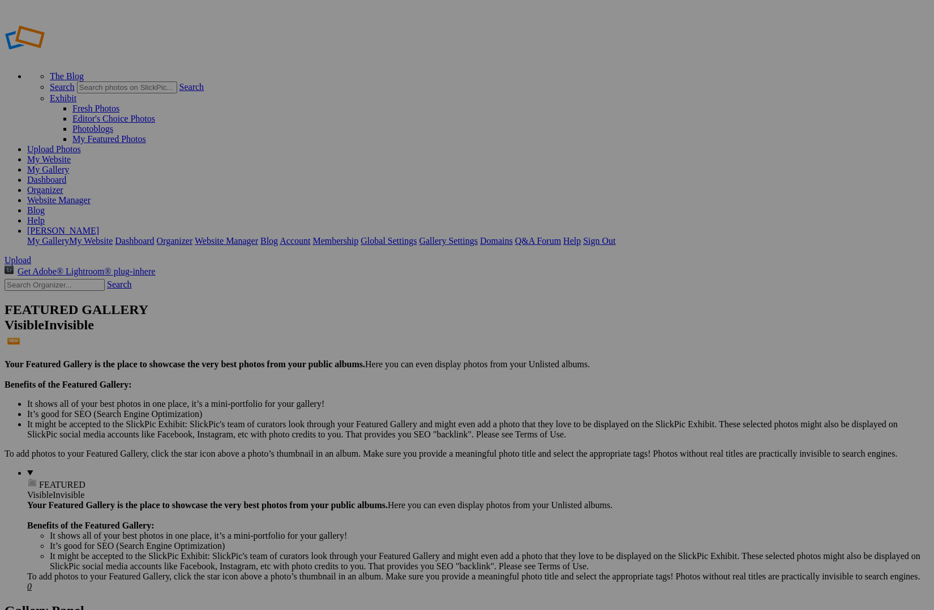
click at [416, 236] on link "Global Settings" at bounding box center [388, 241] width 56 height 10
click at [91, 195] on link "Website Manager" at bounding box center [58, 200] width 63 height 10
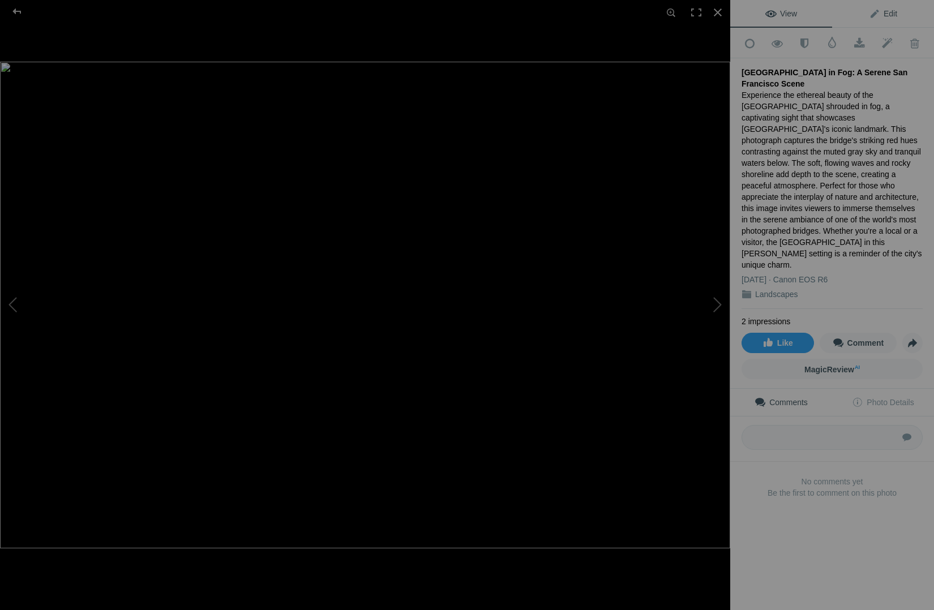
click at [890, 14] on span "Edit" at bounding box center [883, 13] width 28 height 9
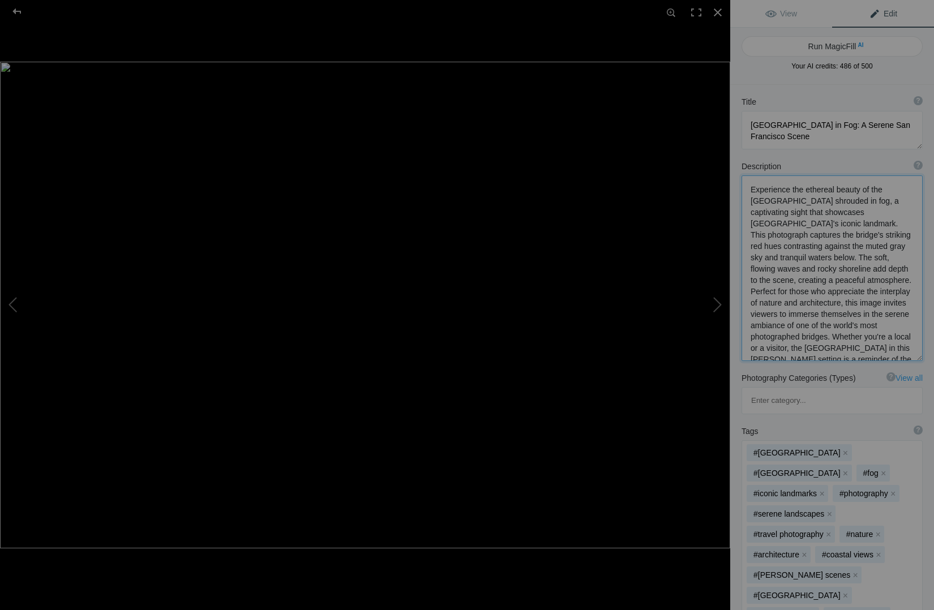
scroll to position [1, 0]
drag, startPoint x: 751, startPoint y: 188, endPoint x: 914, endPoint y: 349, distance: 228.5
click at [914, 349] on textarea at bounding box center [831, 268] width 181 height 186
paste textarea "I arrived at Fort Point just as the first light touched San Francisco Bay. The …"
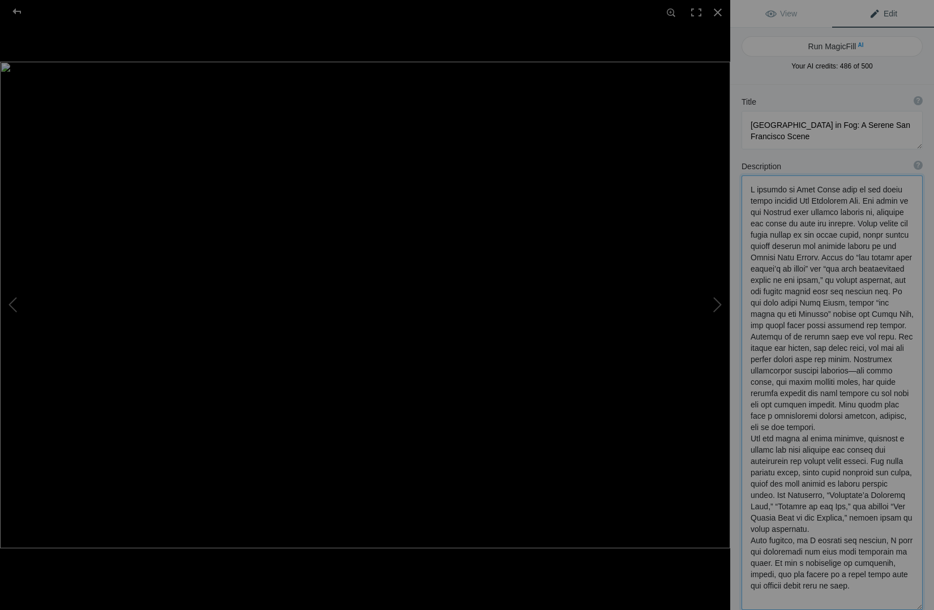
scroll to position [0, 0]
type textarea "I arrived at Fort Point just as the first light touched San Francisco Bay. The …"
click at [794, 17] on span "View" at bounding box center [781, 13] width 32 height 9
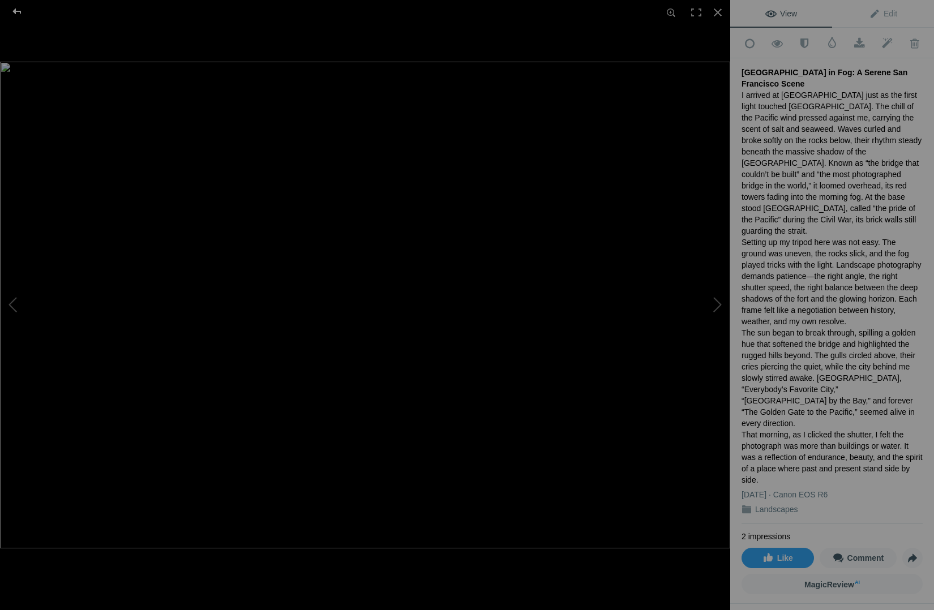
click at [15, 10] on div at bounding box center [17, 11] width 41 height 23
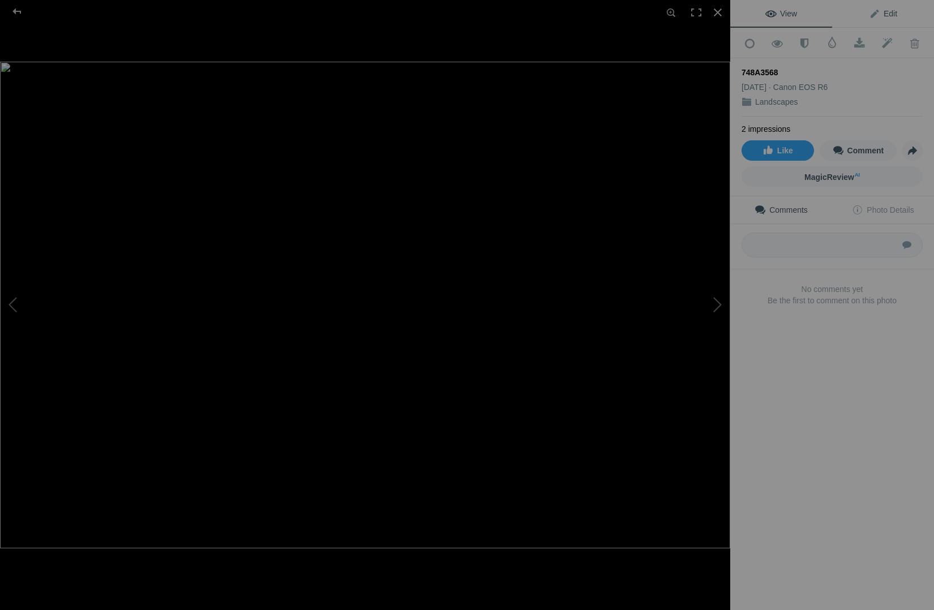
click at [885, 14] on span "Edit" at bounding box center [883, 13] width 28 height 9
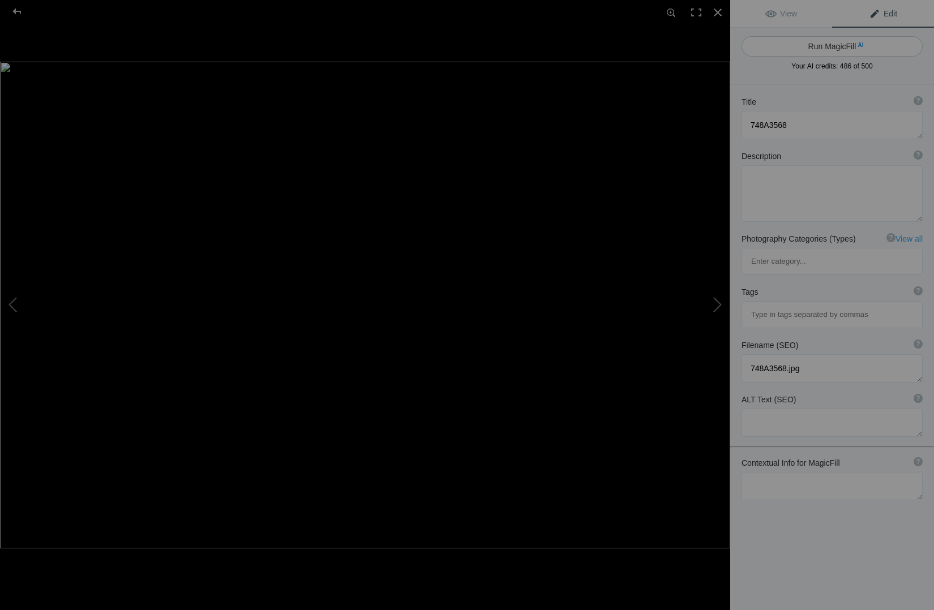
click at [820, 48] on button "Run MagicFill AI" at bounding box center [831, 46] width 181 height 20
type textarea "Golden Gate Bridge at Sunset: A Stunning View of San Francisco"
type textarea "Experience the breathtaking beauty of the Golden Gate Bridge as it stands majes…"
type textarea "golden-gate-bridge-sunset.jpg"
type textarea "A panoramic view of the Golden Gate Bridge at sunset, with vibrant colors in th…"
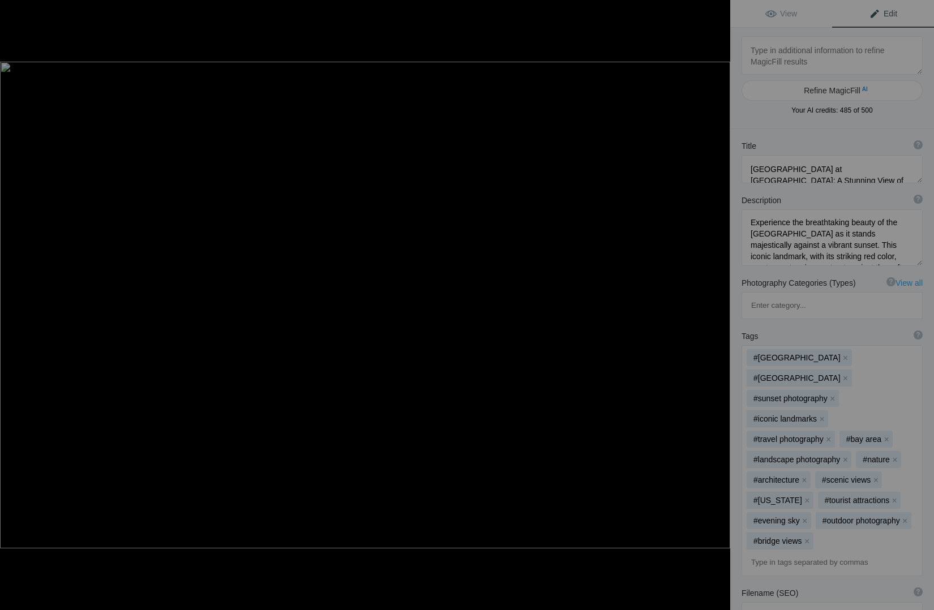
scroll to position [1, 0]
click at [749, 49] on textarea at bounding box center [831, 55] width 181 height 38
type textarea "Sunrise at Goldengate"
click at [827, 92] on button "Refine MagicFill AI" at bounding box center [831, 90] width 181 height 20
type textarea "Sunrise Over the Golden Gate Bridge: A New Day in San Francisco"
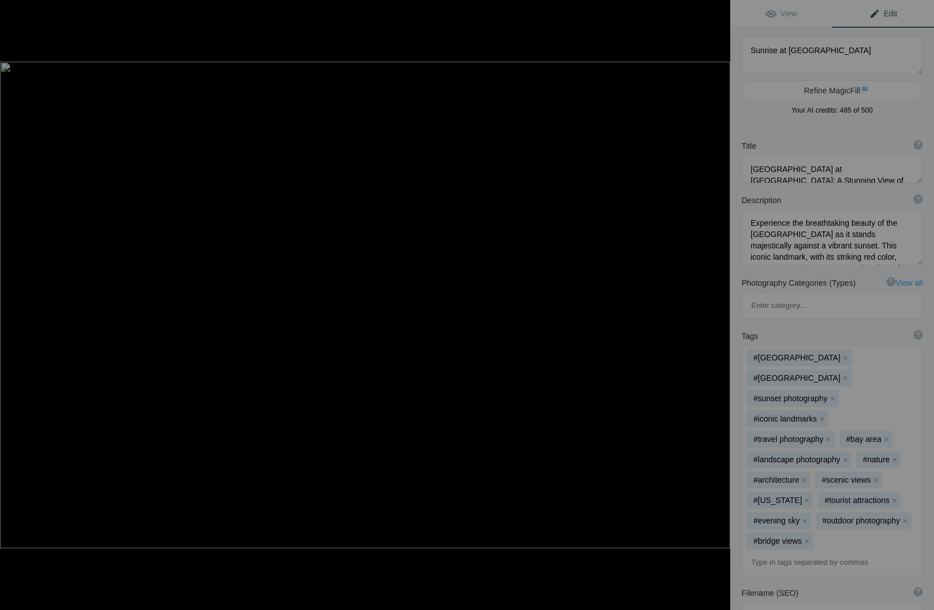
type textarea "Witness the enchanting beauty of sunrise at the Golden Gate Bridge, where the f…"
type textarea "sunrise-golden-gate-bridge.jpg"
type textarea "A stunning view of the Golden Gate Bridge at sunrise, with soft pastel colors i…"
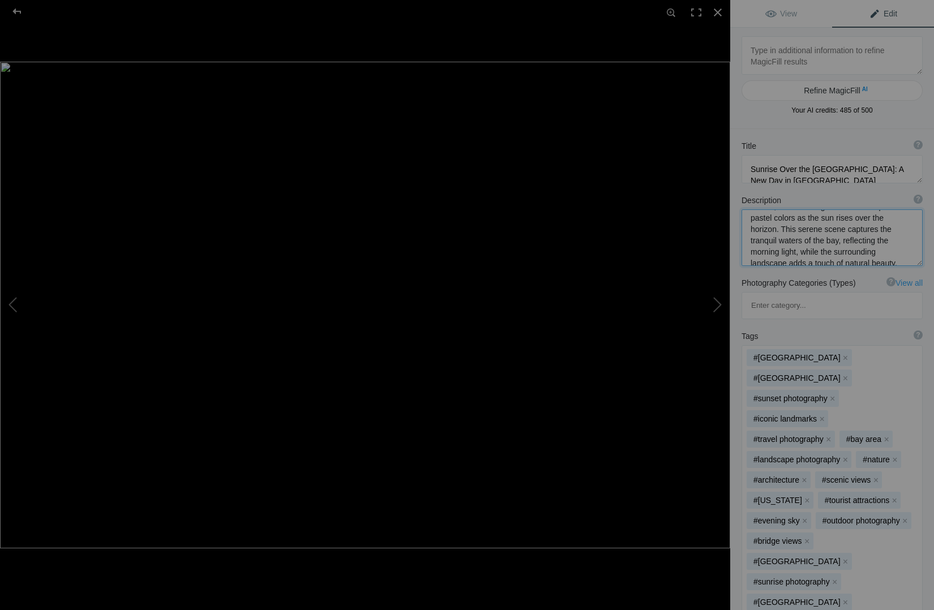
scroll to position [108, 0]
drag, startPoint x: 751, startPoint y: 222, endPoint x: 862, endPoint y: 253, distance: 114.6
click at [862, 253] on textarea at bounding box center [831, 237] width 181 height 57
paste textarea "I stood on the Marin Headlands in the fragile quiet of dawn, waiting for the su…"
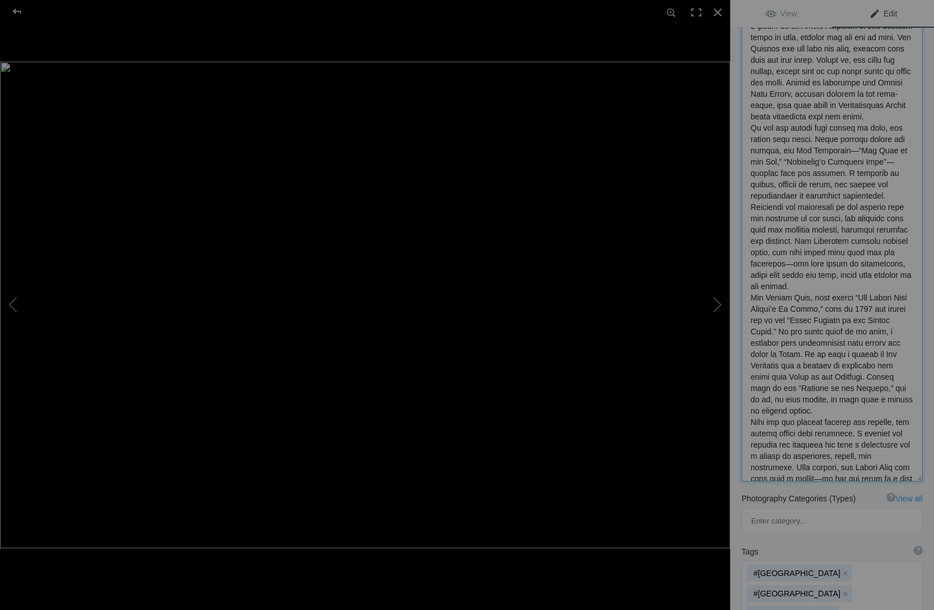
scroll to position [197, 0]
type textarea "I stood on the Marin Headlands in the fragile quiet of dawn, waiting for the su…"
click at [785, 18] on link "View" at bounding box center [781, 13] width 102 height 27
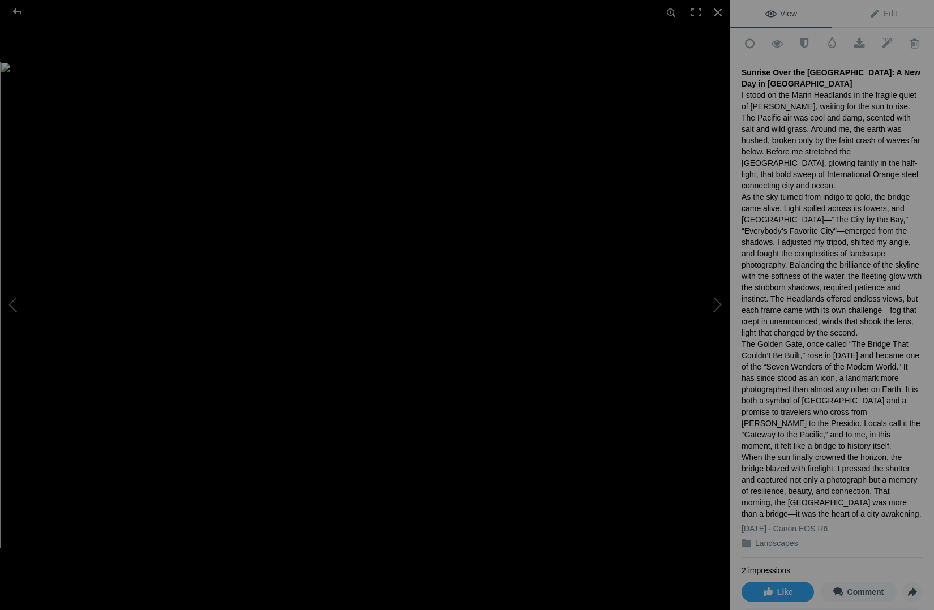
scroll to position [0, 0]
click at [18, 13] on div at bounding box center [17, 11] width 41 height 23
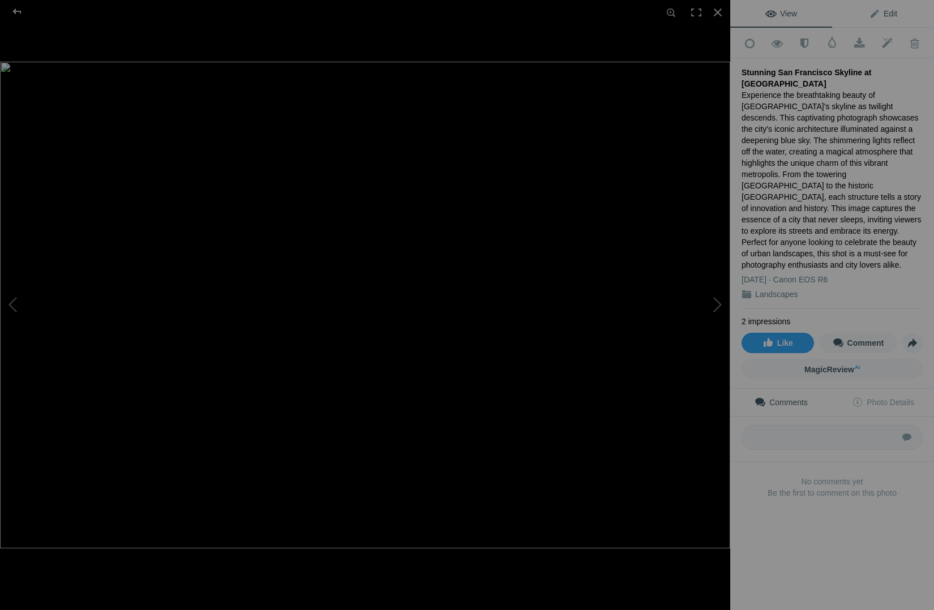
click at [887, 15] on span "Edit" at bounding box center [883, 13] width 28 height 9
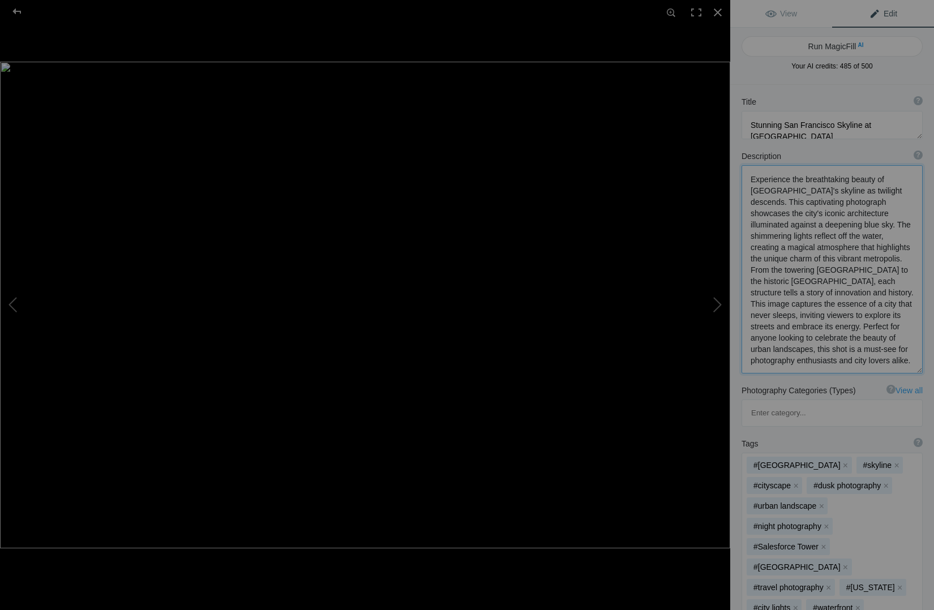
scroll to position [1, 0]
drag, startPoint x: 749, startPoint y: 179, endPoint x: 828, endPoint y: 364, distance: 201.6
click at [828, 364] on textarea at bounding box center [831, 269] width 181 height 208
paste textarea "I arrived at Treasure Island just as the sun began to set. The breeze carried t…"
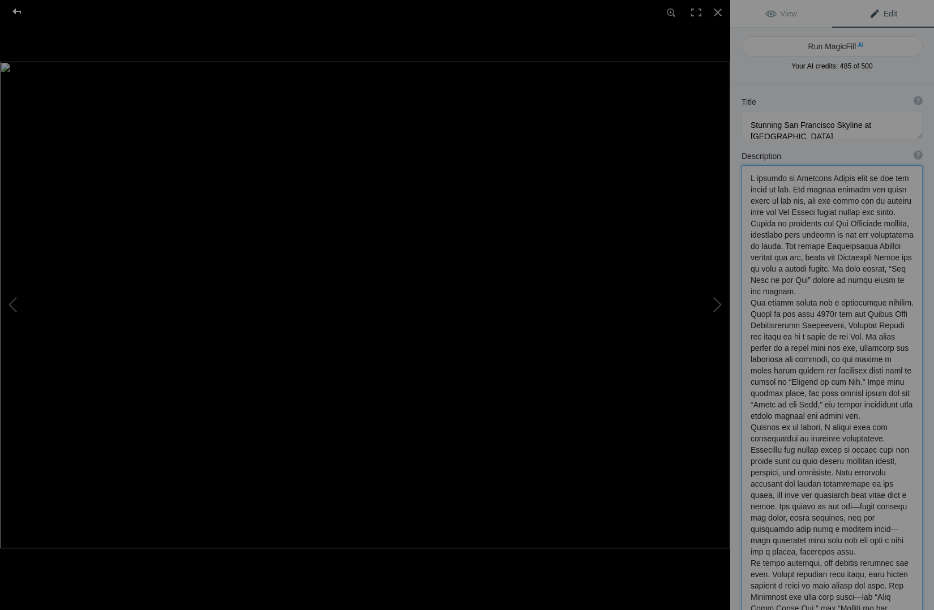
type textarea "I arrived at Treasure Island just as the sun began to set. The breeze carried t…"
click at [18, 12] on div at bounding box center [17, 11] width 41 height 23
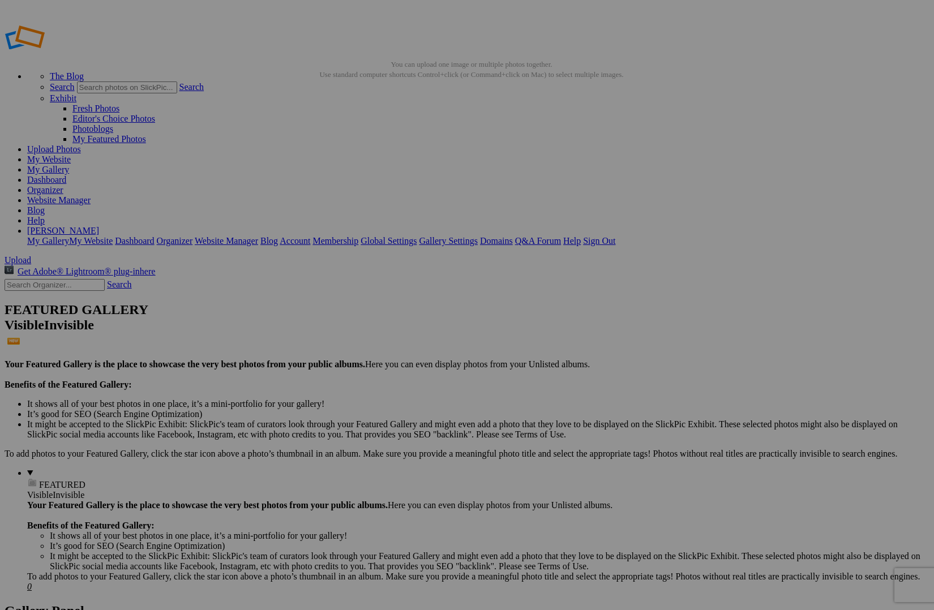
click at [71, 154] on link "My Website" at bounding box center [49, 159] width 44 height 10
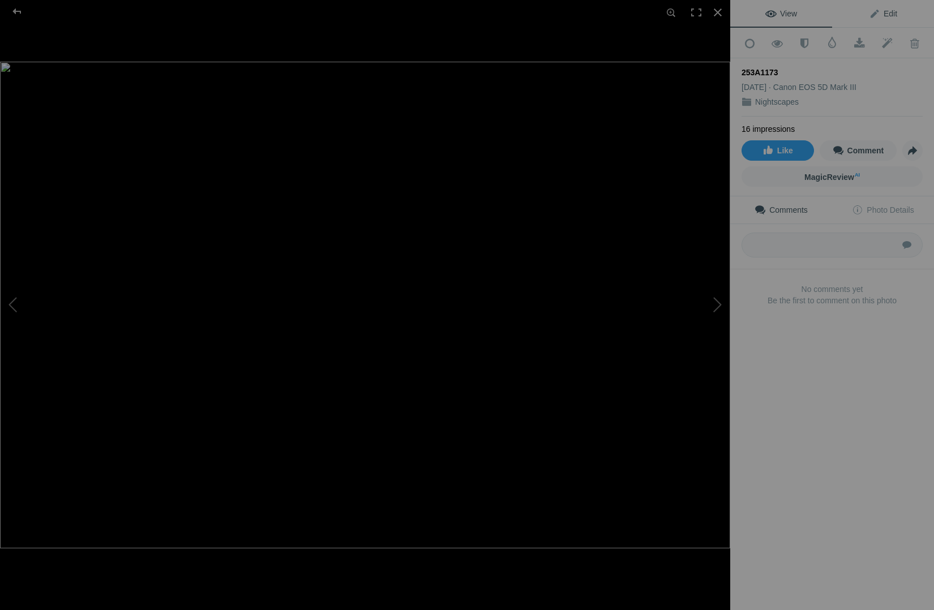
click at [889, 16] on span "Edit" at bounding box center [883, 13] width 28 height 9
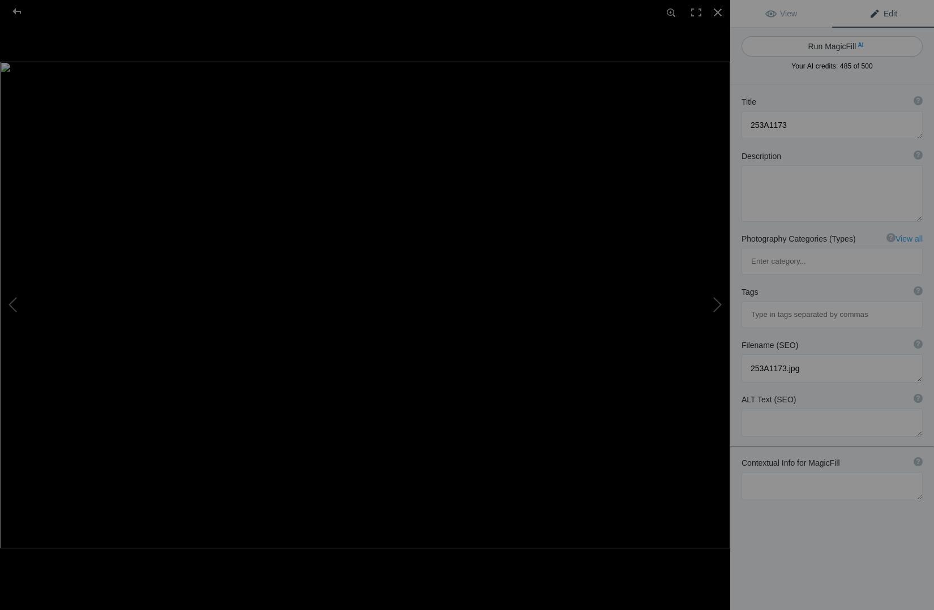
click at [826, 48] on button "Run MagicFill AI" at bounding box center [831, 46] width 181 height 20
type textarea "Majestic Night Sky Over Rocky Mountains with Milky Way"
type textarea "Experience the breathtaking beauty of the night sky as the Milky Way stretches …"
type textarea "majestic-night-sky-rocky-mountains-milky-way.jpg"
type textarea "Night sky over the Rocky Mountains featuring the Milky Way and silhouetted peak…"
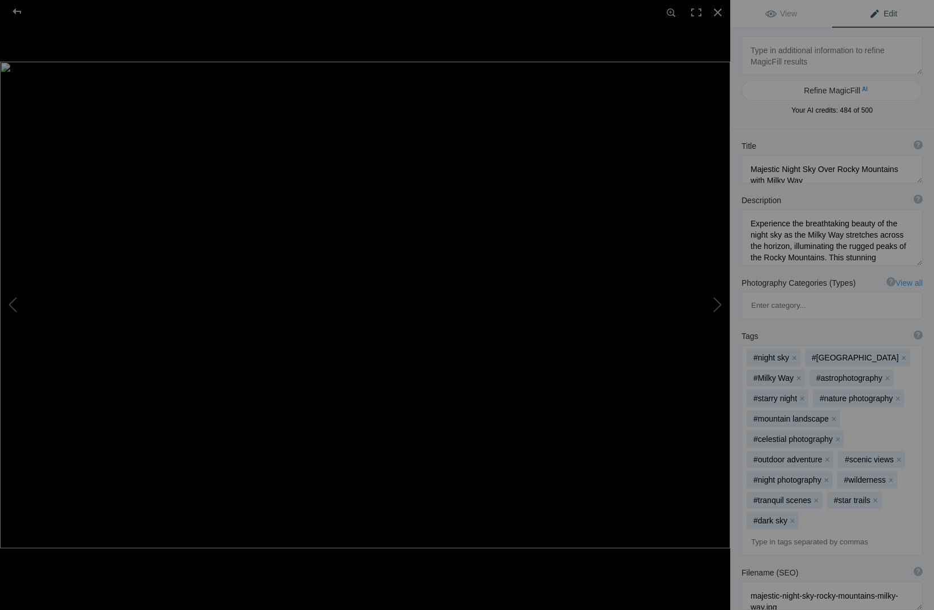
click at [801, 58] on textarea at bounding box center [831, 55] width 181 height 38
type textarea "Three Sisters Canmore, [GEOGRAPHIC_DATA]"
click at [819, 92] on button "Refine MagicFill AI" at bounding box center [831, 90] width 181 height 20
type textarea "Three Sisters Mountain Range in [GEOGRAPHIC_DATA], [GEOGRAPHIC_DATA] at [GEOGRA…"
type textarea "Discover the stunning Three Sisters mountain range in [GEOGRAPHIC_DATA], [GEOGR…"
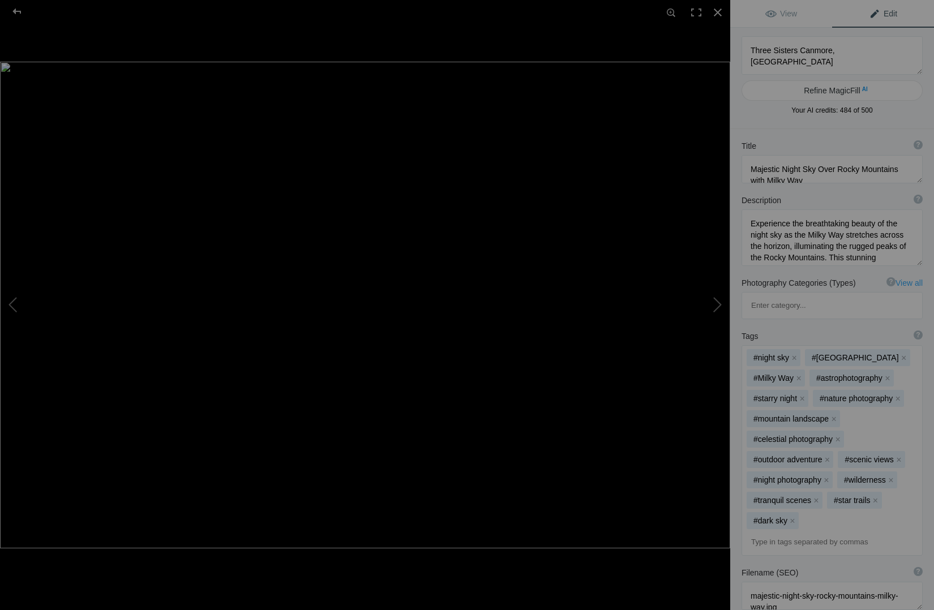
type textarea "three-sisters-mountain-range-[GEOGRAPHIC_DATA]-[GEOGRAPHIC_DATA]jpg"
type textarea "The Three Sisters mountain range in [GEOGRAPHIC_DATA], [GEOGRAPHIC_DATA], illum…"
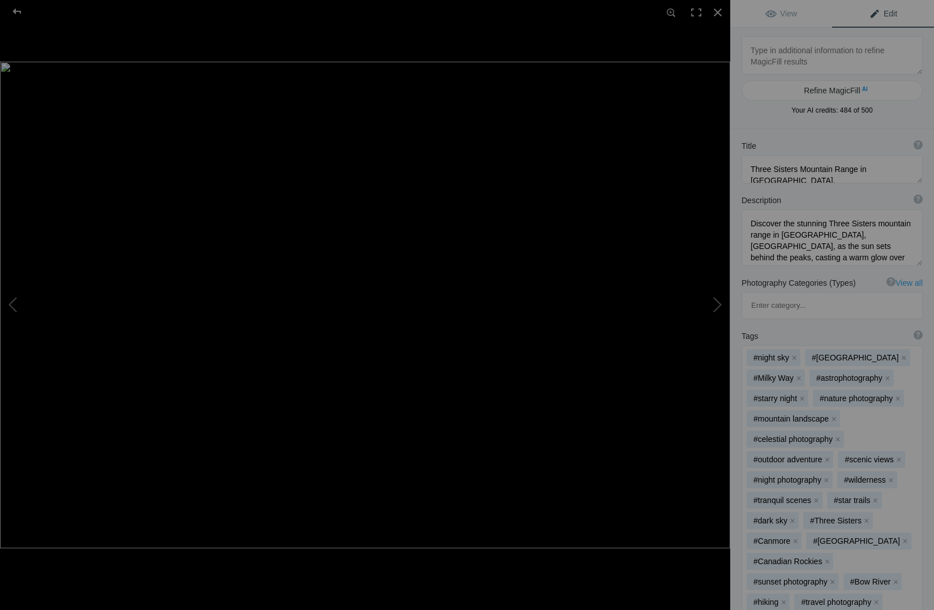
click at [802, 54] on textarea at bounding box center [831, 55] width 181 height 38
type textarea "Milky Way"
click at [820, 88] on button "Refine MagicFill AI" at bounding box center [831, 90] width 181 height 20
type textarea "Stunning Milky Way Over Serene Landscape"
type textarea "Immerse yourself in the beauty of the Milky Way as it stretches across the nigh…"
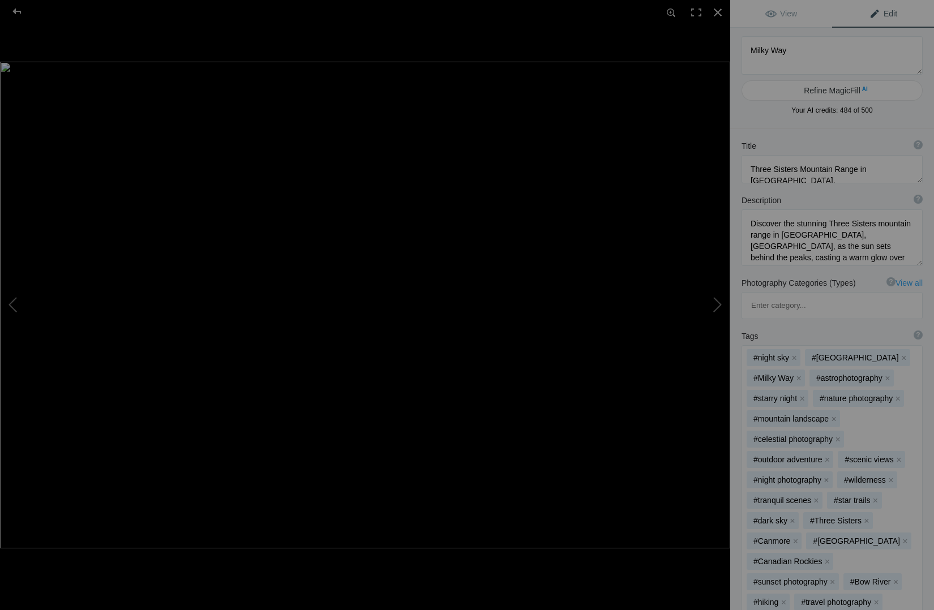
type textarea "stunning-milky-way-serene-landscape.jpg"
type textarea "The Milky Way galaxy beautifully illuminated in the night sky over a serene lan…"
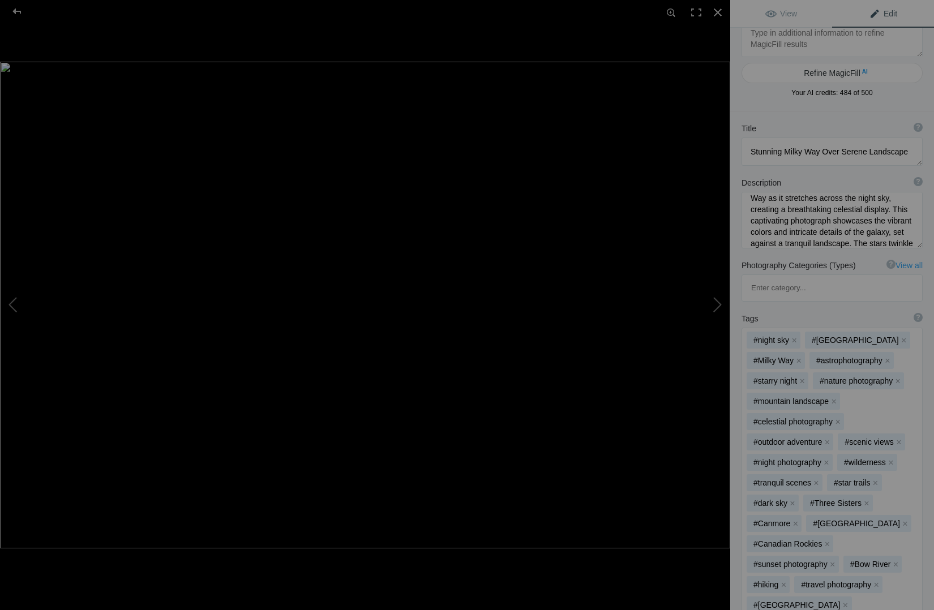
scroll to position [20, 0]
click at [17, 8] on div at bounding box center [17, 11] width 41 height 23
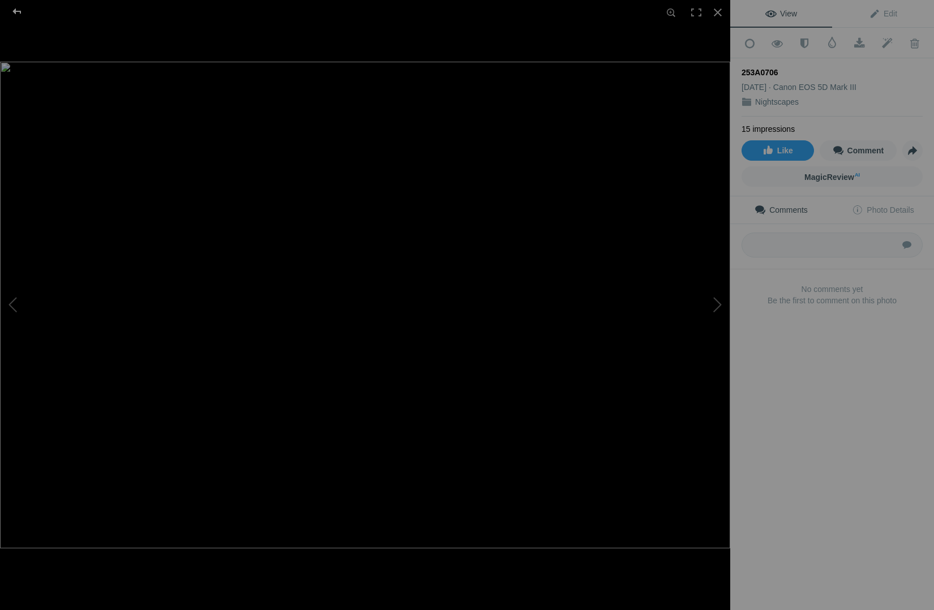
click at [15, 13] on div at bounding box center [17, 11] width 41 height 23
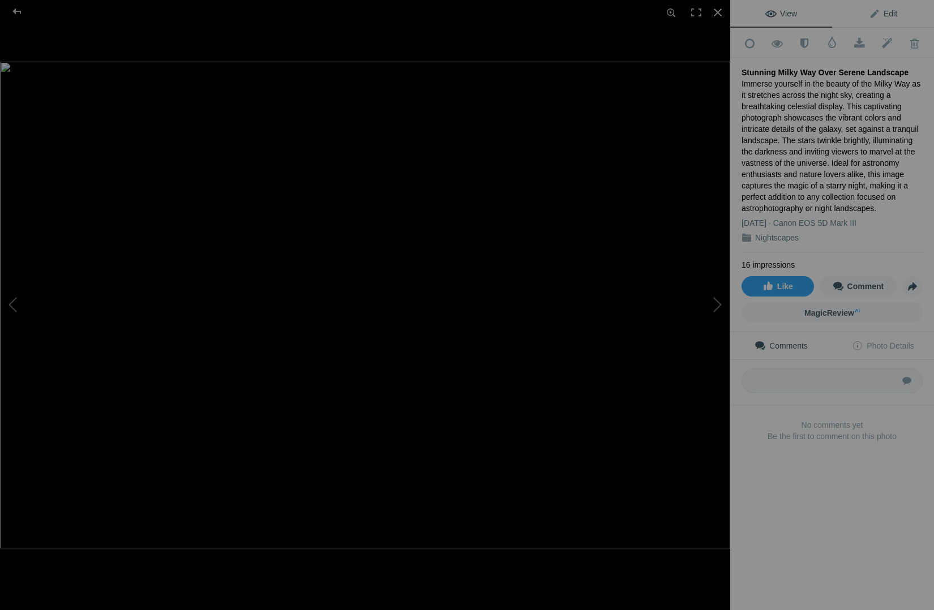
click at [893, 9] on span "Edit" at bounding box center [883, 13] width 28 height 9
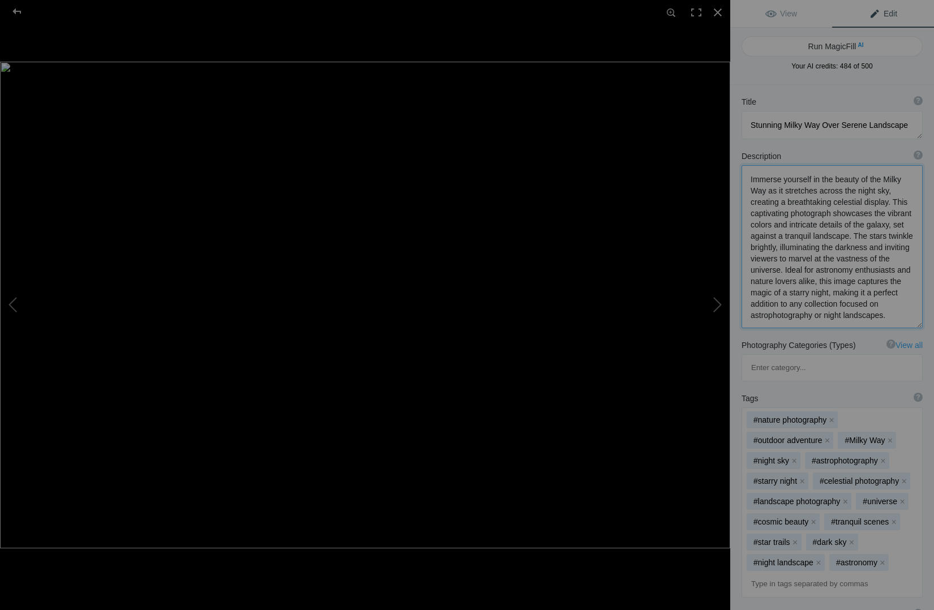
click at [775, 237] on textarea at bounding box center [831, 246] width 181 height 163
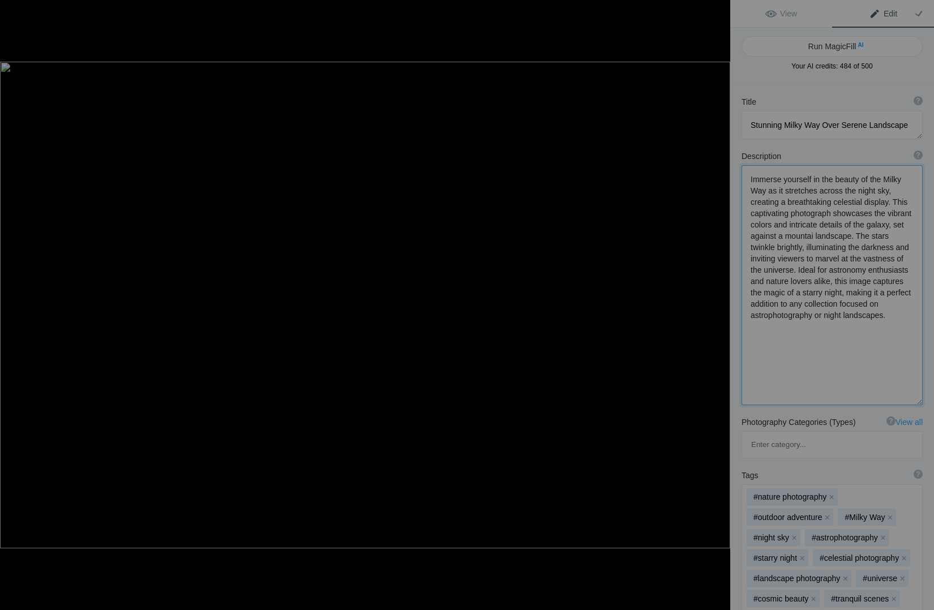
type textarea "Immerse yourself in the beauty of the Milky Way as it stretches across the nigh…"
click at [823, 316] on textarea at bounding box center [831, 284] width 181 height 239
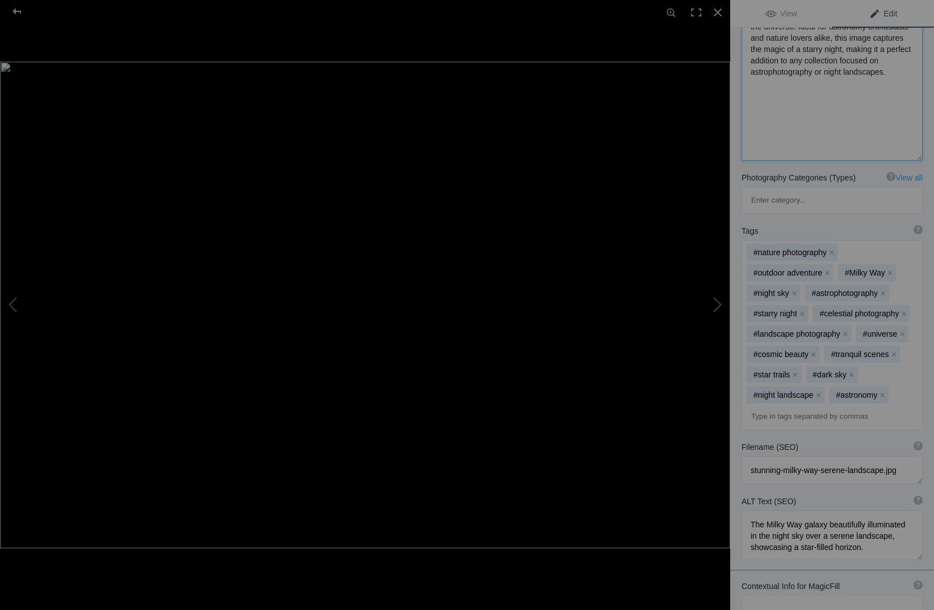
scroll to position [244, 0]
click at [15, 12] on div at bounding box center [17, 11] width 41 height 23
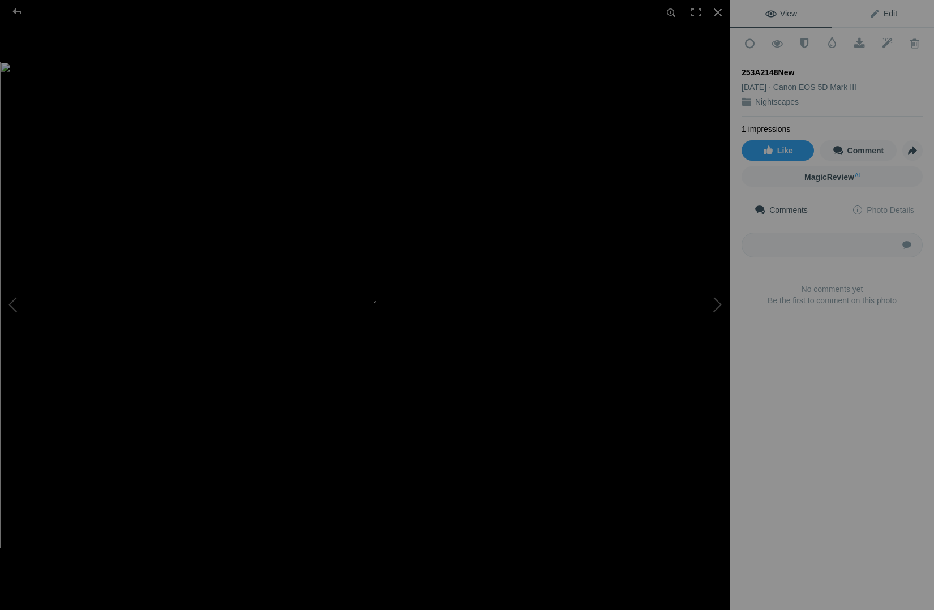
click at [884, 12] on span "Edit" at bounding box center [883, 13] width 28 height 9
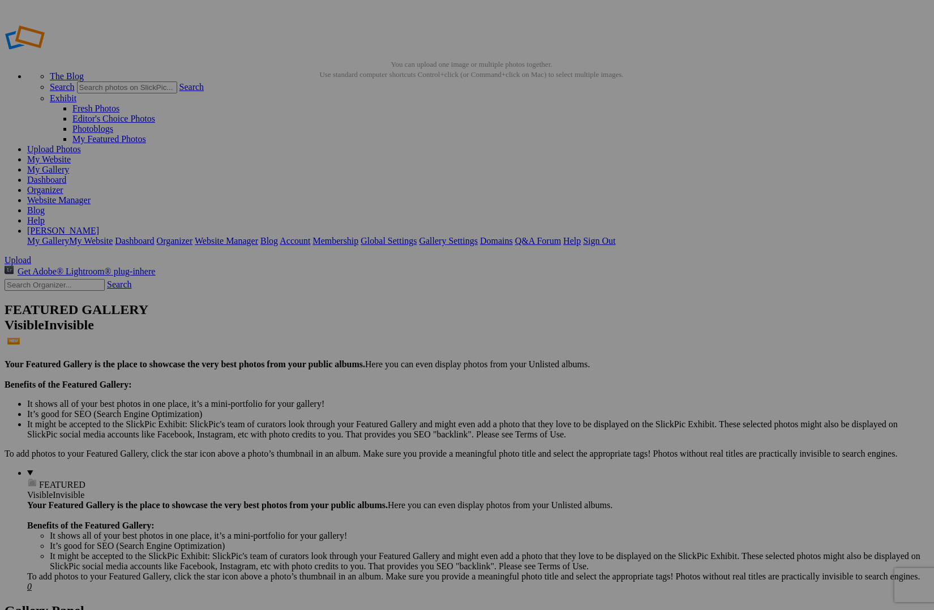
click at [392, 382] on link "Yes" at bounding box center [385, 380] width 13 height 10
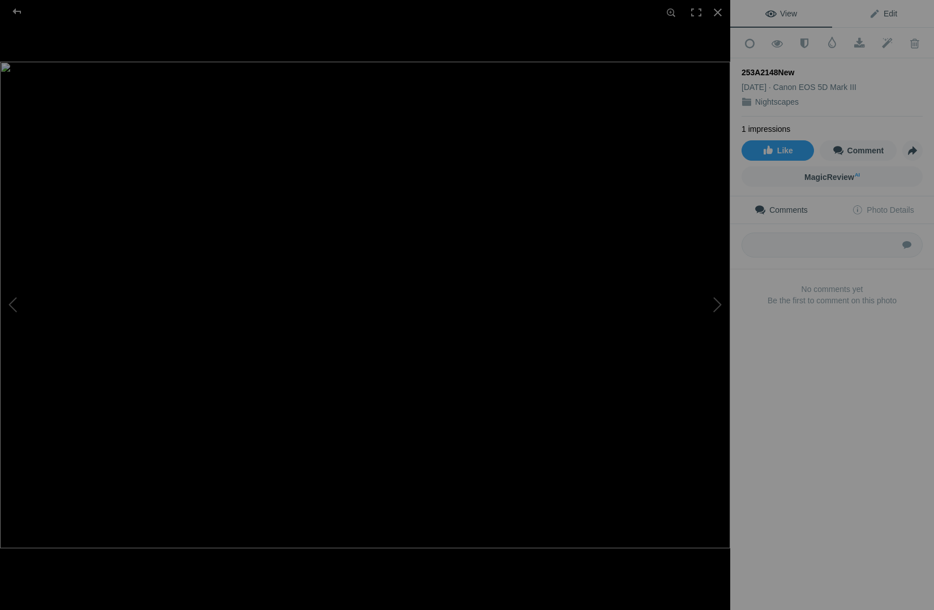
click at [889, 15] on span "Edit" at bounding box center [883, 13] width 28 height 9
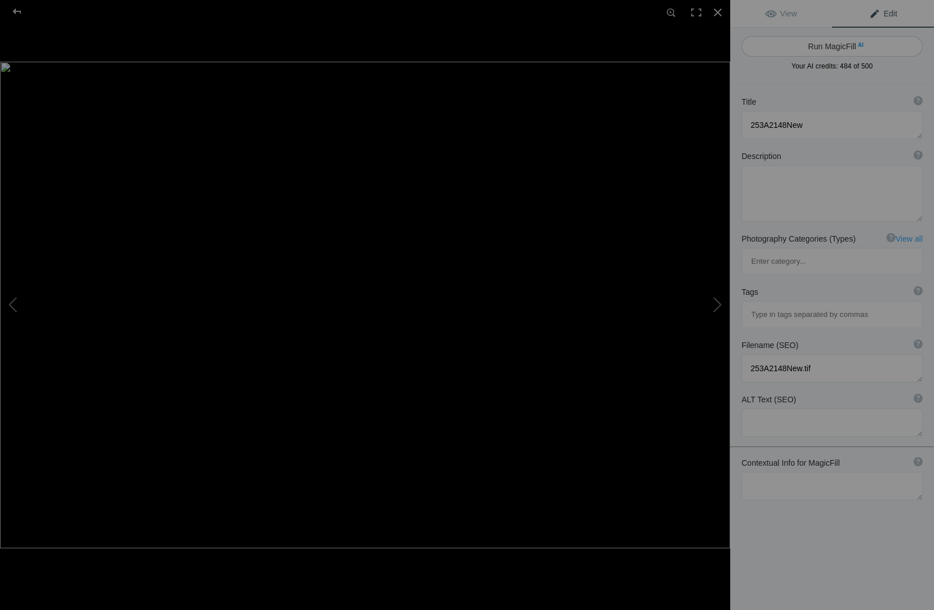
click at [826, 49] on button "Run MagicFill AI" at bounding box center [831, 46] width 181 height 20
type textarea "[GEOGRAPHIC_DATA] at [GEOGRAPHIC_DATA]"
type textarea "This captivating image showcases an abandoned farmhouse bathed in the warm glow…"
type textarea "abandoned-farmhouse-sunset.jpg"
type textarea "An abandoned farmhouse illuminated by the warm light of a sunset, surrounded by…"
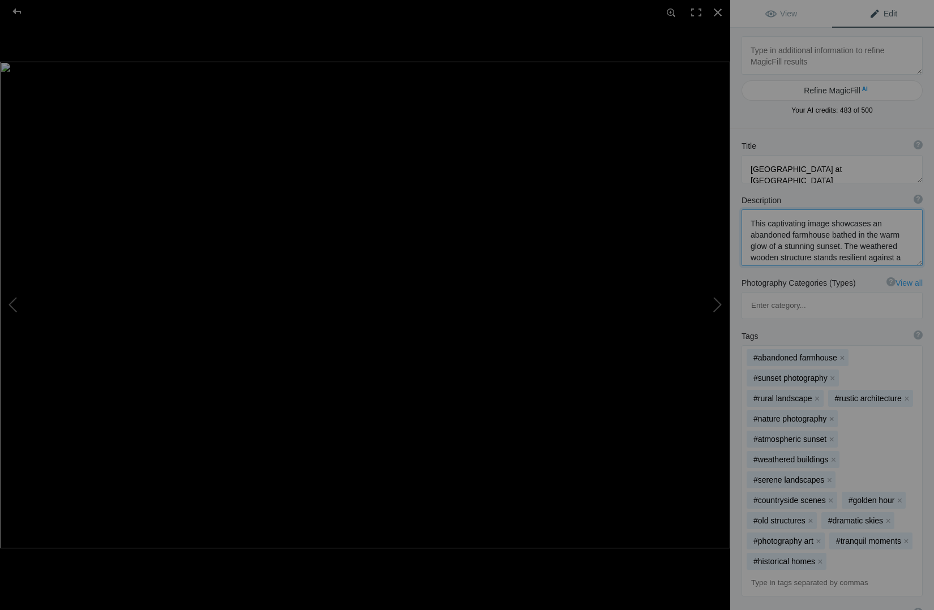
drag, startPoint x: 805, startPoint y: 224, endPoint x: 802, endPoint y: 273, distance: 49.3
click at [805, 224] on textarea at bounding box center [831, 237] width 181 height 57
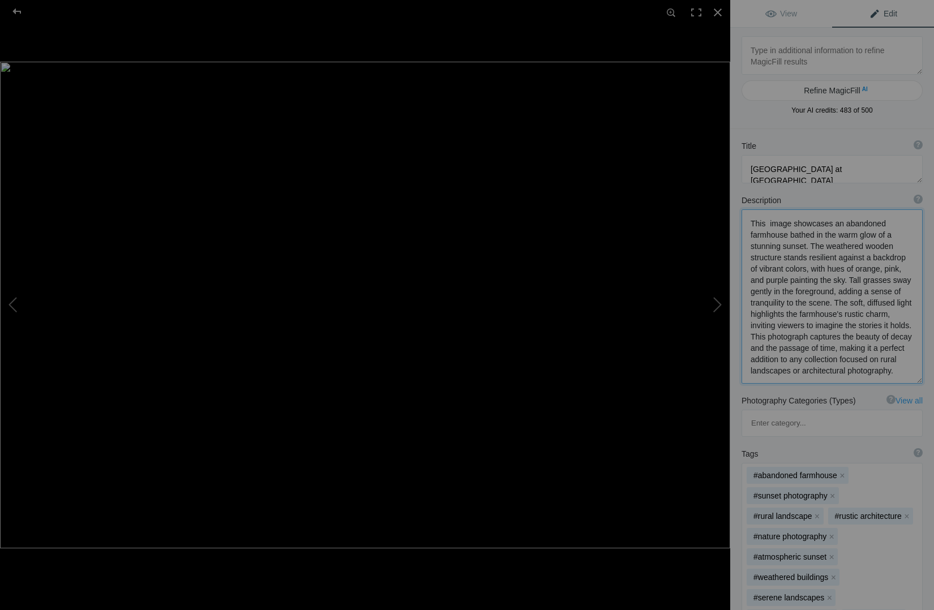
type textarea "This image showcases an abandoned farmhouse bathed in the warm glow of a stunni…"
click at [16, 12] on div at bounding box center [17, 11] width 41 height 23
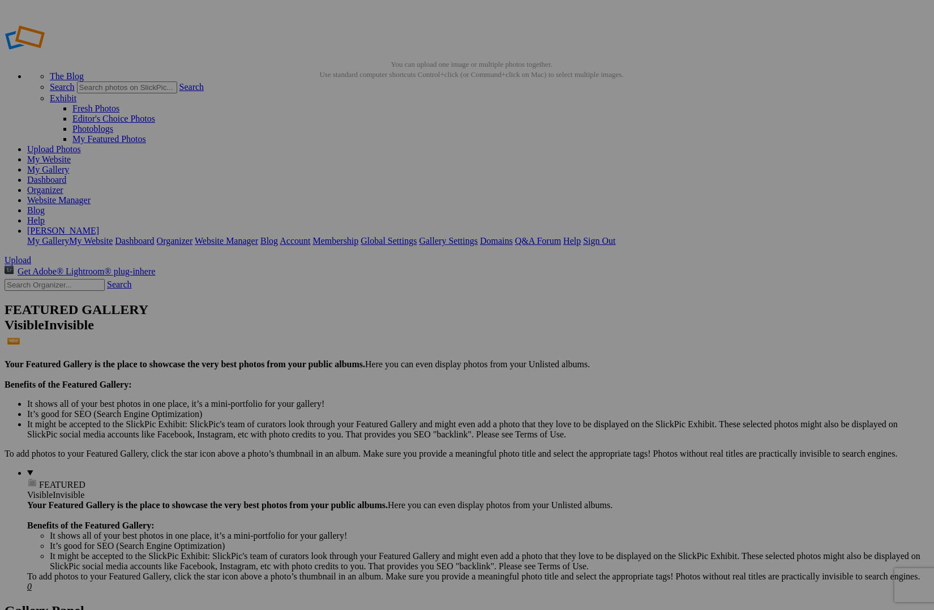
click at [392, 381] on span "Yes" at bounding box center [385, 380] width 13 height 10
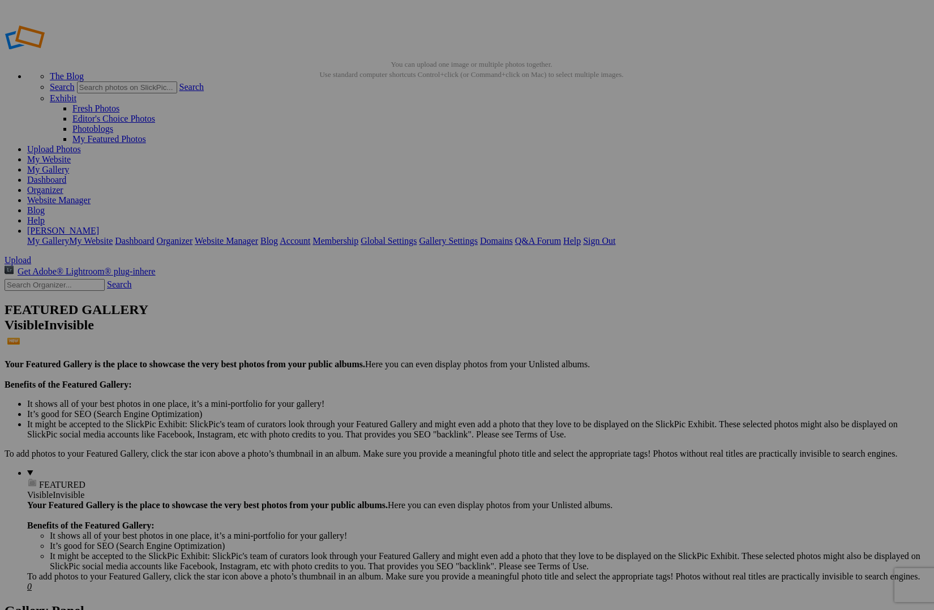
click at [392, 383] on span "Yes" at bounding box center [385, 380] width 13 height 10
